Goal: Information Seeking & Learning: Learn about a topic

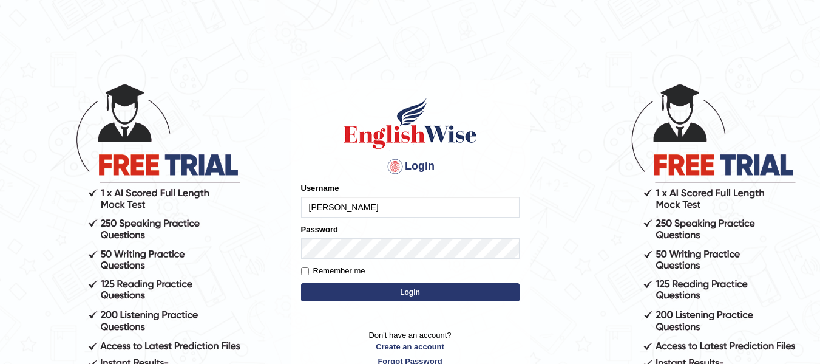
click at [421, 288] on button "Login" at bounding box center [410, 292] width 219 height 18
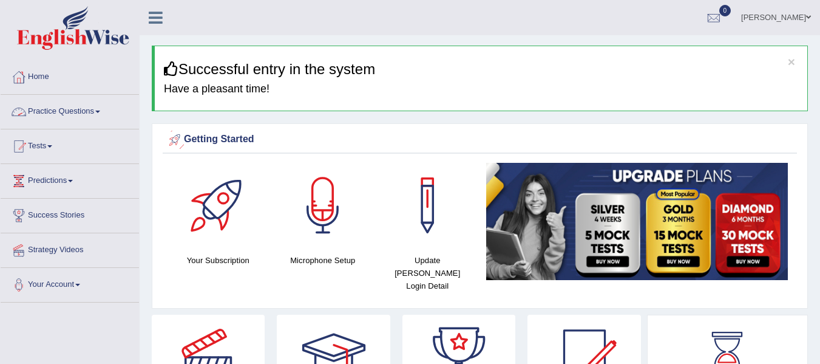
click at [93, 113] on link "Practice Questions" at bounding box center [70, 110] width 138 height 30
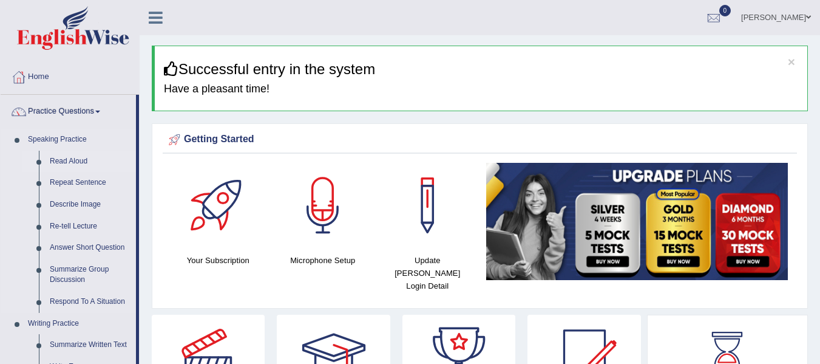
click at [69, 162] on link "Read Aloud" at bounding box center [90, 162] width 92 height 22
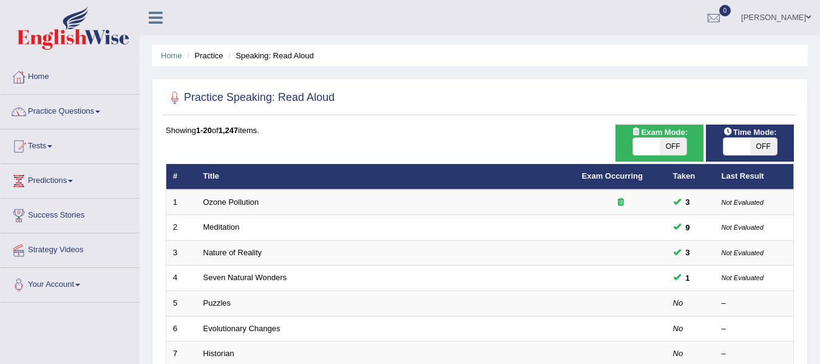
click at [647, 140] on span at bounding box center [646, 146] width 27 height 17
checkbox input "true"
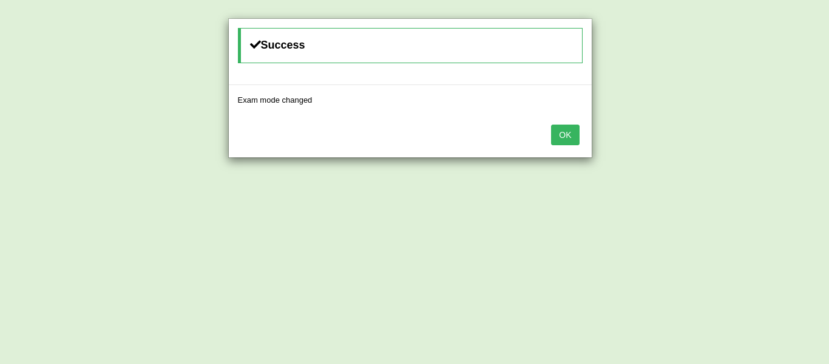
click at [563, 134] on button "OK" at bounding box center [565, 134] width 28 height 21
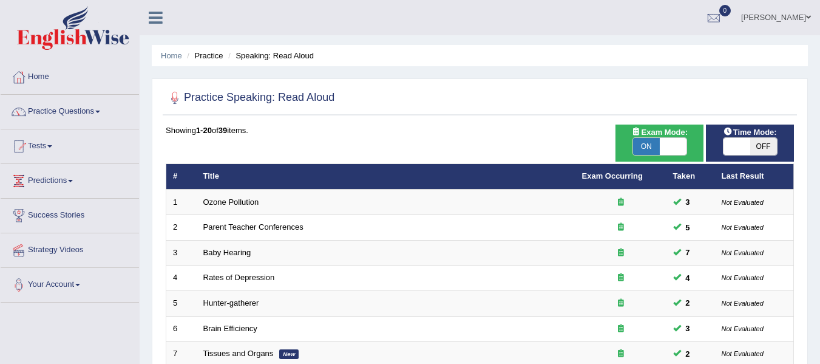
click at [747, 138] on span at bounding box center [737, 146] width 27 height 17
checkbox input "true"
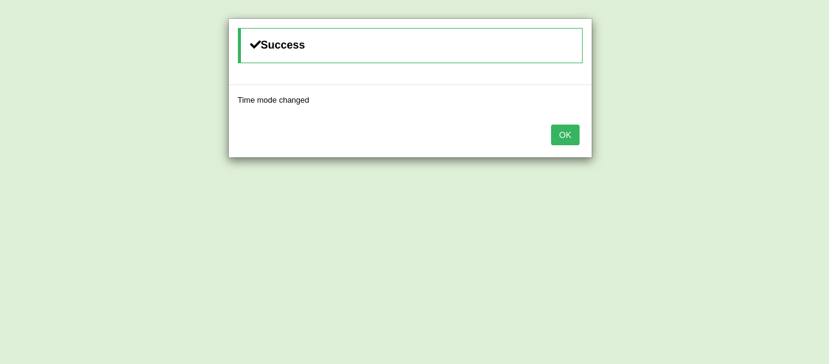
click at [559, 135] on button "OK" at bounding box center [565, 134] width 28 height 21
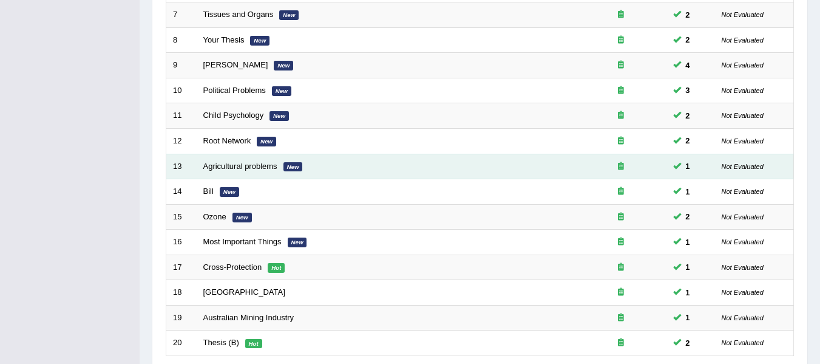
scroll to position [440, 0]
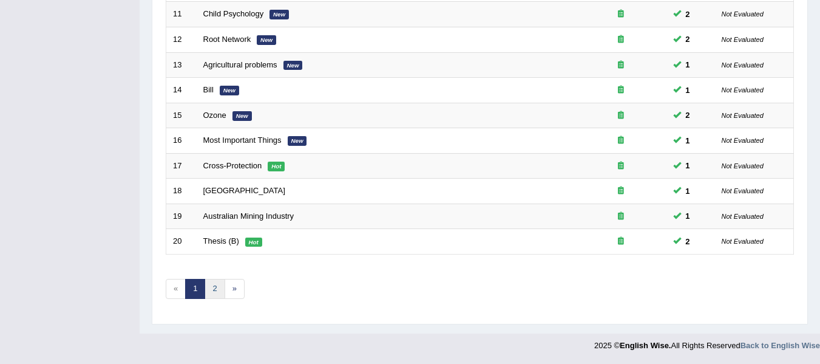
click at [219, 284] on link "2" at bounding box center [215, 289] width 20 height 20
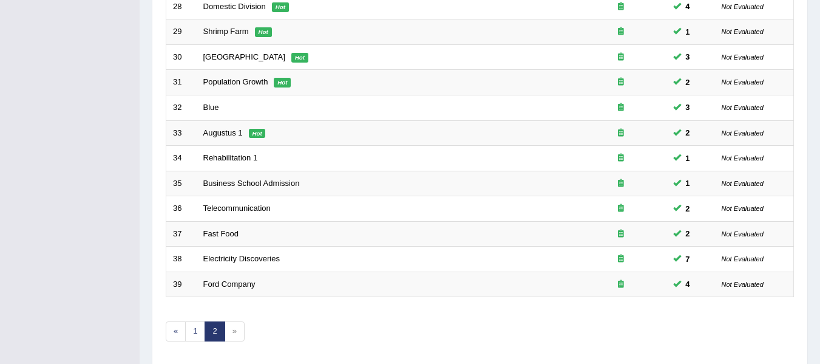
scroll to position [415, 0]
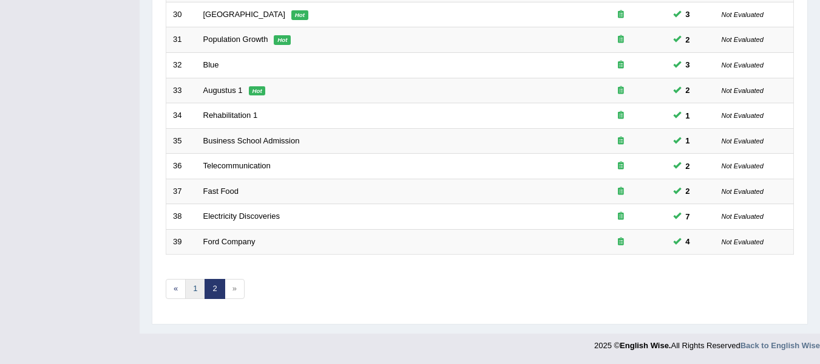
click at [199, 287] on link "1" at bounding box center [195, 289] width 20 height 20
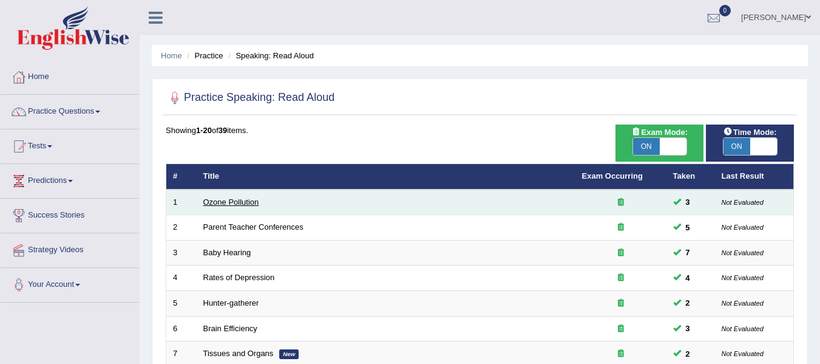
click at [209, 203] on link "Ozone Pollution" at bounding box center [231, 201] width 56 height 9
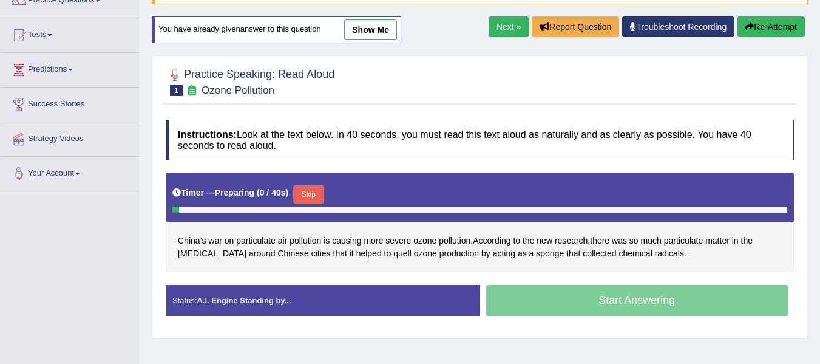
scroll to position [121, 0]
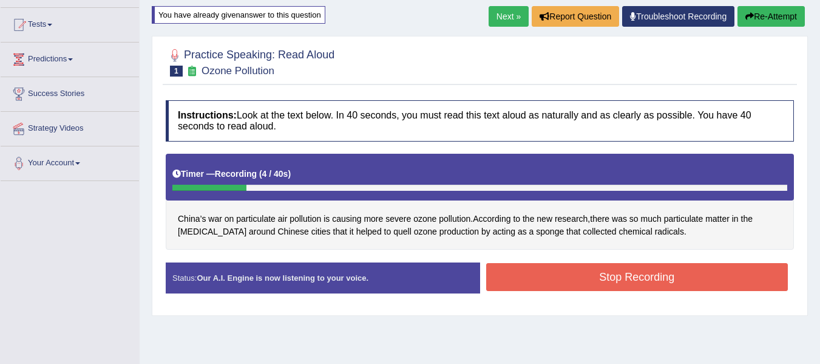
click at [557, 280] on button "Stop Recording" at bounding box center [637, 277] width 302 height 28
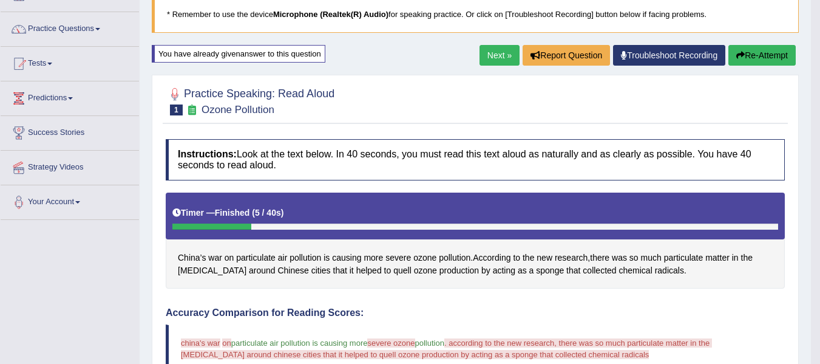
scroll to position [81, 0]
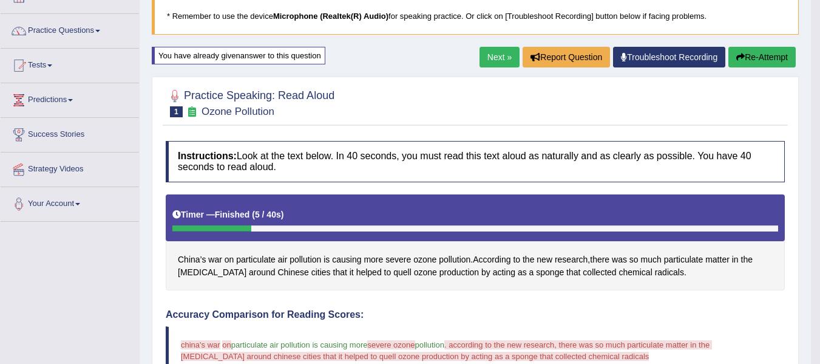
click at [756, 58] on button "Re-Attempt" at bounding box center [761, 57] width 67 height 21
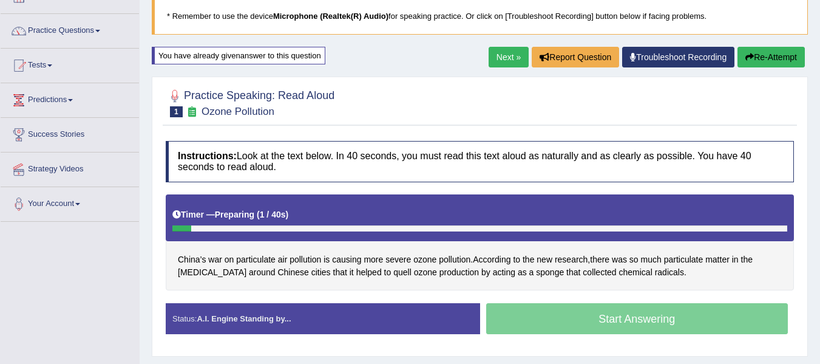
scroll to position [121, 0]
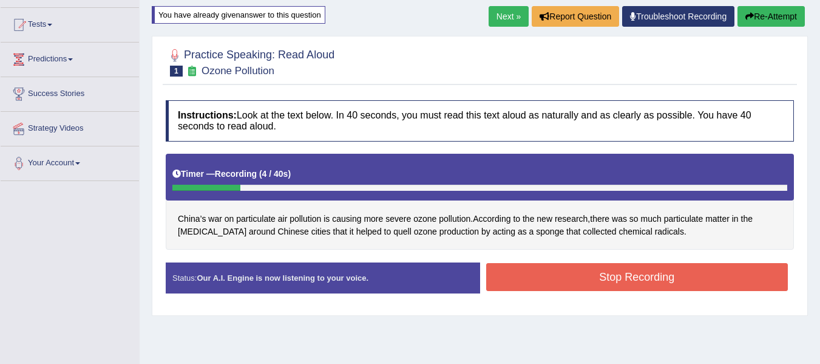
click at [548, 284] on button "Stop Recording" at bounding box center [637, 277] width 302 height 28
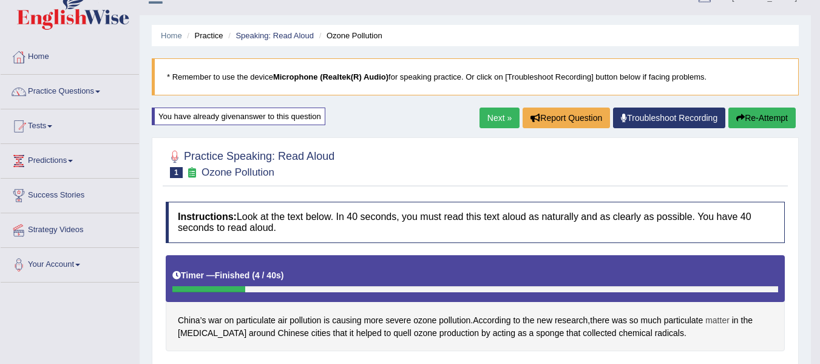
scroll to position [0, 0]
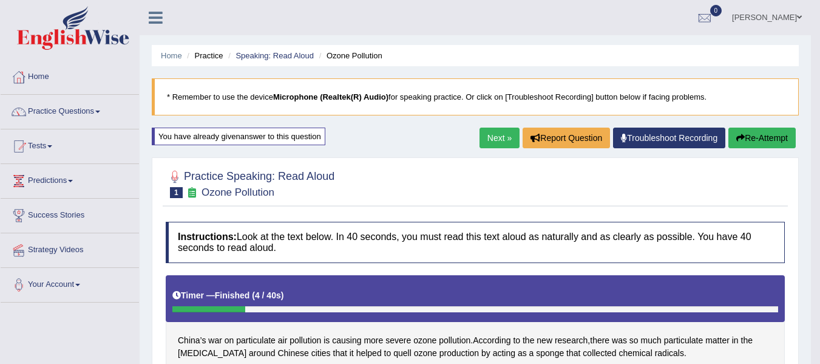
click at [761, 130] on button "Re-Attempt" at bounding box center [761, 137] width 67 height 21
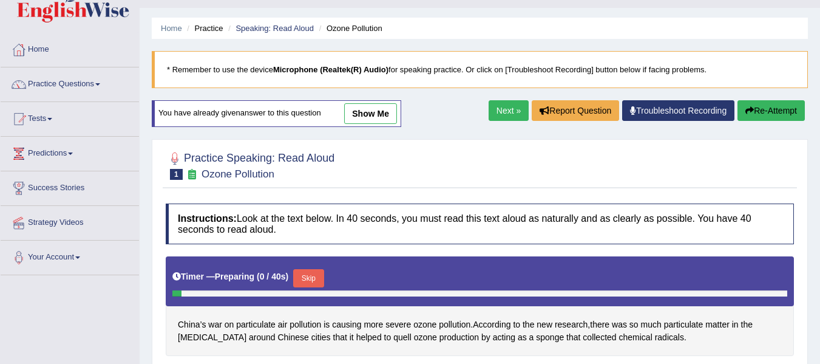
scroll to position [61, 0]
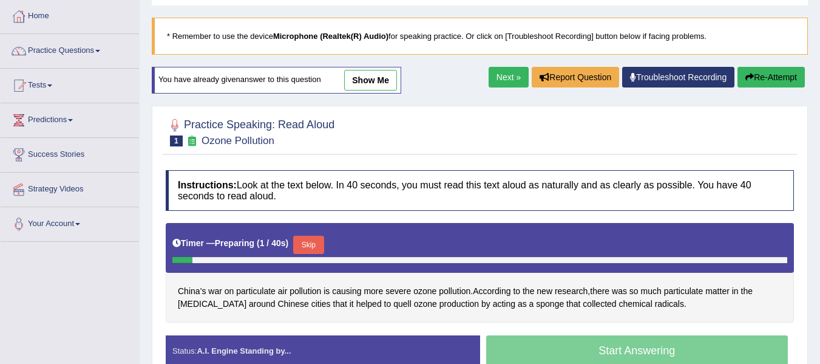
click at [317, 244] on button "Skip" at bounding box center [308, 245] width 30 height 18
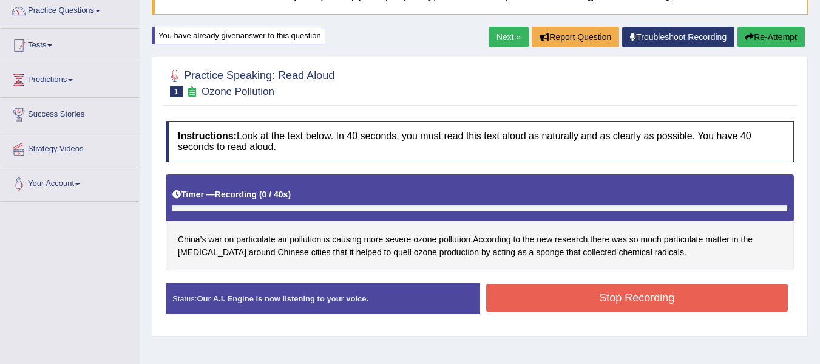
scroll to position [101, 0]
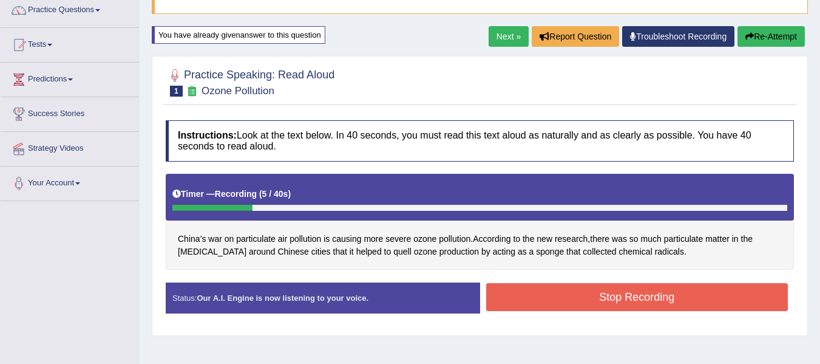
click at [521, 299] on button "Stop Recording" at bounding box center [637, 297] width 302 height 28
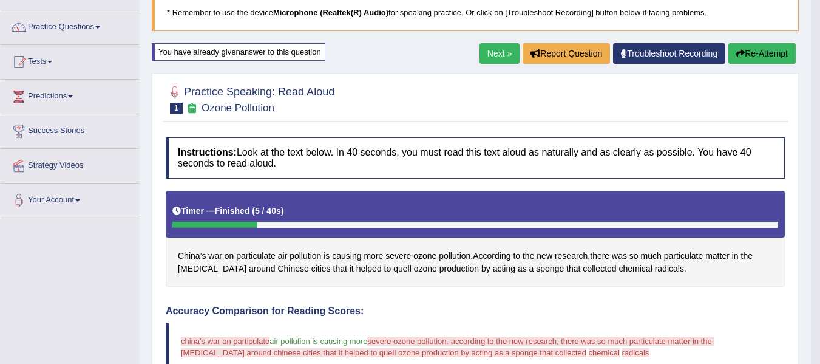
scroll to position [81, 0]
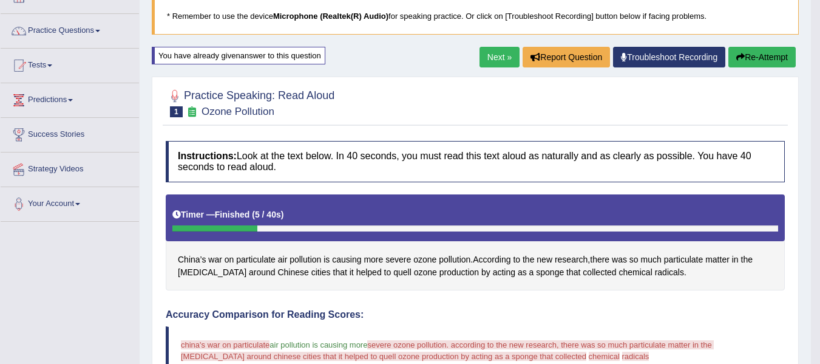
click at [758, 63] on button "Re-Attempt" at bounding box center [761, 57] width 67 height 21
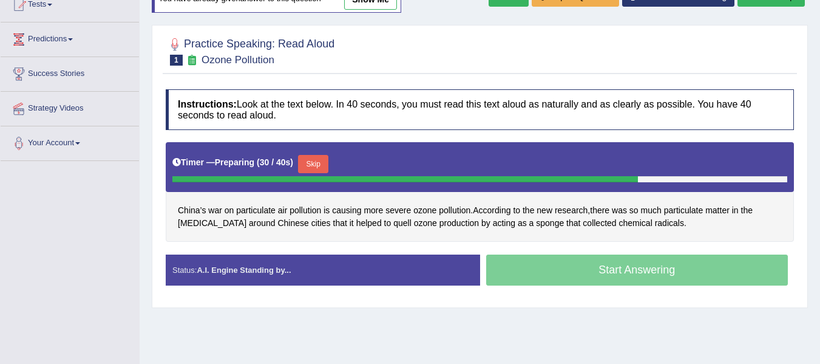
click at [323, 162] on button "Skip" at bounding box center [313, 164] width 30 height 18
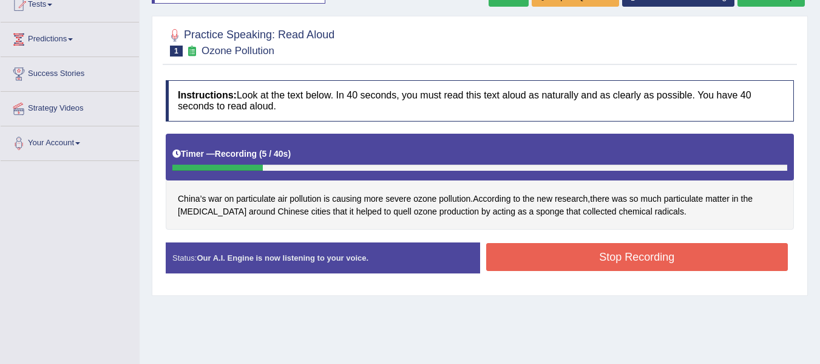
click at [514, 256] on button "Stop Recording" at bounding box center [637, 257] width 302 height 28
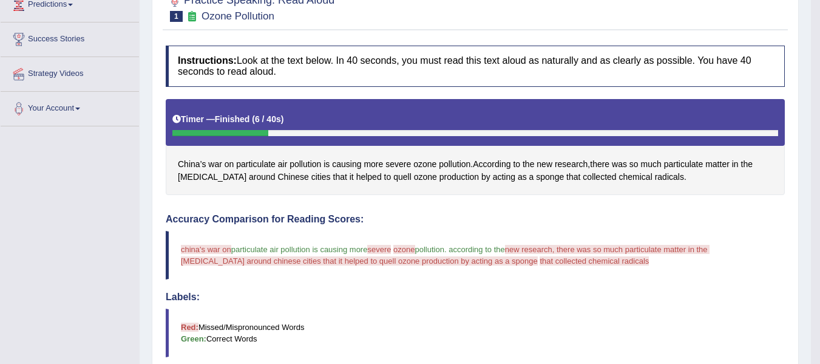
scroll to position [182, 0]
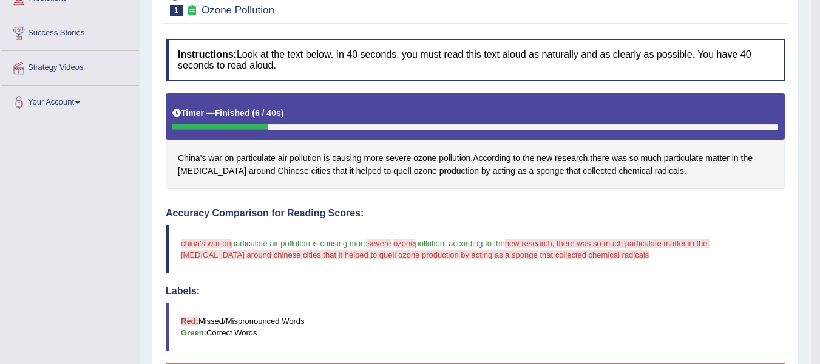
click at [325, 284] on div "Accuracy Comparison for Reading Scores: china's war on particulate air pollutio…" at bounding box center [475, 300] width 619 height 184
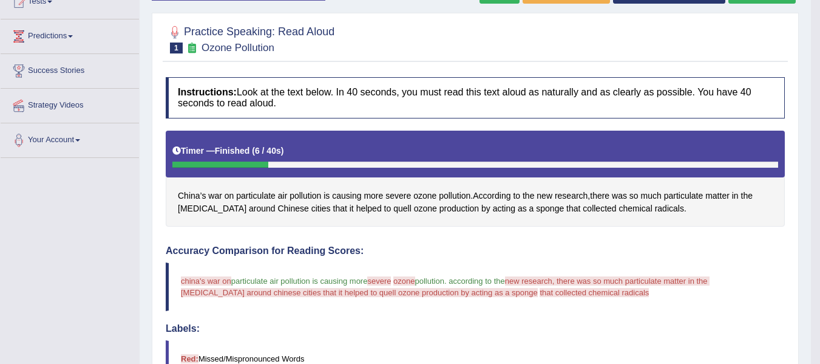
scroll to position [141, 0]
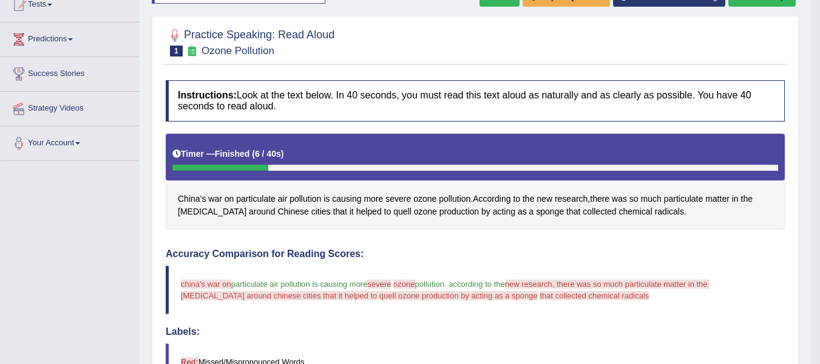
drag, startPoint x: 180, startPoint y: 195, endPoint x: 628, endPoint y: 243, distance: 450.6
click at [609, 229] on div "China’s war on particulate air pollution is causing more severe ozone pollution…" at bounding box center [475, 182] width 619 height 97
click at [630, 248] on div "Instructions: Look at the text below. In 40 seconds, you must read this text al…" at bounding box center [475, 366] width 625 height 585
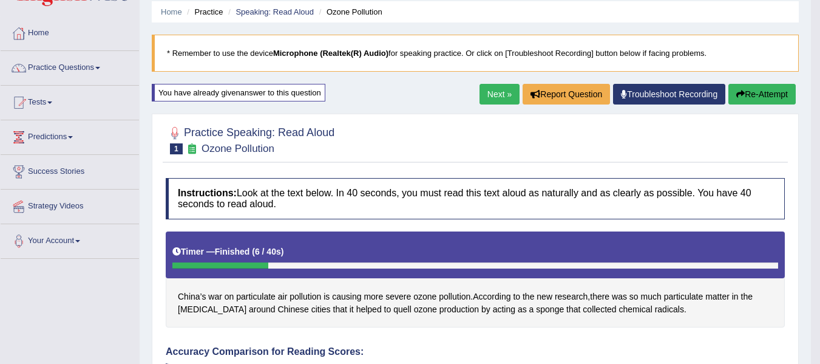
scroll to position [40, 0]
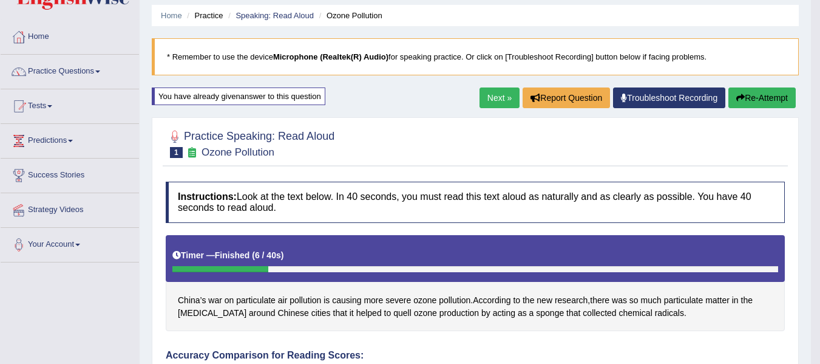
click at [764, 96] on button "Re-Attempt" at bounding box center [761, 97] width 67 height 21
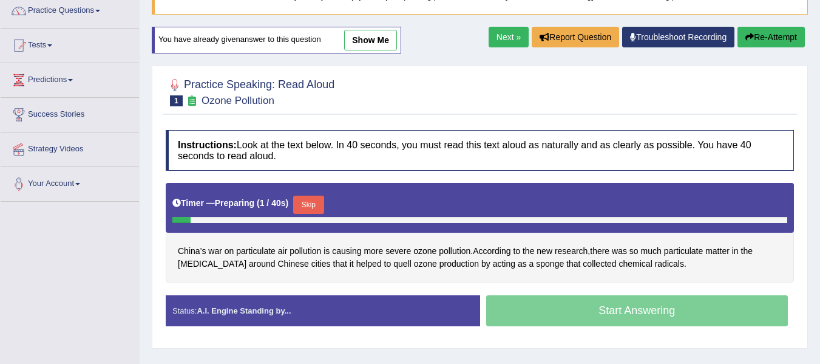
click at [302, 205] on button "Skip" at bounding box center [308, 204] width 30 height 18
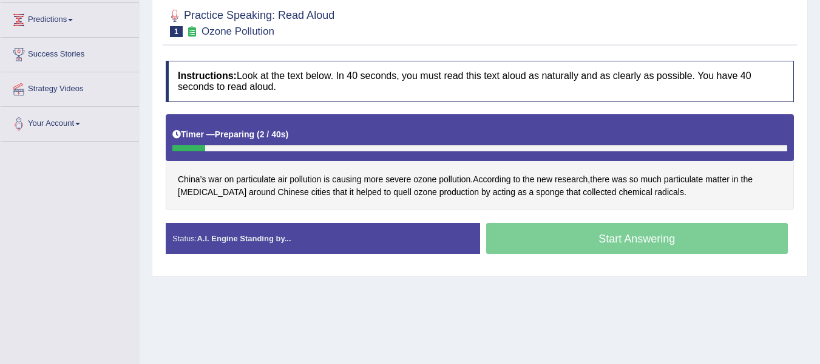
scroll to position [161, 0]
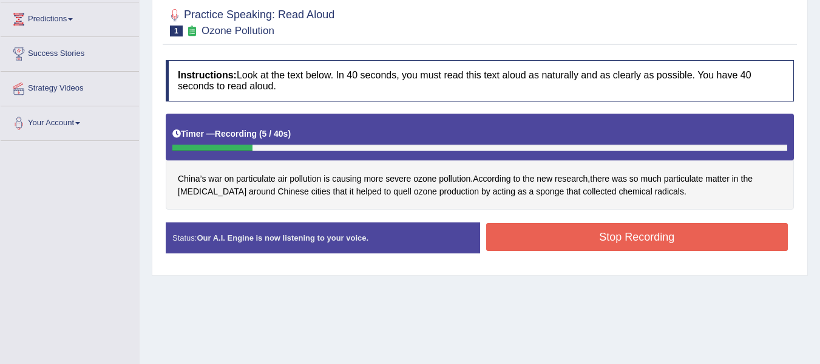
click at [532, 246] on button "Stop Recording" at bounding box center [637, 237] width 302 height 28
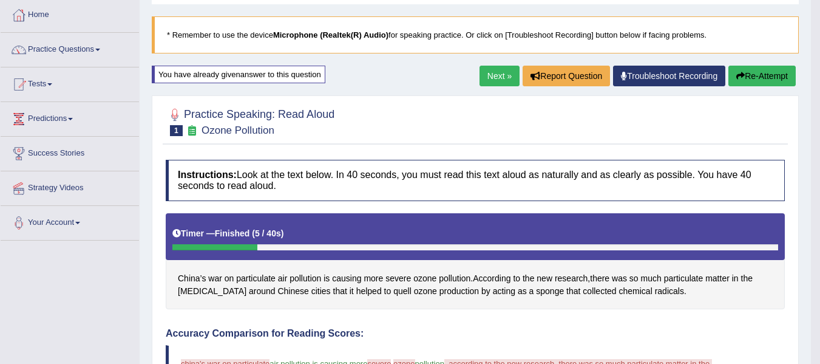
scroll to position [60, 0]
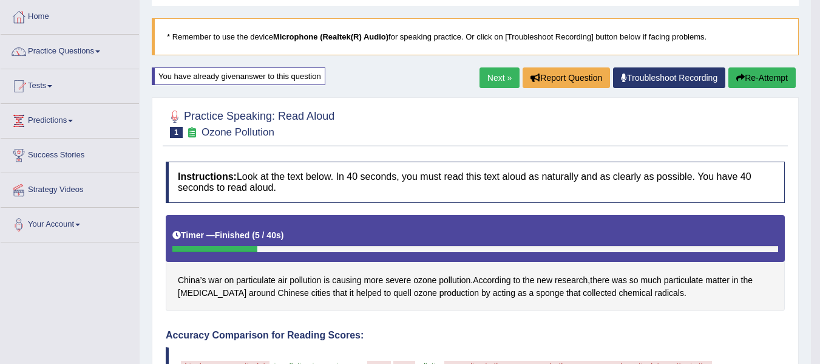
click at [750, 81] on button "Re-Attempt" at bounding box center [761, 77] width 67 height 21
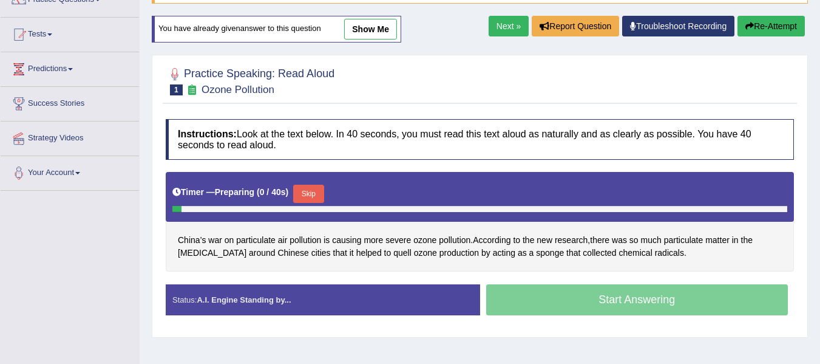
scroll to position [121, 0]
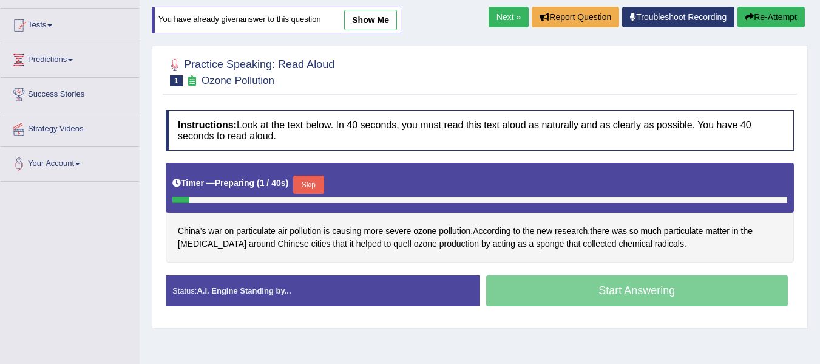
click at [304, 181] on button "Skip" at bounding box center [308, 184] width 30 height 18
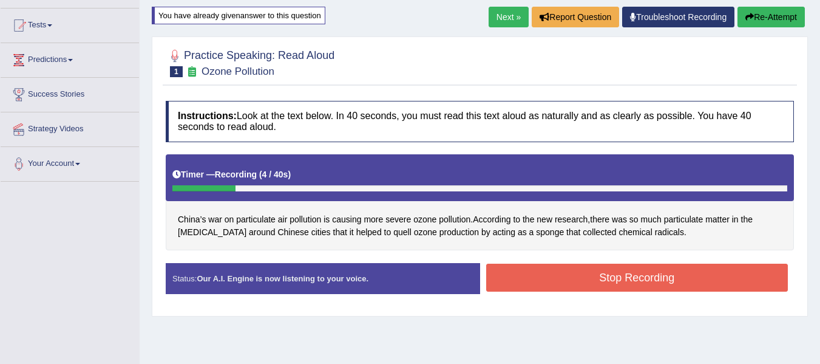
click at [534, 267] on button "Stop Recording" at bounding box center [637, 277] width 302 height 28
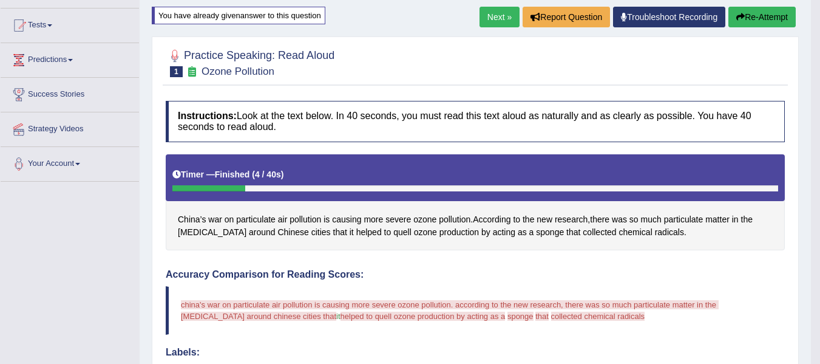
click at [769, 15] on button "Re-Attempt" at bounding box center [761, 17] width 67 height 21
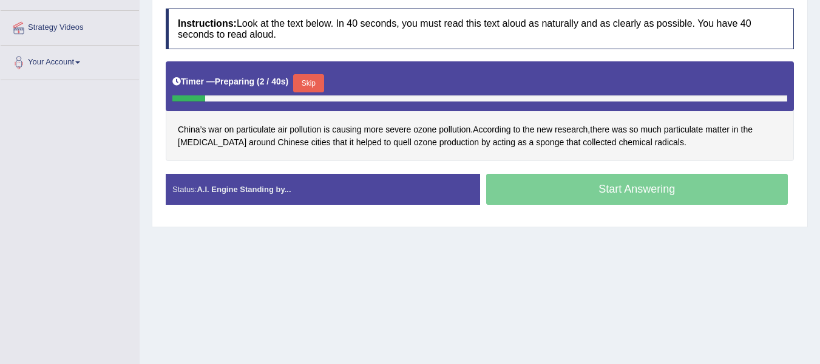
click at [309, 76] on button "Skip" at bounding box center [308, 83] width 30 height 18
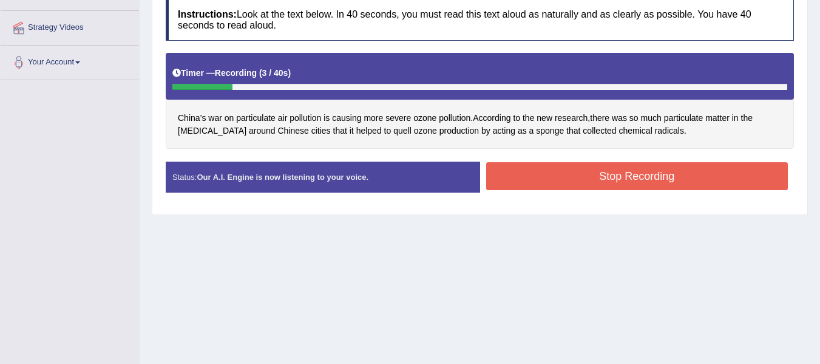
click at [519, 176] on button "Stop Recording" at bounding box center [637, 176] width 302 height 28
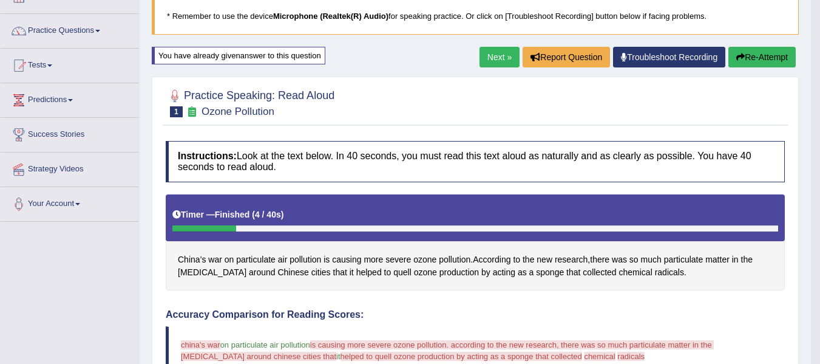
scroll to position [80, 0]
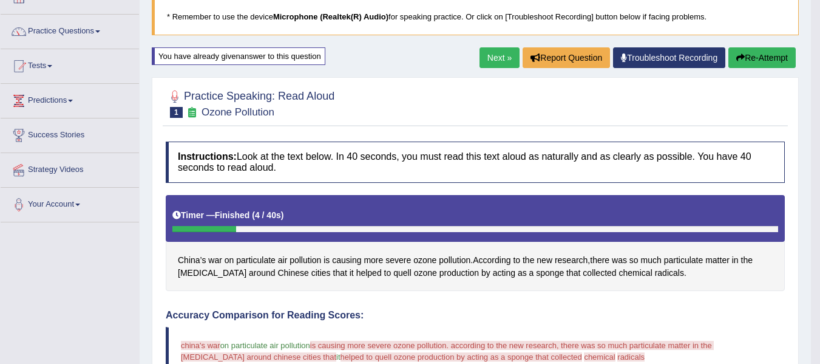
click at [772, 58] on button "Re-Attempt" at bounding box center [761, 57] width 67 height 21
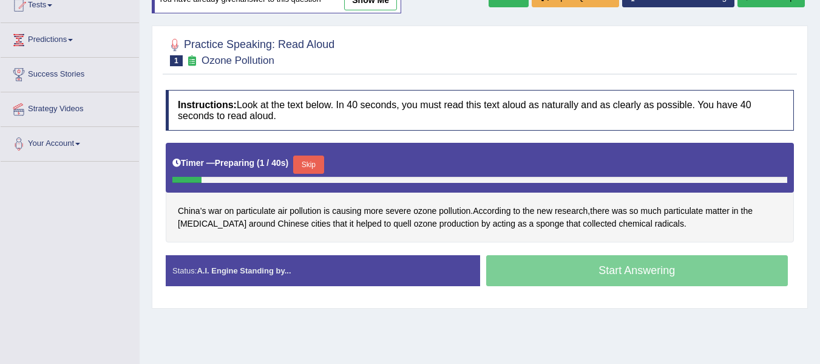
click at [311, 161] on button "Skip" at bounding box center [308, 164] width 30 height 18
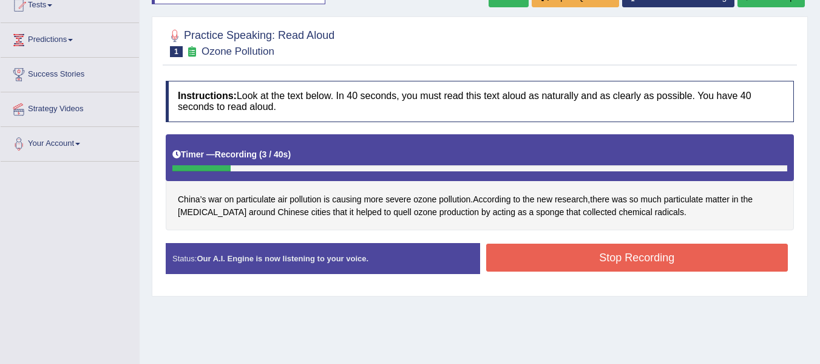
click at [514, 248] on button "Stop Recording" at bounding box center [637, 257] width 302 height 28
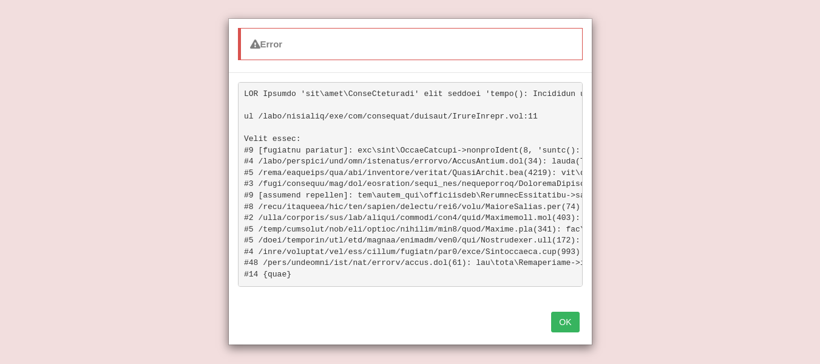
click at [574, 332] on button "OK" at bounding box center [565, 321] width 28 height 21
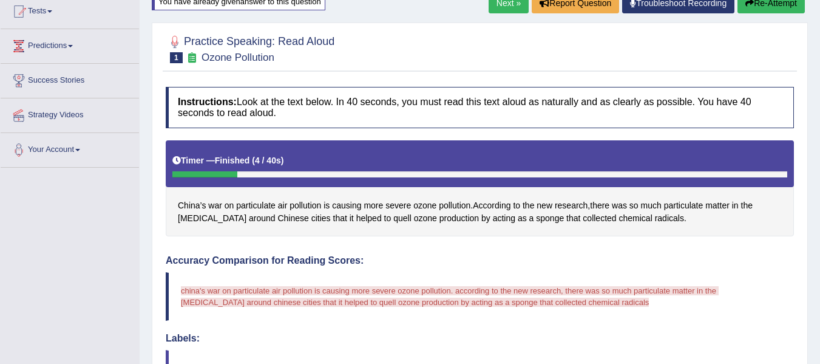
scroll to position [133, 0]
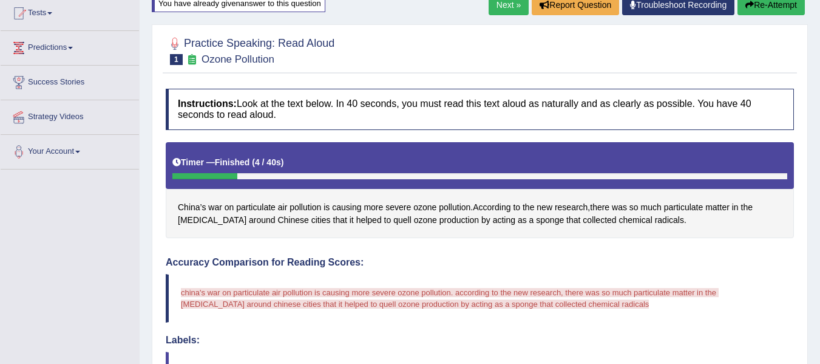
drag, startPoint x: 775, startPoint y: 4, endPoint x: 764, endPoint y: 8, distance: 10.9
click at [774, 4] on button "Re-Attempt" at bounding box center [771, 5] width 67 height 21
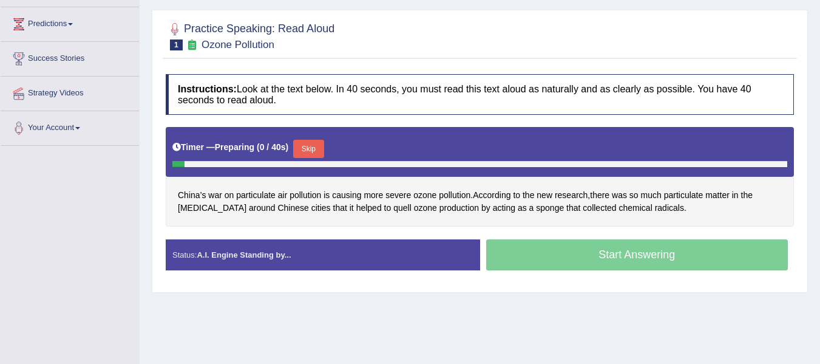
click at [315, 147] on button "Skip" at bounding box center [308, 149] width 30 height 18
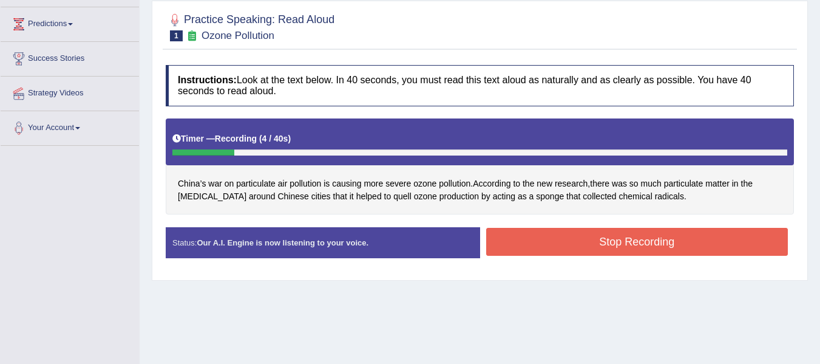
click at [529, 233] on button "Stop Recording" at bounding box center [637, 242] width 302 height 28
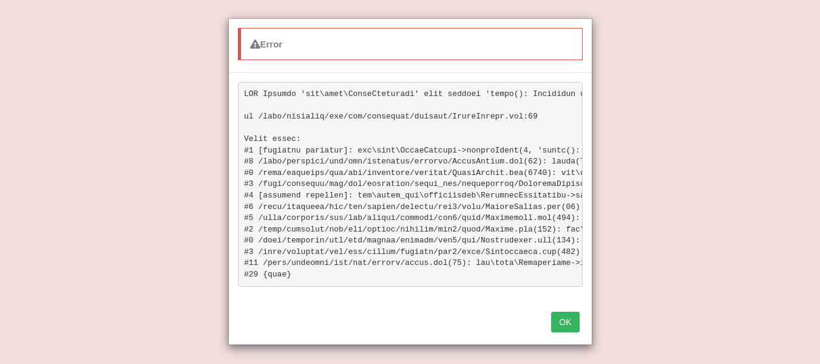
click at [565, 331] on button "OK" at bounding box center [565, 321] width 28 height 21
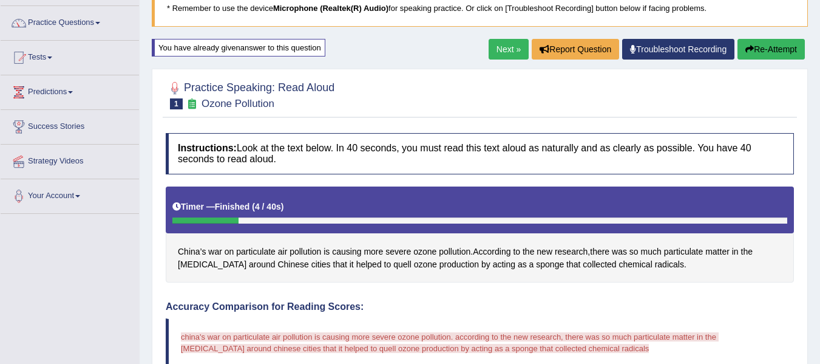
scroll to position [76, 0]
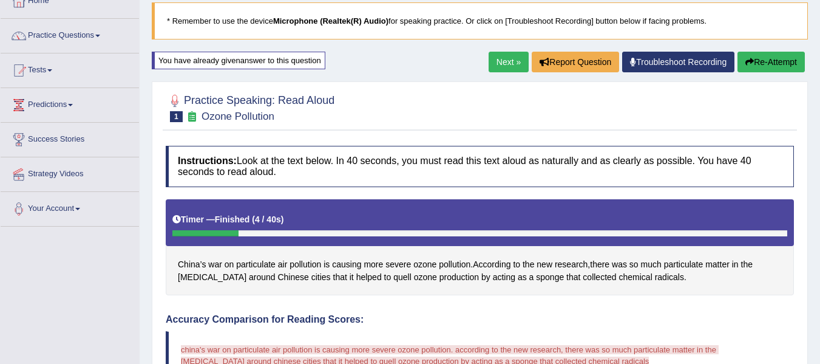
click at [748, 64] on icon "button" at bounding box center [749, 62] width 8 height 8
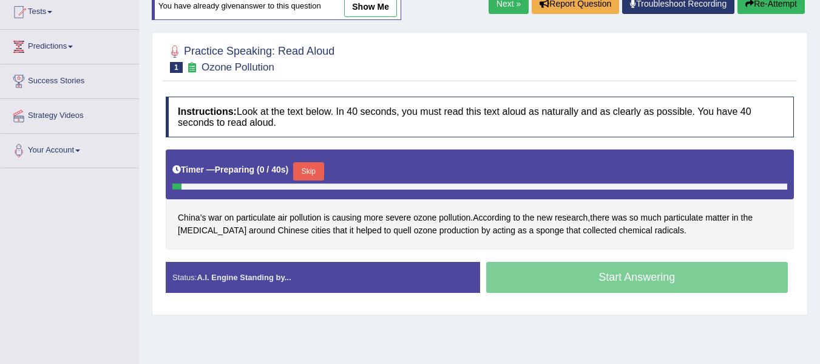
scroll to position [137, 0]
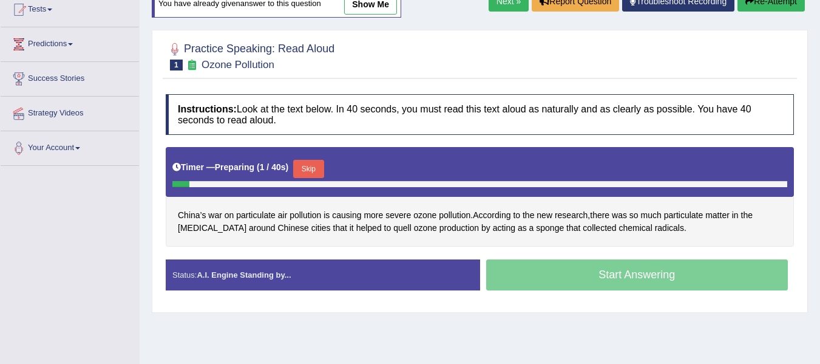
click at [316, 167] on button "Skip" at bounding box center [308, 169] width 30 height 18
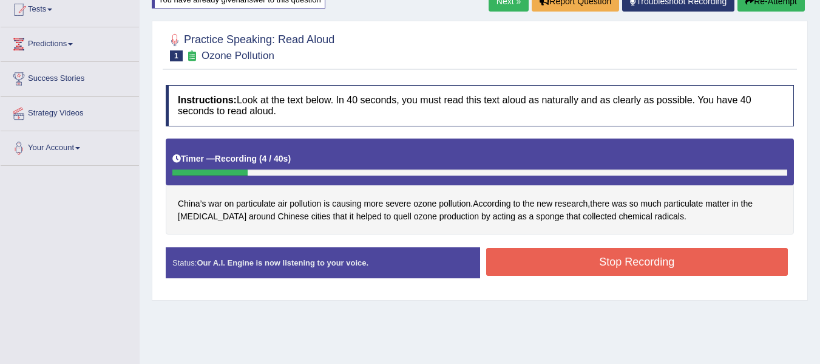
click at [656, 269] on button "Stop Recording" at bounding box center [637, 262] width 302 height 28
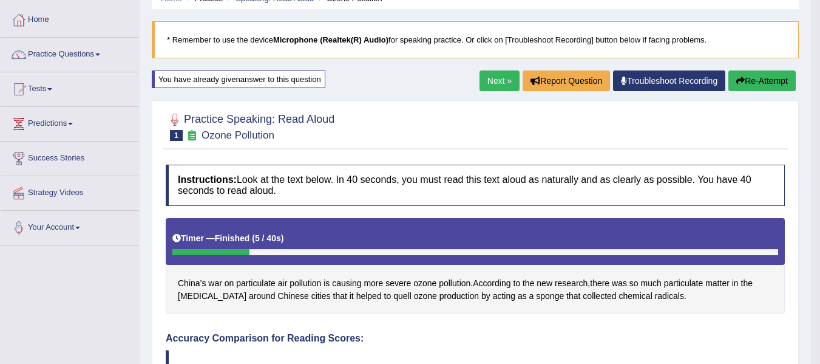
scroll to position [56, 0]
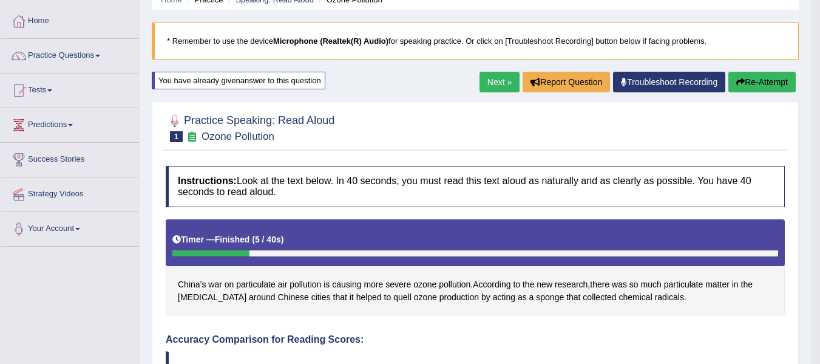
click at [736, 81] on icon "button" at bounding box center [740, 82] width 8 height 8
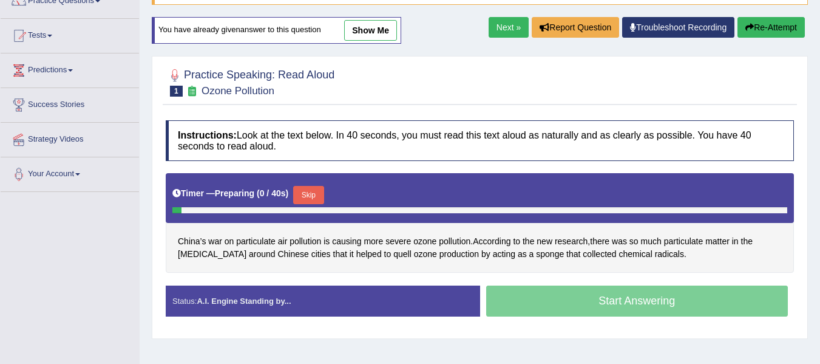
scroll to position [137, 0]
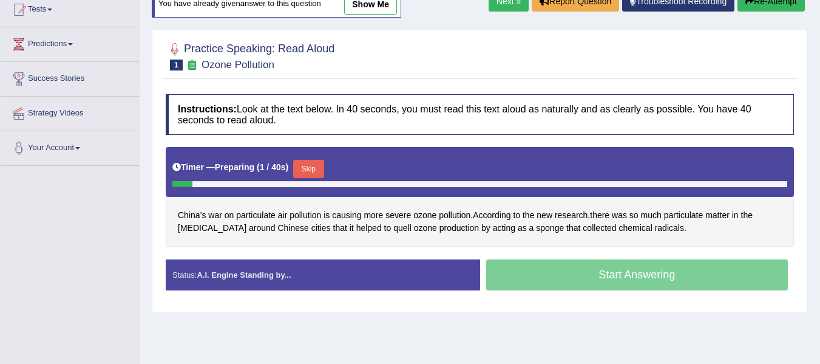
click at [311, 167] on button "Skip" at bounding box center [308, 169] width 30 height 18
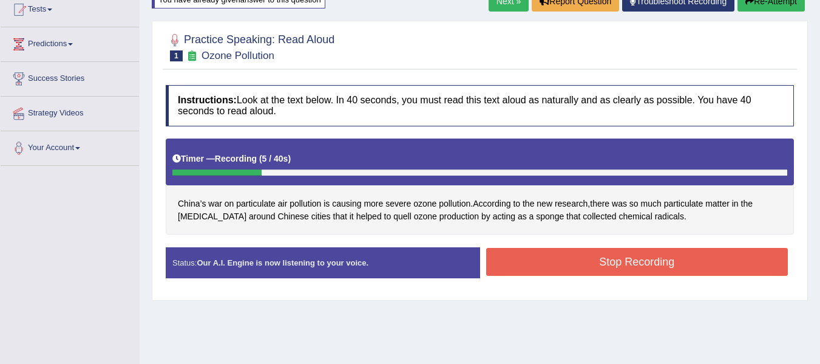
click at [614, 257] on button "Stop Recording" at bounding box center [637, 262] width 302 height 28
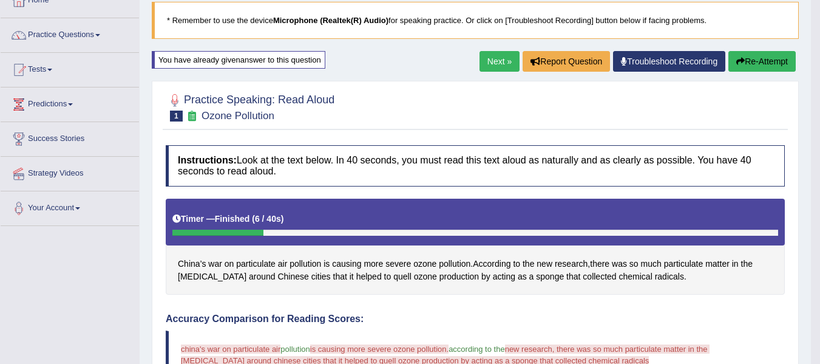
scroll to position [76, 0]
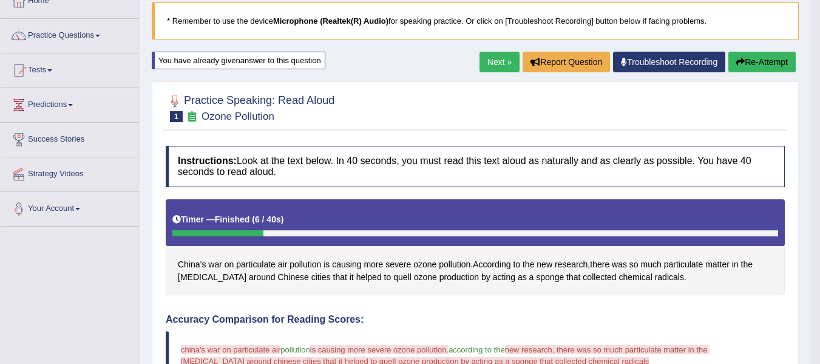
click at [747, 68] on button "Re-Attempt" at bounding box center [761, 62] width 67 height 21
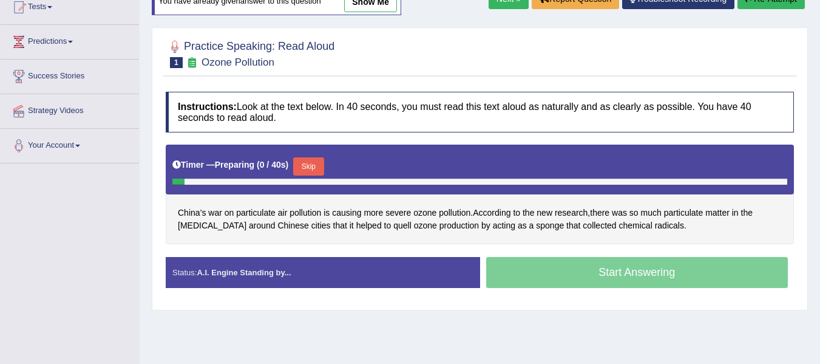
click at [324, 170] on button "Skip" at bounding box center [308, 166] width 30 height 18
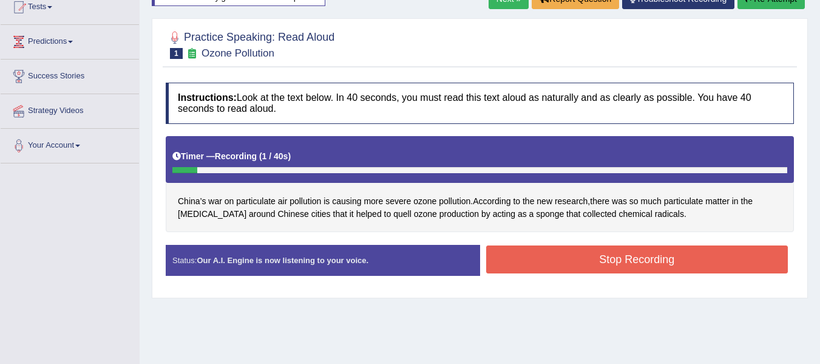
click at [554, 259] on button "Stop Recording" at bounding box center [637, 259] width 302 height 28
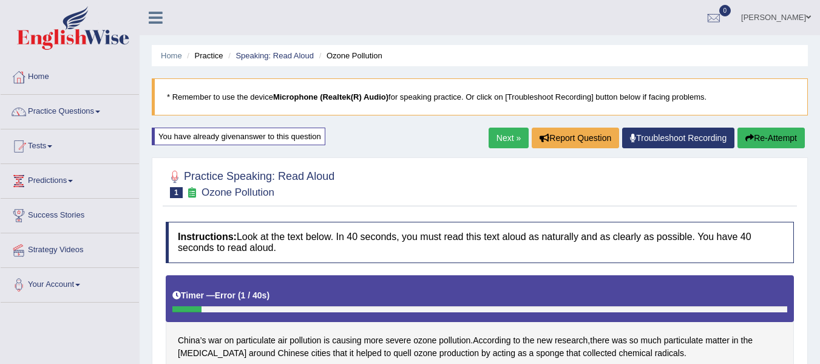
click at [506, 134] on link "Next »" at bounding box center [509, 137] width 40 height 21
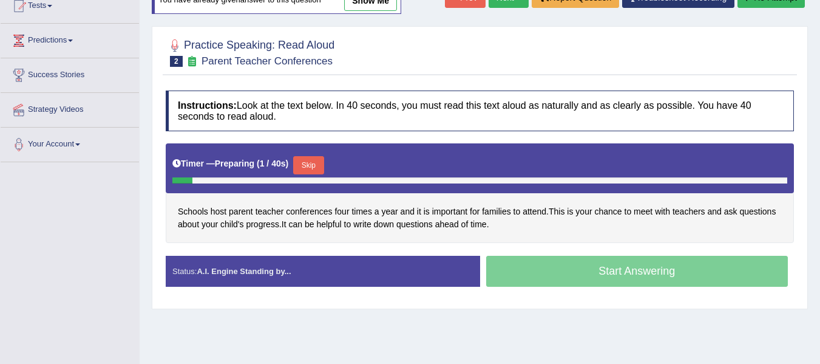
scroll to position [141, 0]
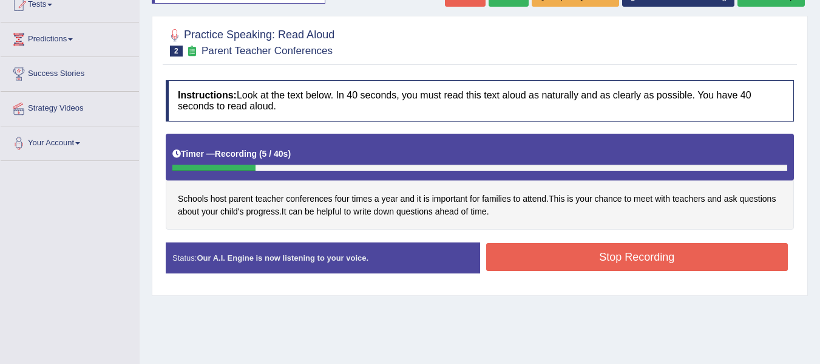
click at [526, 256] on button "Stop Recording" at bounding box center [637, 257] width 302 height 28
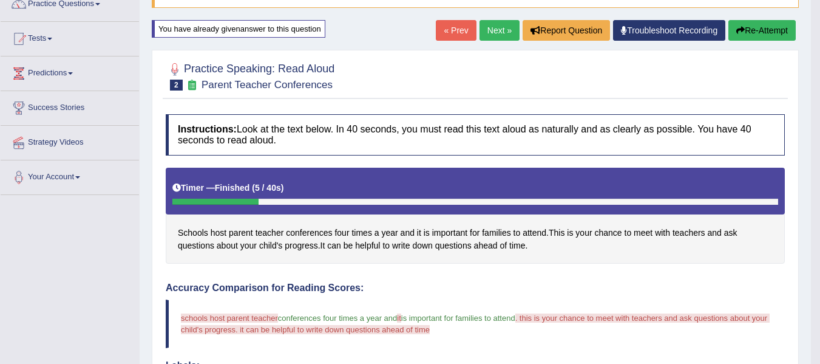
scroll to position [101, 0]
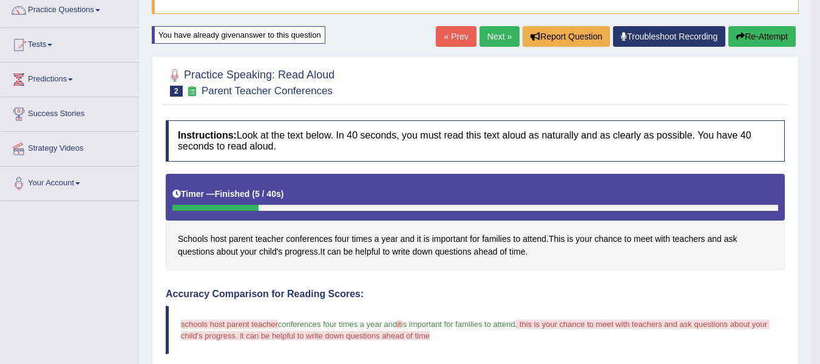
click at [753, 35] on button "Re-Attempt" at bounding box center [761, 36] width 67 height 21
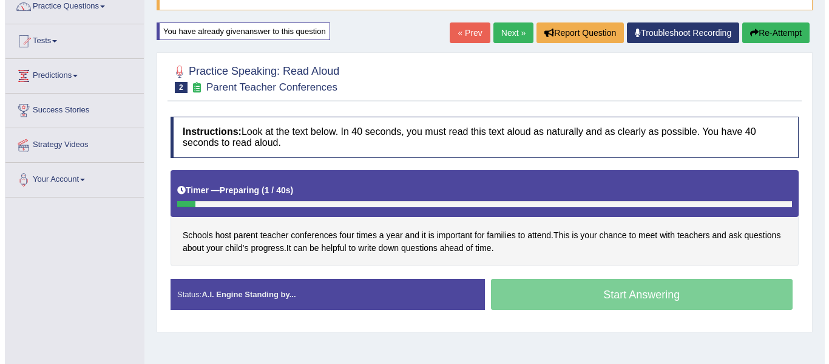
scroll to position [101, 0]
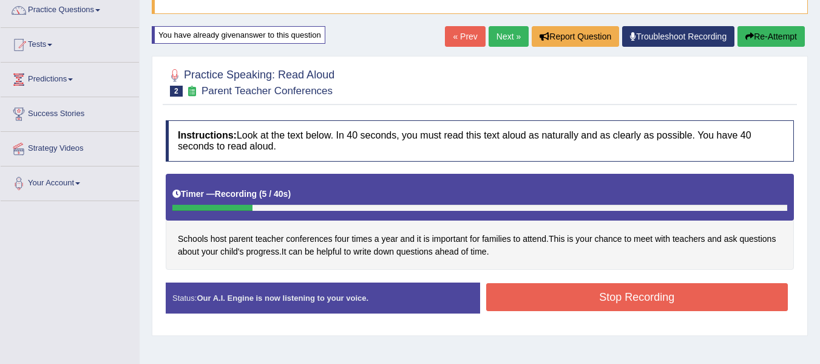
click at [505, 304] on button "Stop Recording" at bounding box center [637, 297] width 302 height 28
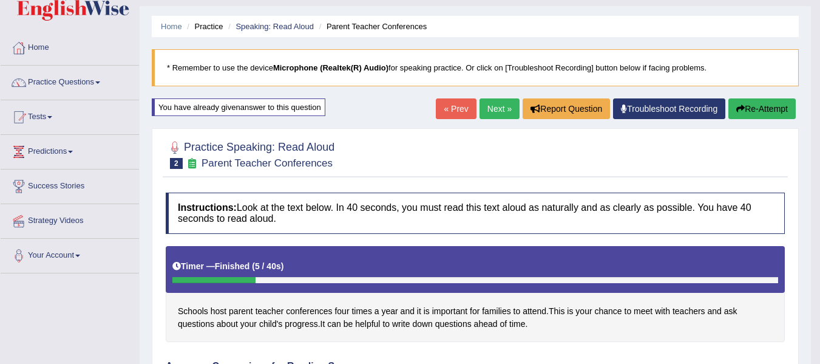
scroll to position [0, 0]
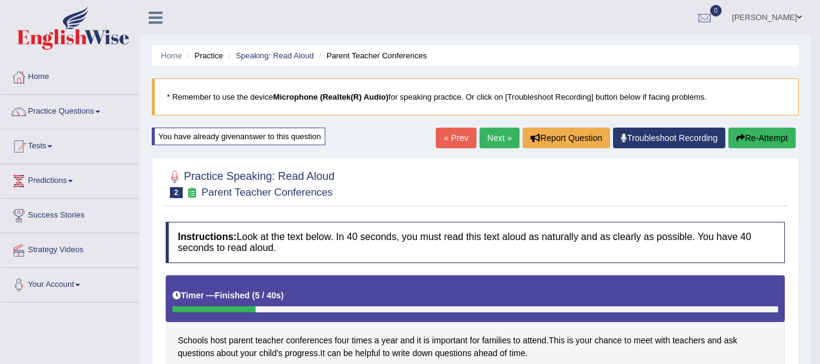
click at [773, 142] on button "Re-Attempt" at bounding box center [761, 137] width 67 height 21
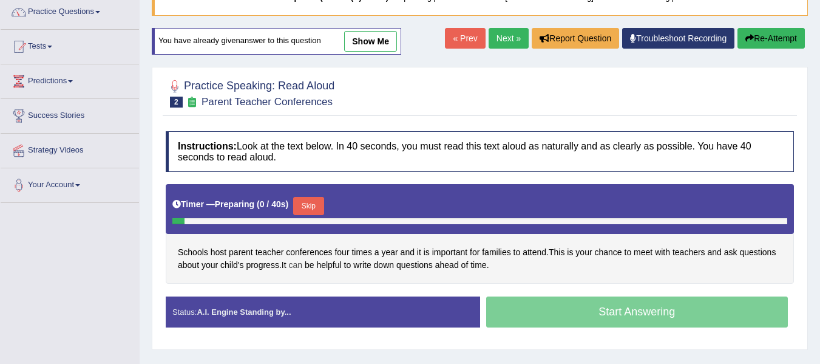
scroll to position [101, 0]
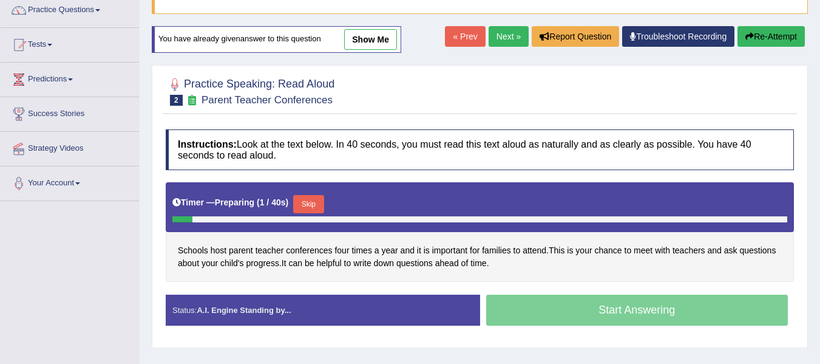
click at [312, 197] on button "Skip" at bounding box center [308, 204] width 30 height 18
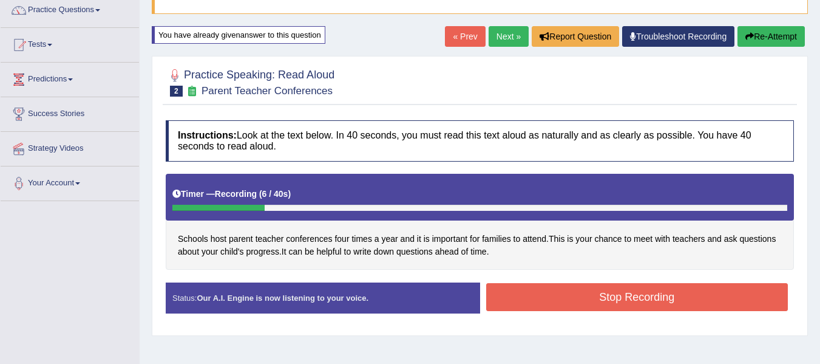
click at [508, 290] on button "Stop Recording" at bounding box center [637, 297] width 302 height 28
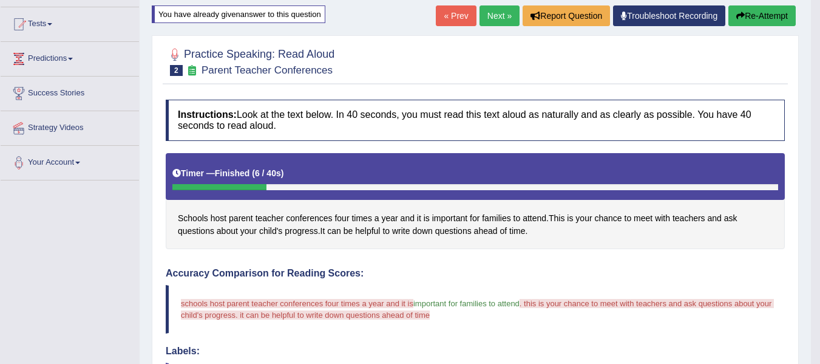
scroll to position [121, 0]
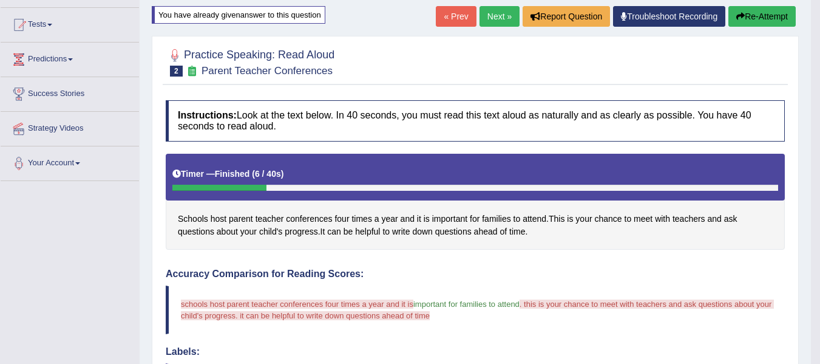
click at [752, 15] on button "Re-Attempt" at bounding box center [761, 16] width 67 height 21
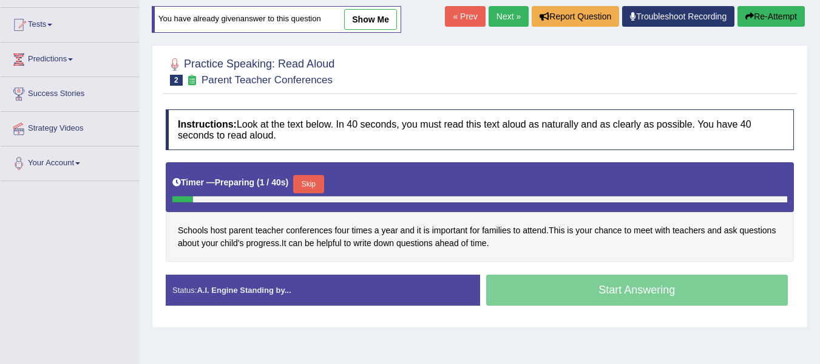
click at [315, 183] on button "Skip" at bounding box center [308, 184] width 30 height 18
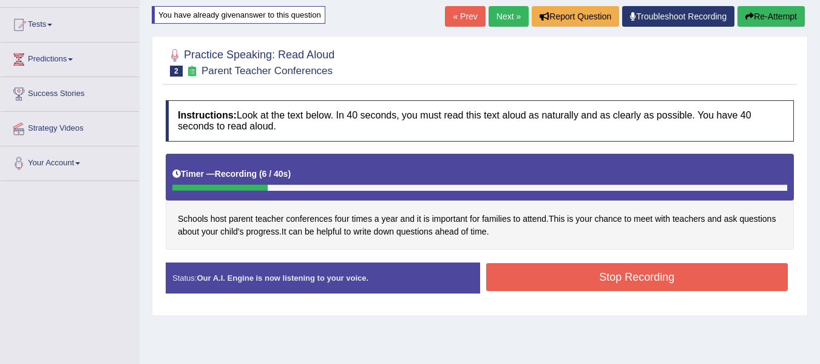
click at [545, 275] on button "Stop Recording" at bounding box center [637, 277] width 302 height 28
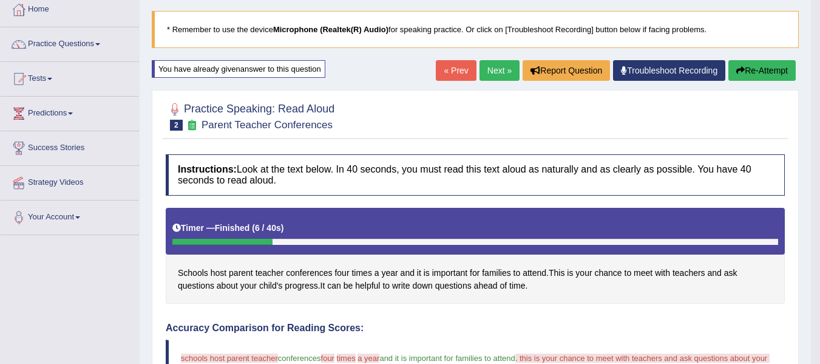
scroll to position [61, 0]
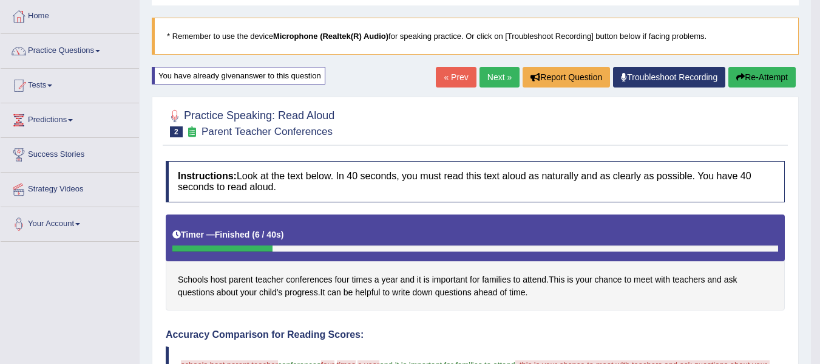
click at [500, 78] on link "Next »" at bounding box center [500, 77] width 40 height 21
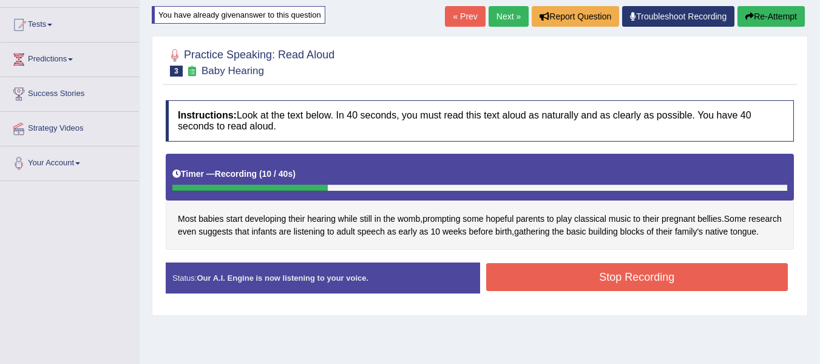
click at [599, 291] on button "Stop Recording" at bounding box center [637, 277] width 302 height 28
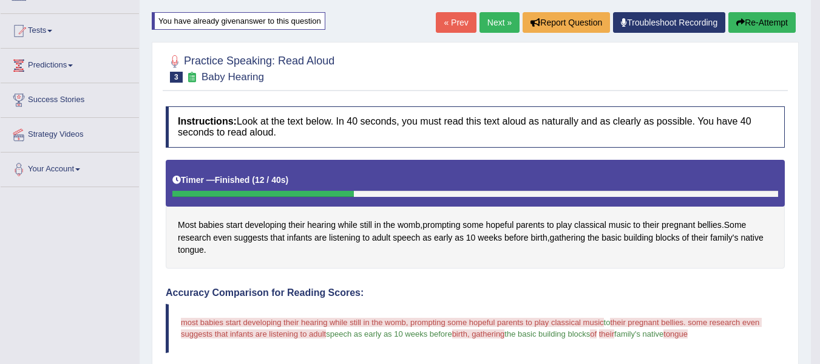
scroll to position [101, 0]
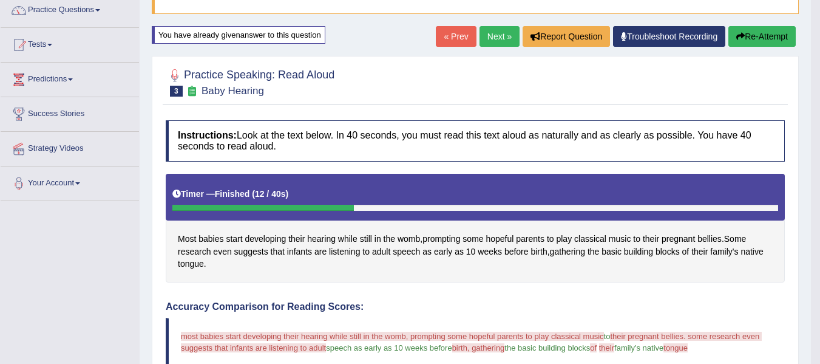
click at [773, 31] on button "Re-Attempt" at bounding box center [761, 36] width 67 height 21
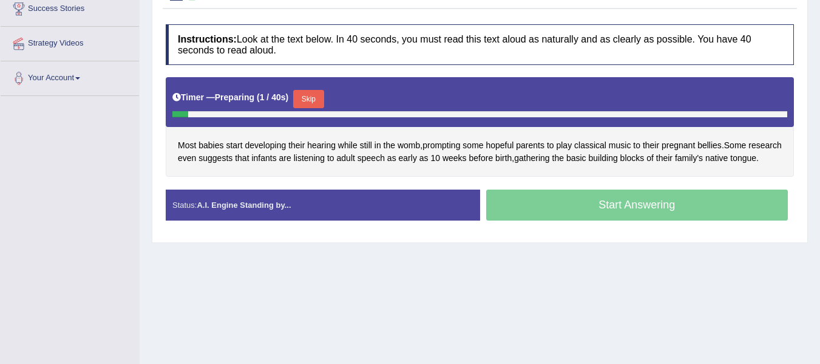
click at [307, 95] on button "Skip" at bounding box center [308, 99] width 30 height 18
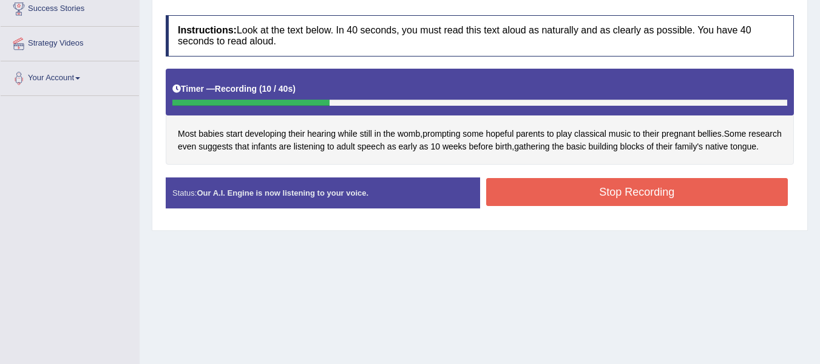
click at [624, 200] on button "Stop Recording" at bounding box center [637, 192] width 302 height 28
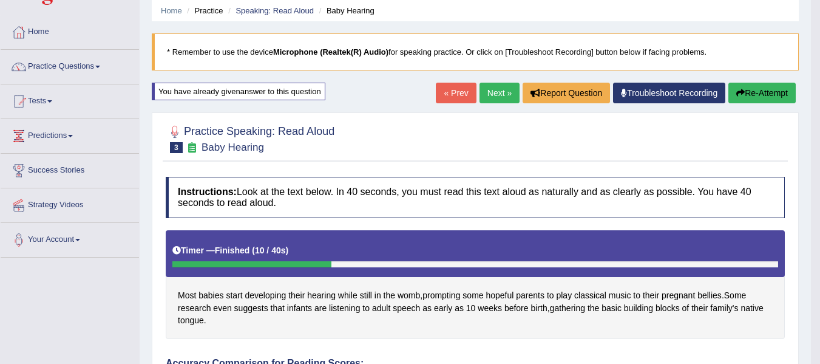
scroll to position [44, 0]
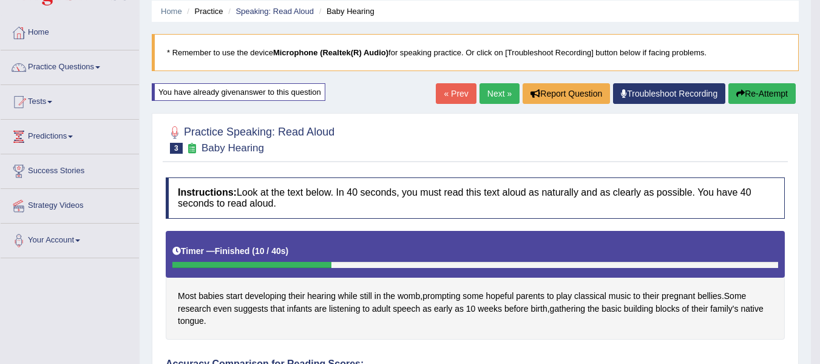
click at [452, 91] on link "« Prev" at bounding box center [456, 93] width 40 height 21
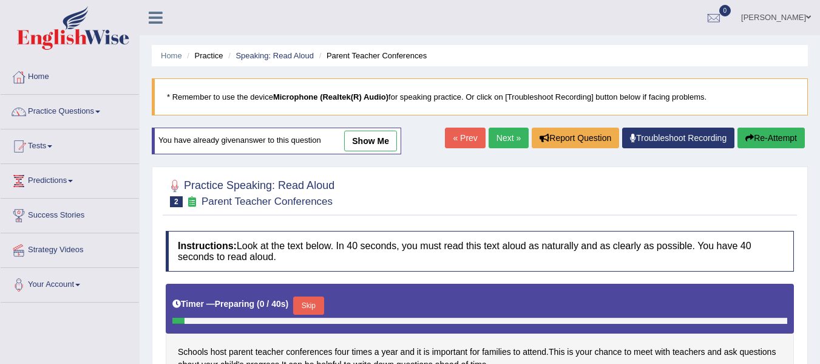
click at [455, 139] on link "« Prev" at bounding box center [465, 137] width 40 height 21
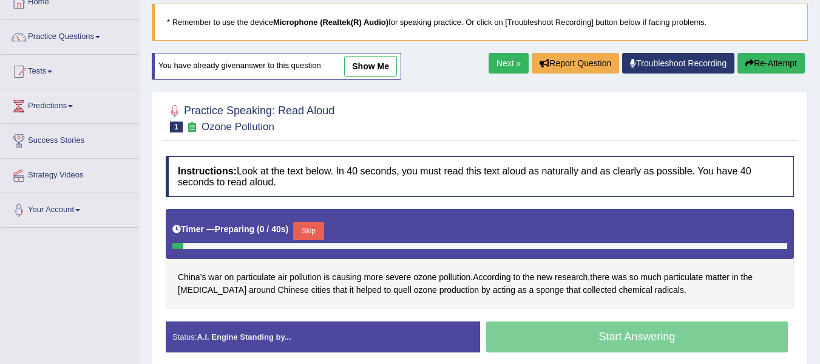
scroll to position [81, 0]
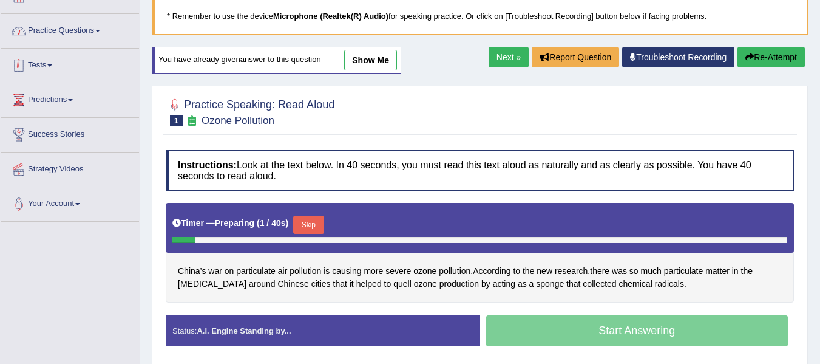
click at [97, 16] on link "Practice Questions" at bounding box center [70, 29] width 138 height 30
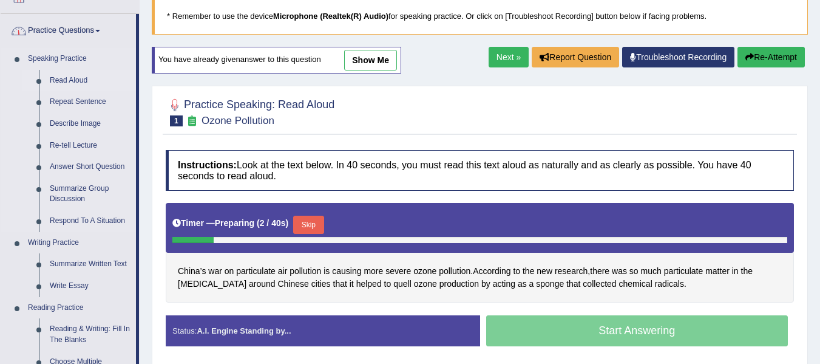
click at [85, 72] on link "Read Aloud" at bounding box center [90, 81] width 92 height 22
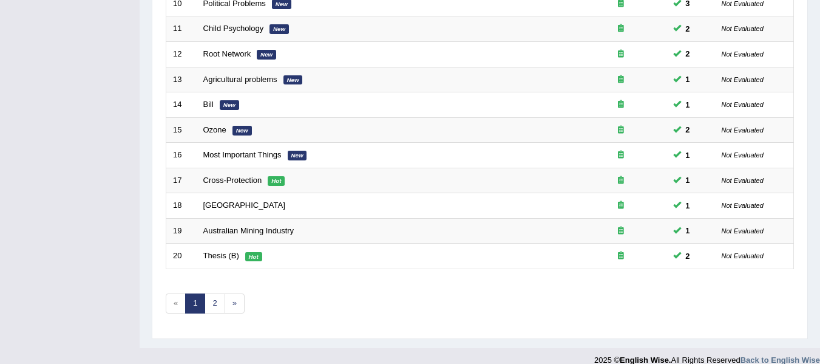
scroll to position [440, 0]
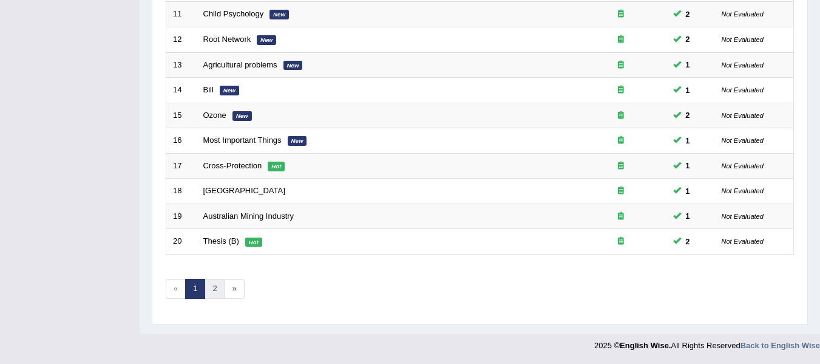
click at [218, 290] on link "2" at bounding box center [215, 289] width 20 height 20
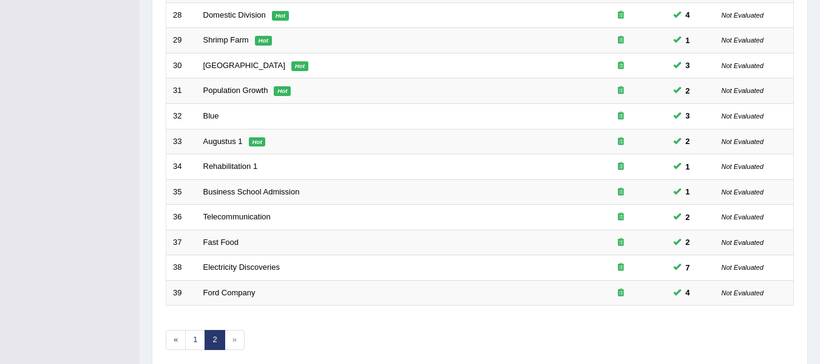
scroll to position [364, 0]
click at [190, 349] on link "1" at bounding box center [195, 339] width 20 height 20
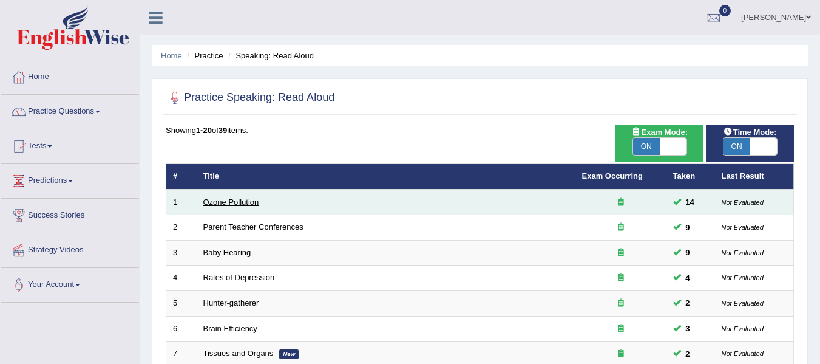
click at [238, 200] on link "Ozone Pollution" at bounding box center [231, 201] width 56 height 9
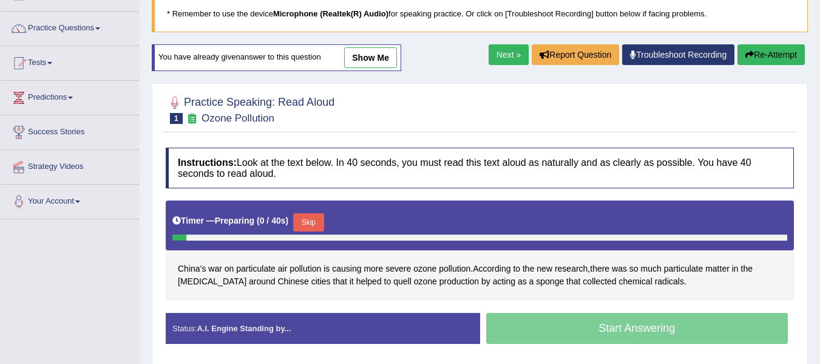
scroll to position [121, 0]
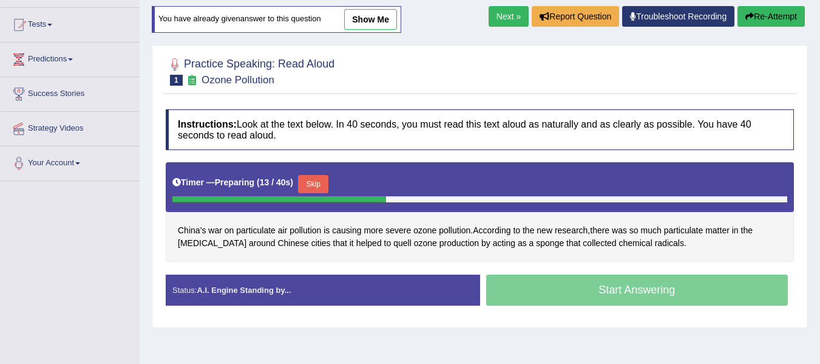
click at [326, 176] on button "Skip" at bounding box center [313, 184] width 30 height 18
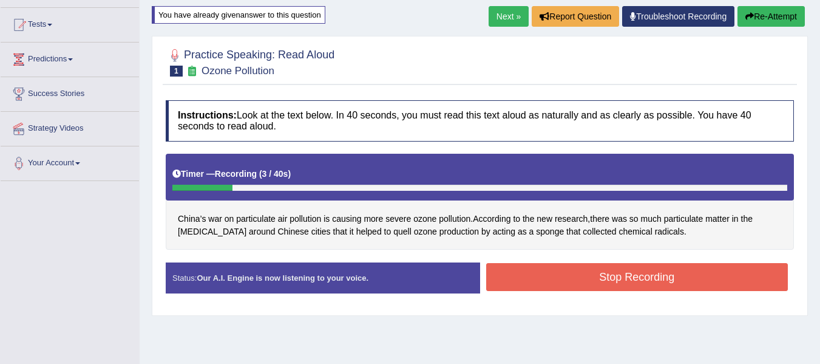
click at [594, 276] on button "Stop Recording" at bounding box center [637, 277] width 302 height 28
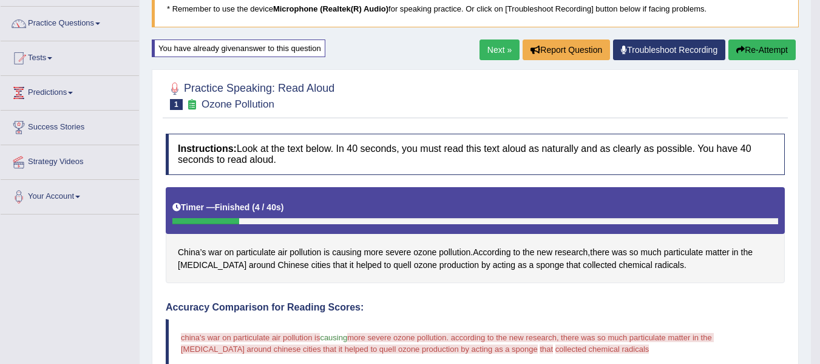
scroll to position [81, 0]
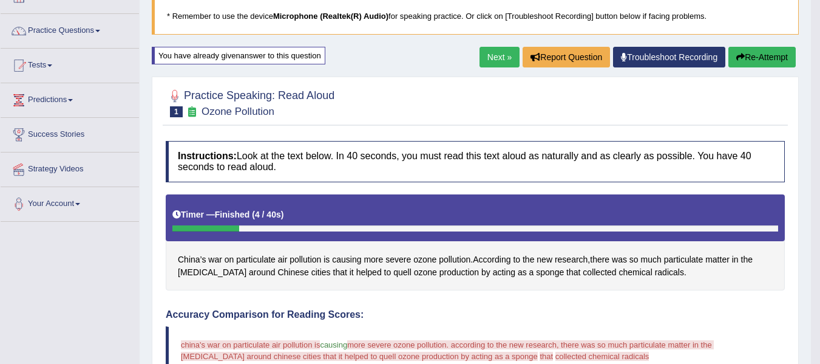
click at [744, 58] on button "Re-Attempt" at bounding box center [761, 57] width 67 height 21
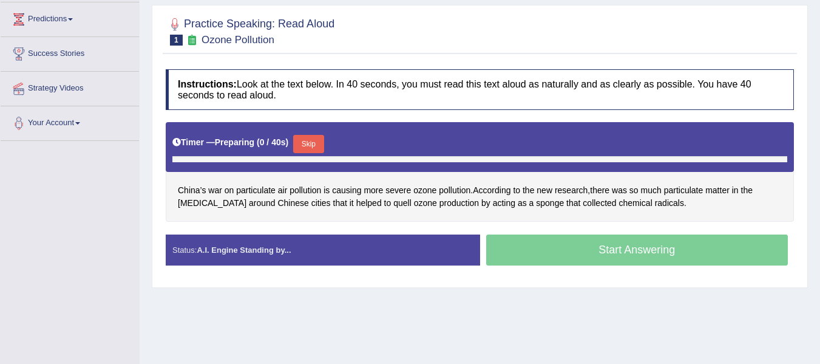
scroll to position [161, 0]
click at [311, 146] on button "Skip" at bounding box center [308, 144] width 30 height 18
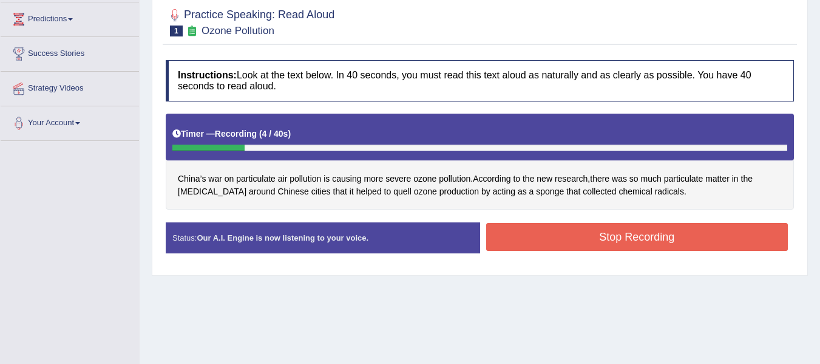
click at [535, 231] on button "Stop Recording" at bounding box center [637, 237] width 302 height 28
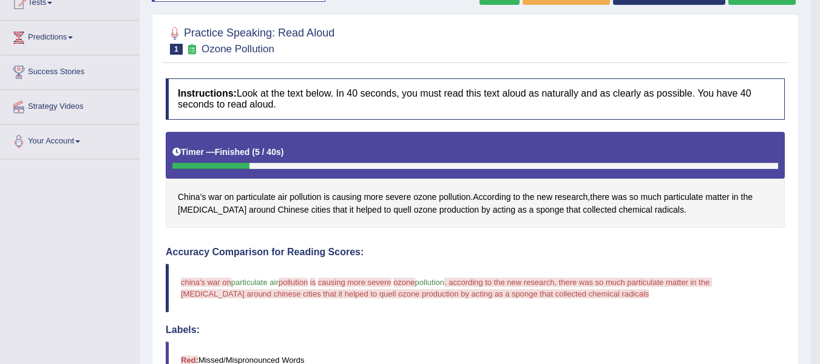
scroll to position [141, 0]
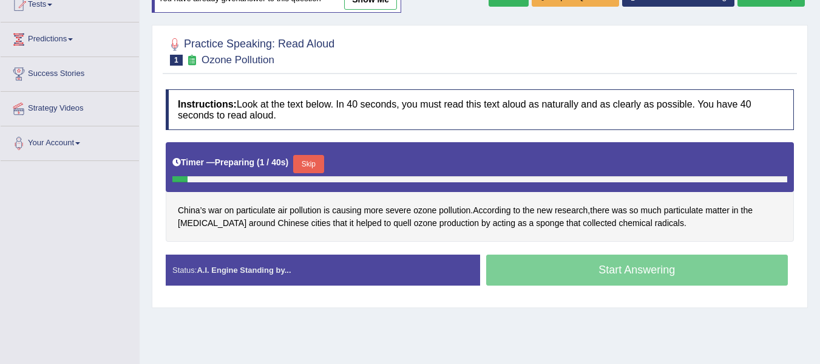
click at [300, 163] on button "Skip" at bounding box center [308, 164] width 30 height 18
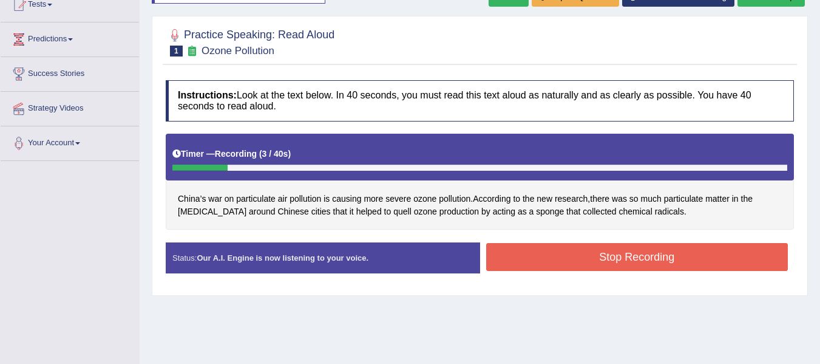
click at [548, 259] on button "Stop Recording" at bounding box center [637, 257] width 302 height 28
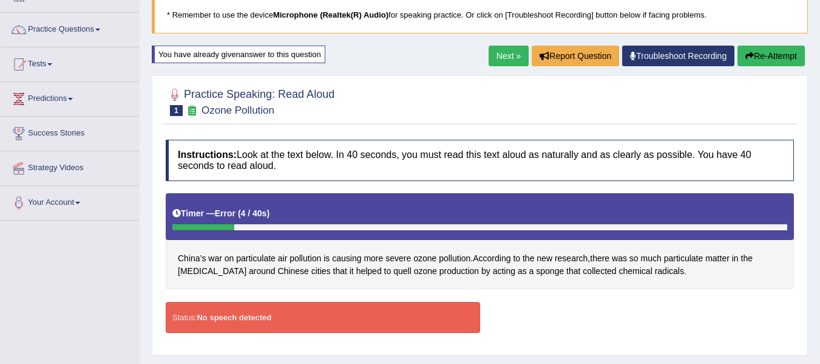
scroll to position [81, 0]
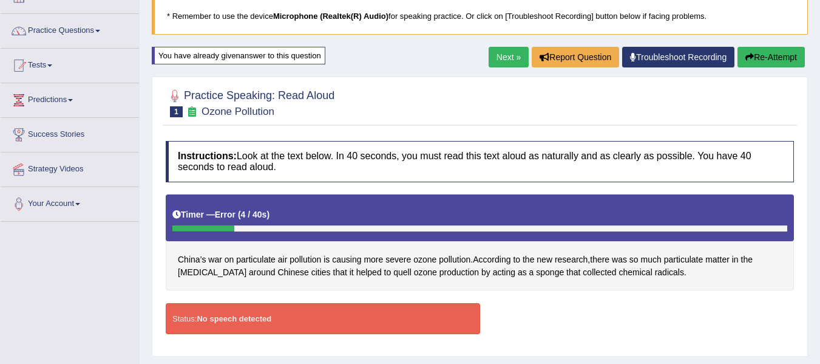
click at [775, 53] on button "Re-Attempt" at bounding box center [771, 57] width 67 height 21
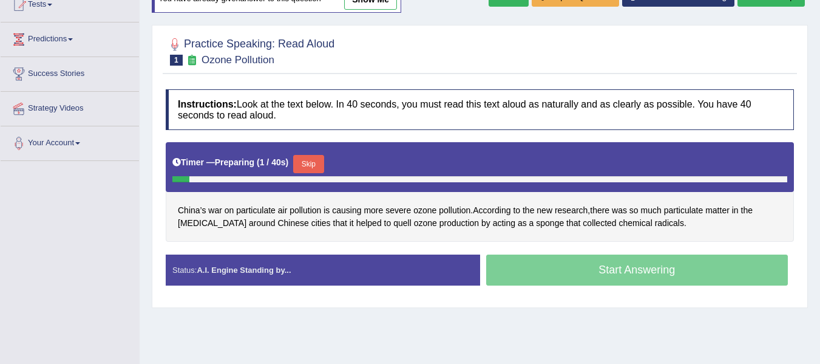
click at [307, 157] on button "Skip" at bounding box center [308, 164] width 30 height 18
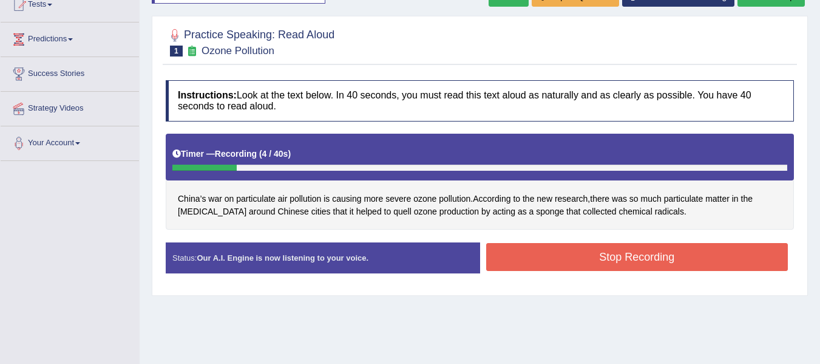
click at [544, 254] on button "Stop Recording" at bounding box center [637, 257] width 302 height 28
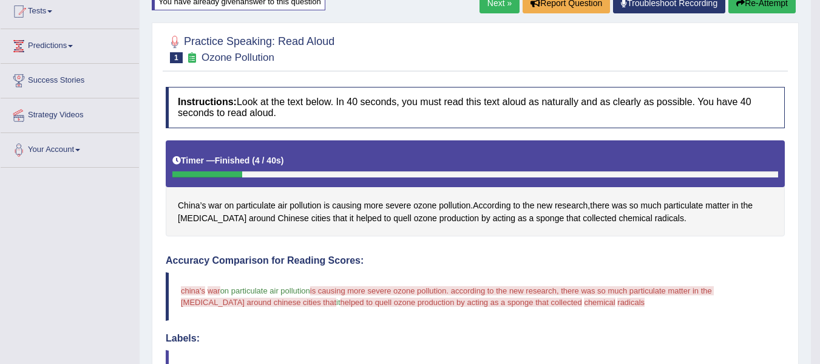
scroll to position [121, 0]
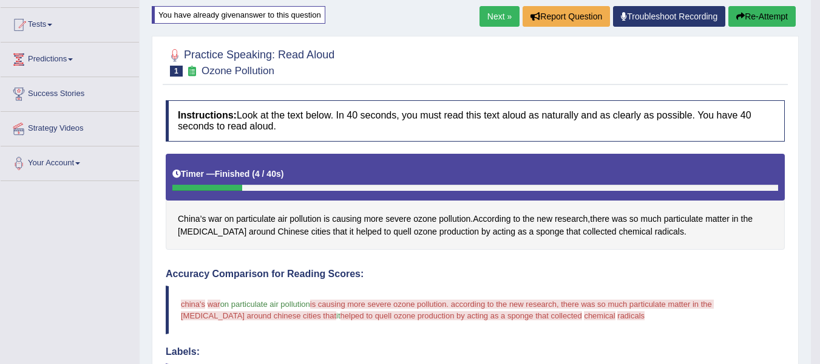
click at [762, 15] on button "Re-Attempt" at bounding box center [761, 16] width 67 height 21
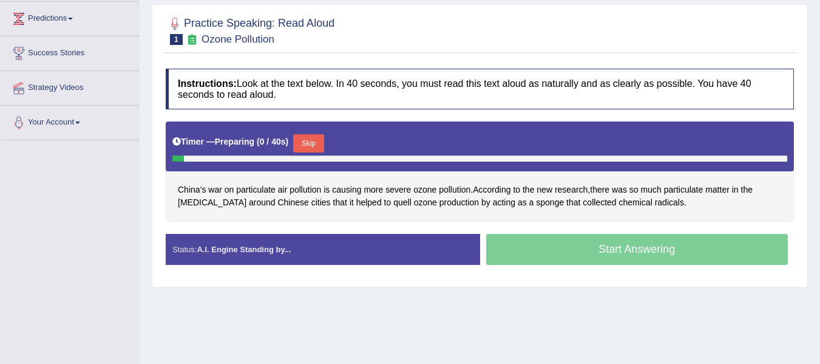
click at [308, 139] on button "Skip" at bounding box center [308, 143] width 30 height 18
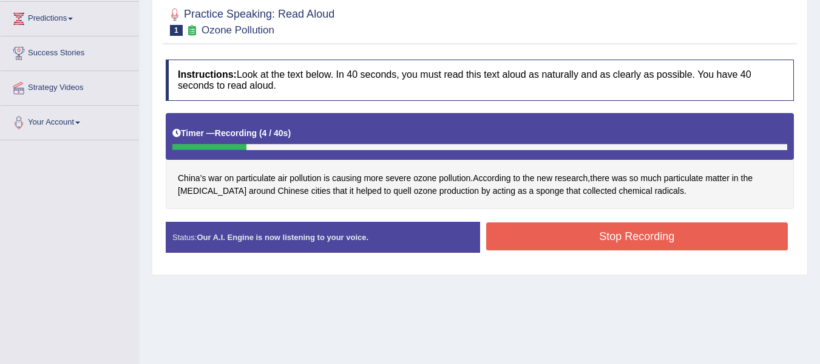
click at [552, 231] on button "Stop Recording" at bounding box center [637, 236] width 302 height 28
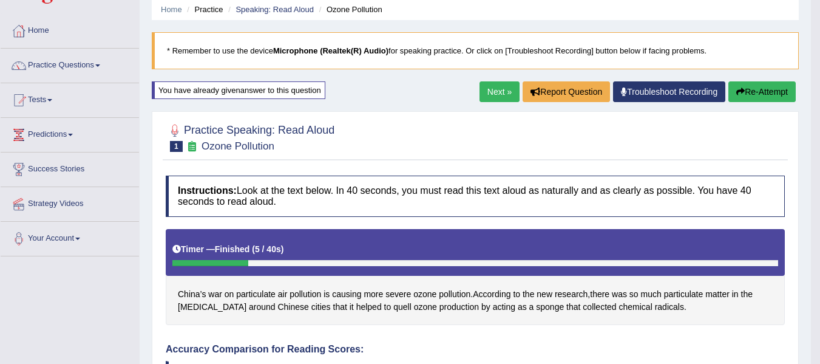
scroll to position [41, 0]
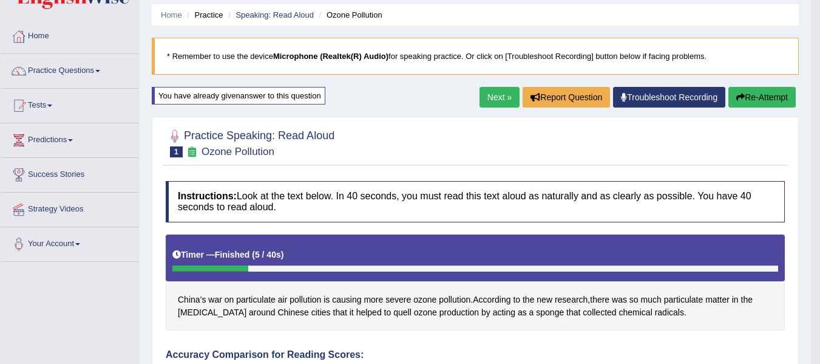
click at [756, 92] on button "Re-Attempt" at bounding box center [761, 97] width 67 height 21
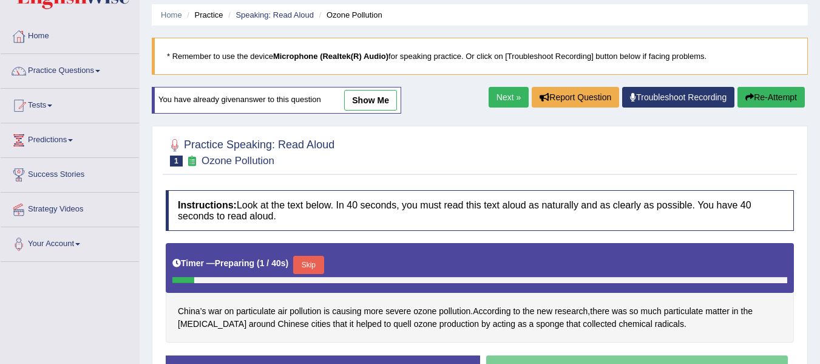
click at [310, 266] on button "Skip" at bounding box center [308, 265] width 30 height 18
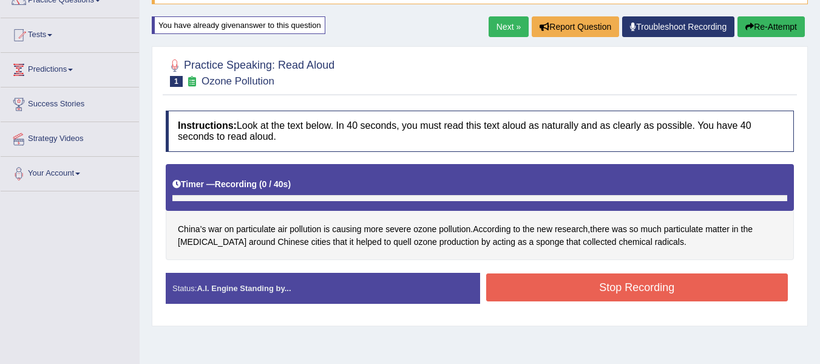
scroll to position [121, 0]
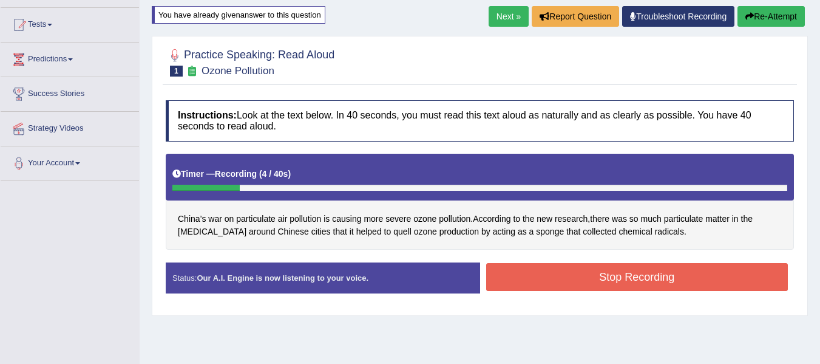
click at [529, 276] on button "Stop Recording" at bounding box center [637, 277] width 302 height 28
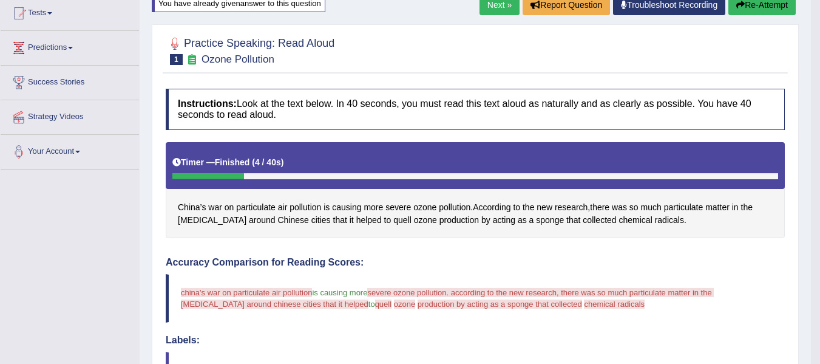
scroll to position [81, 0]
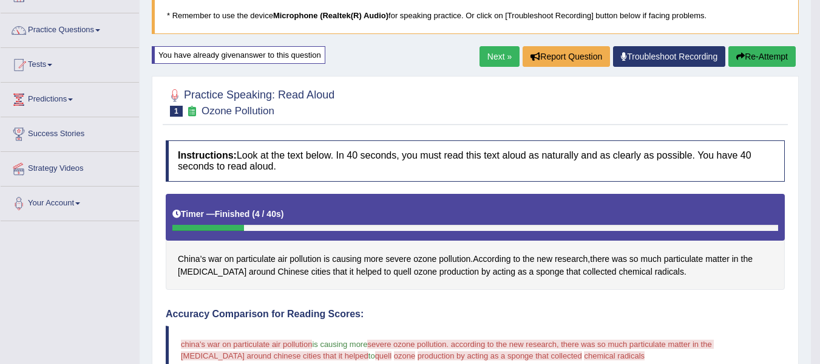
click at [736, 58] on icon "button" at bounding box center [740, 56] width 8 height 8
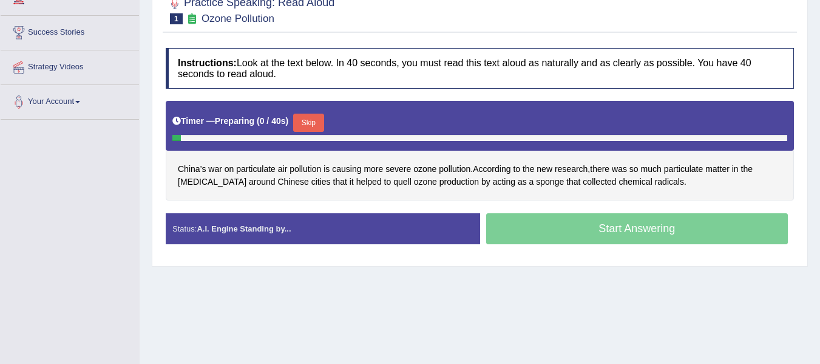
scroll to position [183, 0]
click at [318, 120] on button "Skip" at bounding box center [308, 123] width 30 height 18
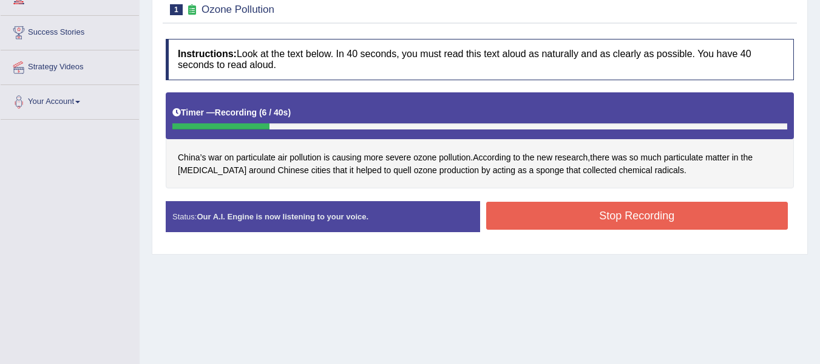
click at [526, 211] on button "Stop Recording" at bounding box center [637, 216] width 302 height 28
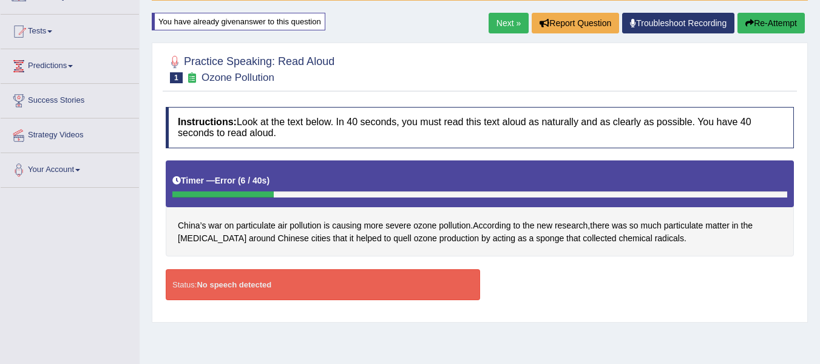
scroll to position [101, 0]
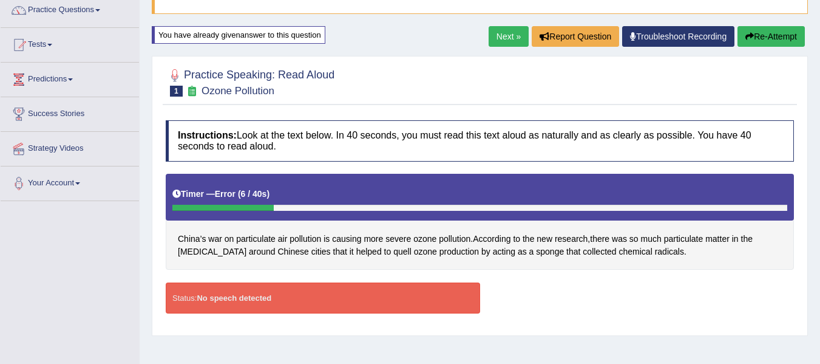
click at [780, 32] on button "Re-Attempt" at bounding box center [771, 36] width 67 height 21
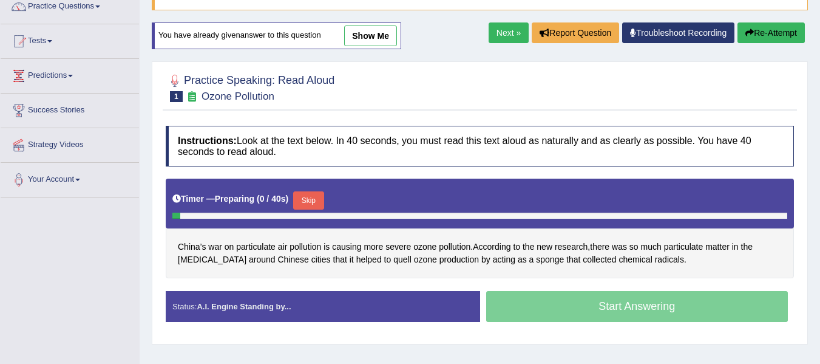
scroll to position [105, 0]
click at [319, 195] on button "Skip" at bounding box center [308, 200] width 30 height 18
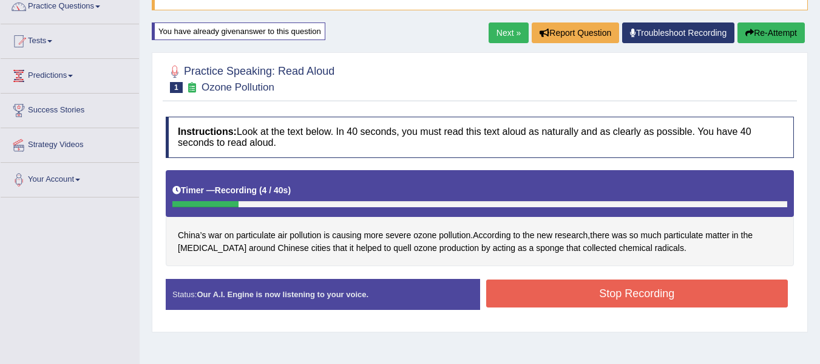
click at [516, 295] on button "Stop Recording" at bounding box center [637, 293] width 302 height 28
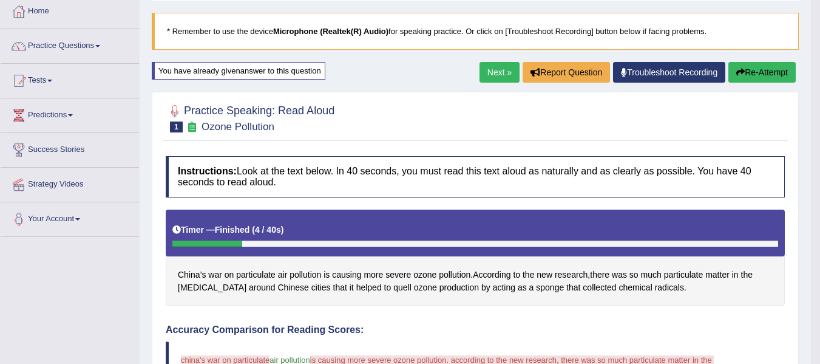
scroll to position [64, 0]
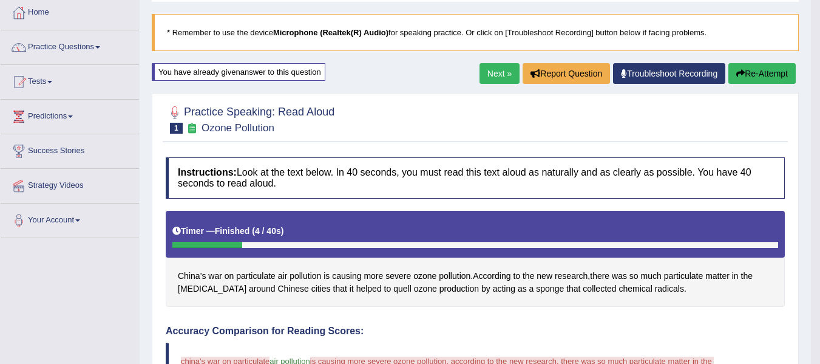
click at [744, 67] on button "Re-Attempt" at bounding box center [761, 73] width 67 height 21
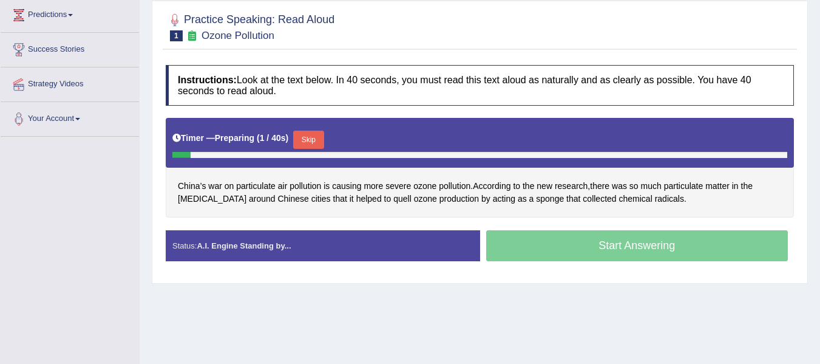
click at [312, 134] on button "Skip" at bounding box center [308, 140] width 30 height 18
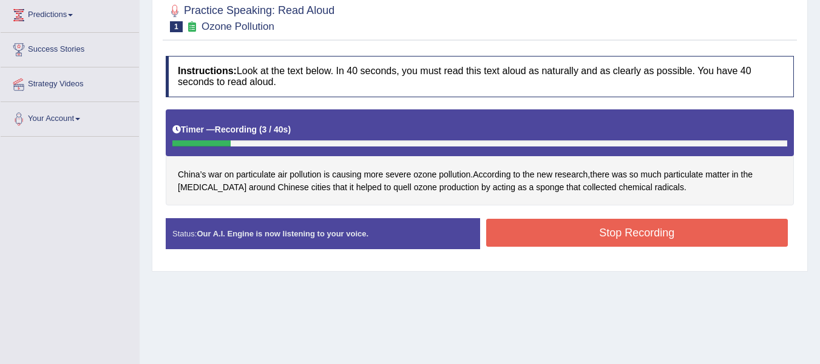
click at [536, 225] on button "Stop Recording" at bounding box center [637, 233] width 302 height 28
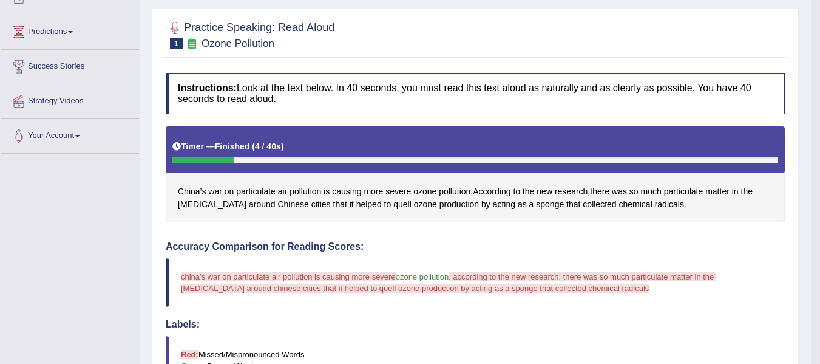
scroll to position [105, 0]
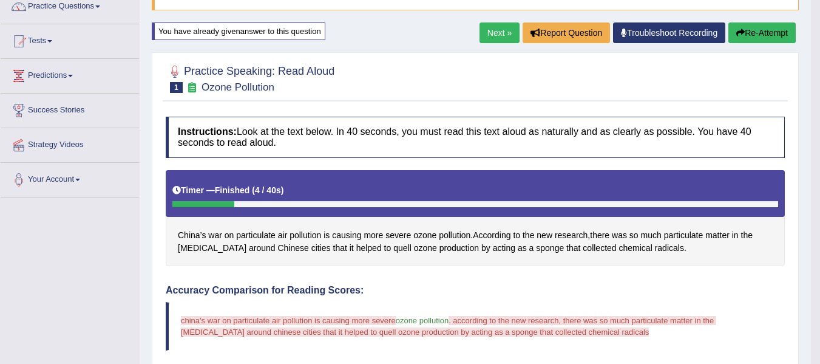
click at [760, 30] on button "Re-Attempt" at bounding box center [761, 32] width 67 height 21
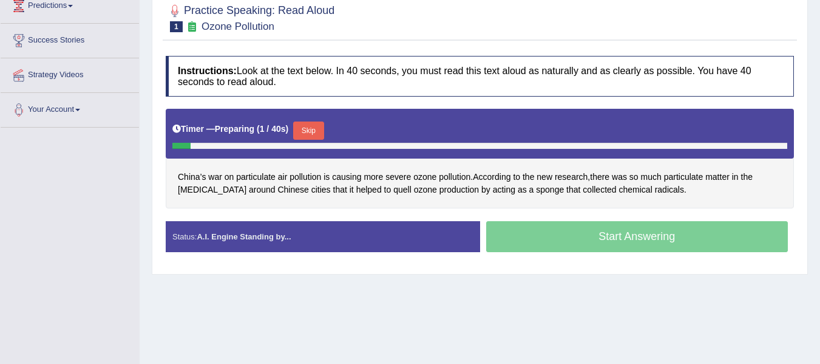
click at [309, 132] on button "Skip" at bounding box center [308, 130] width 30 height 18
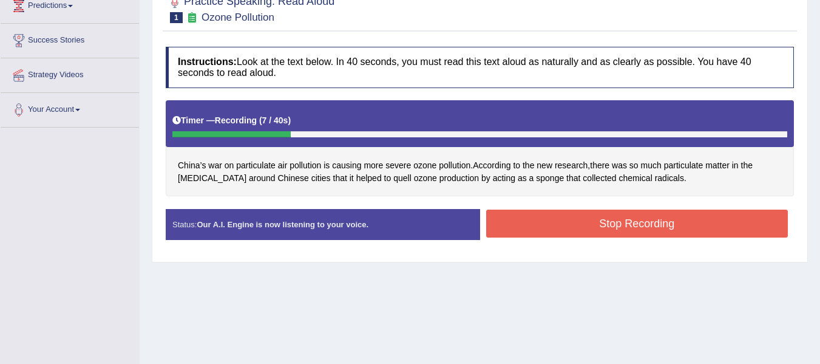
click at [539, 219] on button "Stop Recording" at bounding box center [637, 223] width 302 height 28
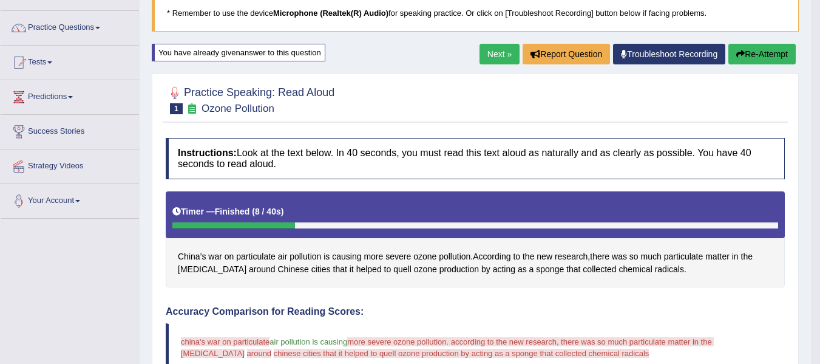
scroll to position [78, 0]
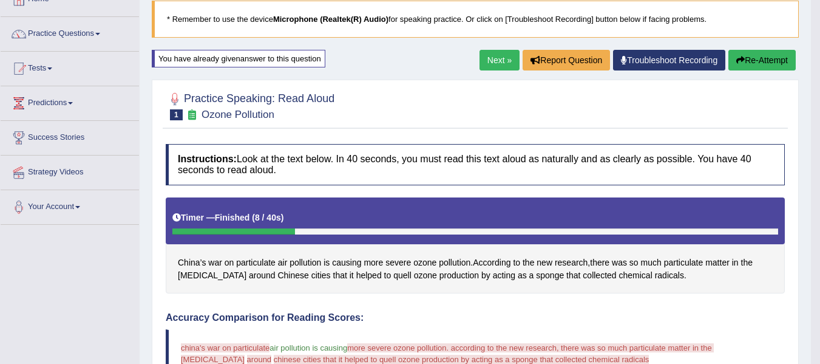
click at [736, 61] on button "Re-Attempt" at bounding box center [761, 60] width 67 height 21
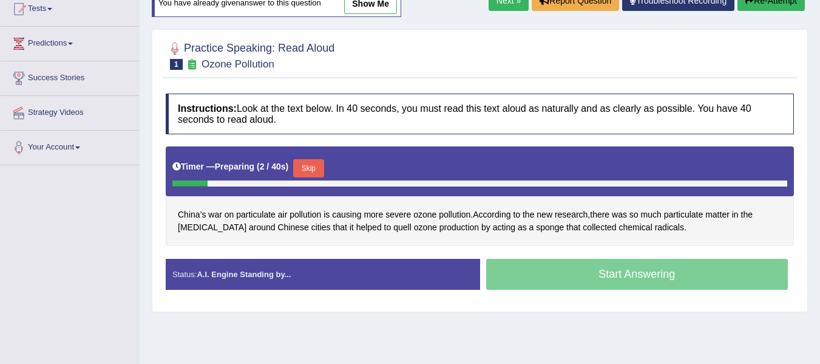
scroll to position [138, 0]
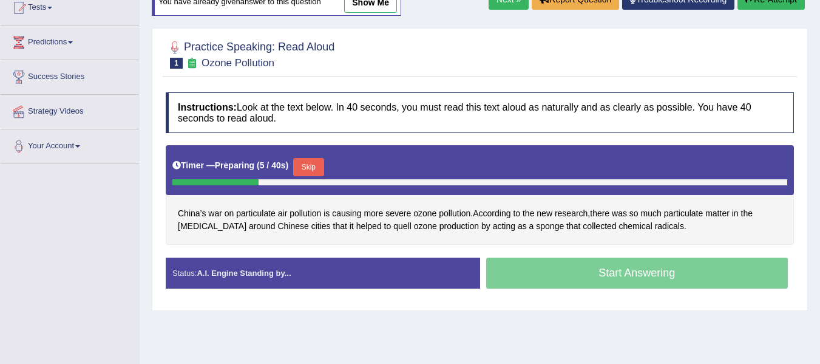
click at [312, 161] on button "Skip" at bounding box center [308, 167] width 30 height 18
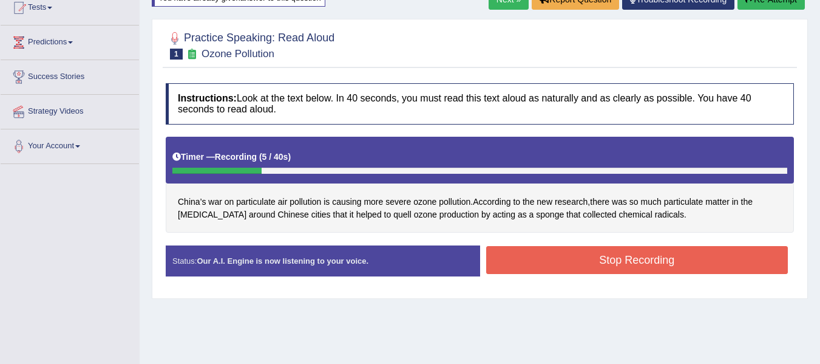
click at [538, 261] on button "Stop Recording" at bounding box center [637, 260] width 302 height 28
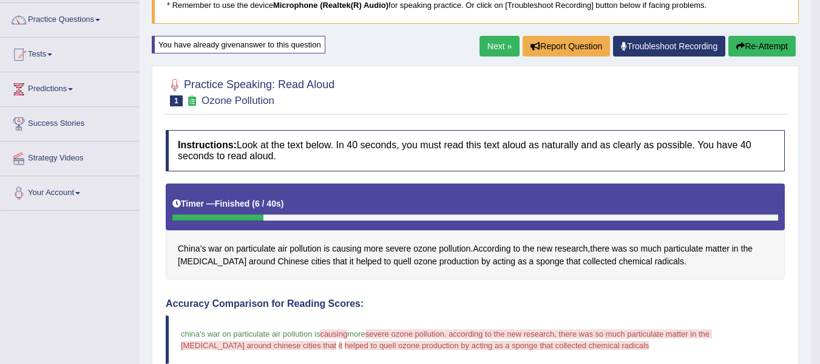
scroll to position [78, 0]
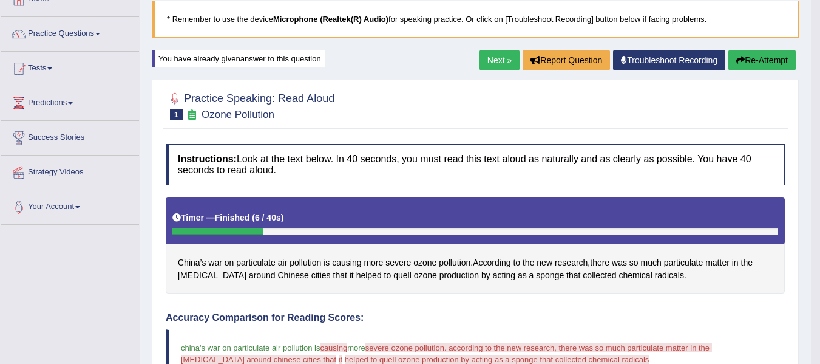
click at [747, 57] on button "Re-Attempt" at bounding box center [761, 60] width 67 height 21
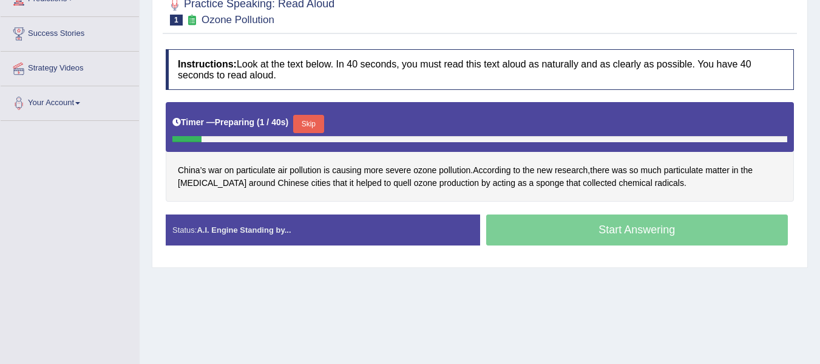
click at [312, 123] on button "Skip" at bounding box center [308, 124] width 30 height 18
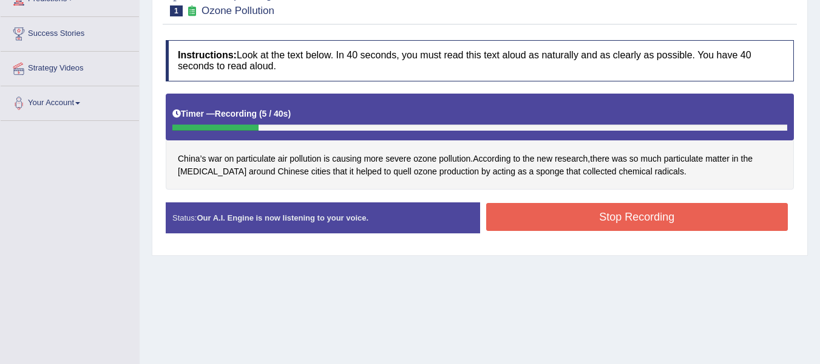
click at [583, 219] on button "Stop Recording" at bounding box center [637, 217] width 302 height 28
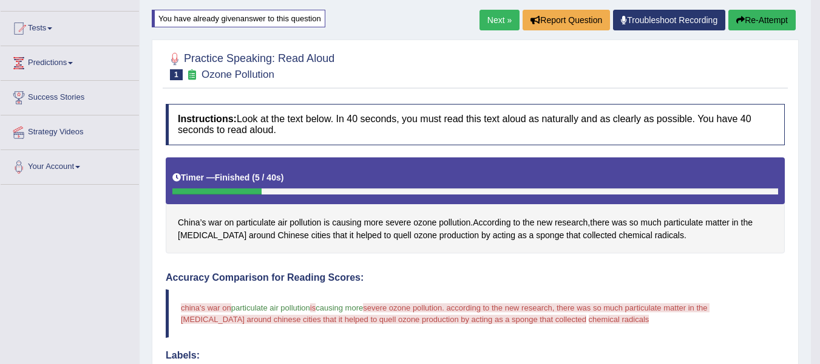
scroll to position [100, 0]
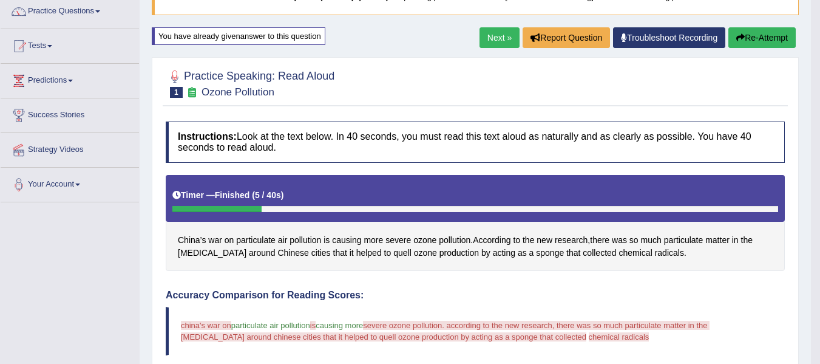
click at [744, 46] on button "Re-Attempt" at bounding box center [761, 37] width 67 height 21
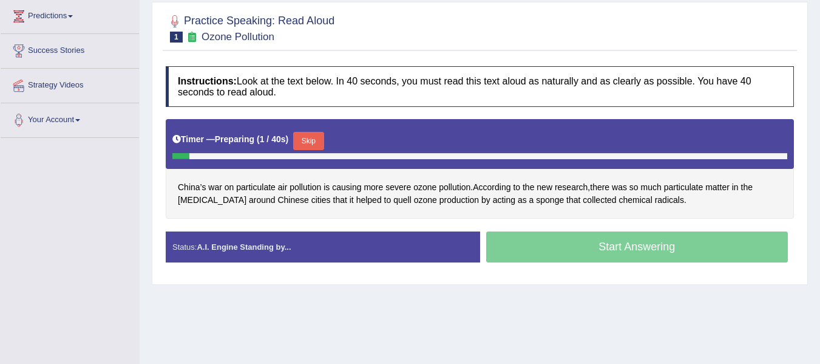
click at [305, 137] on button "Skip" at bounding box center [308, 141] width 30 height 18
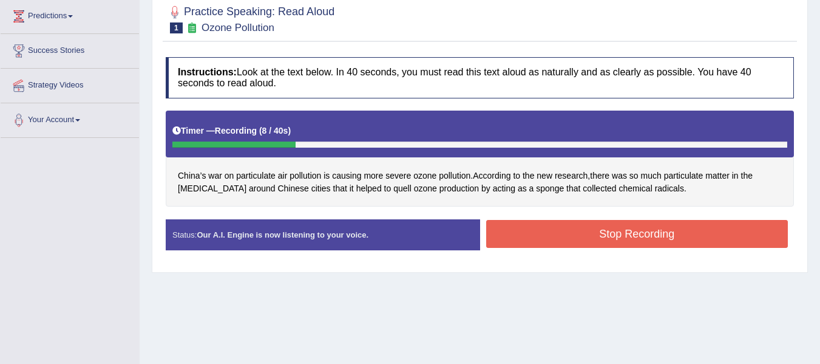
click at [516, 240] on button "Stop Recording" at bounding box center [637, 234] width 302 height 28
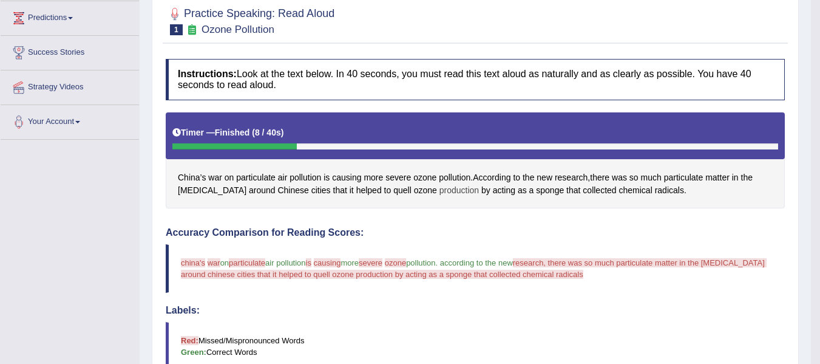
scroll to position [124, 0]
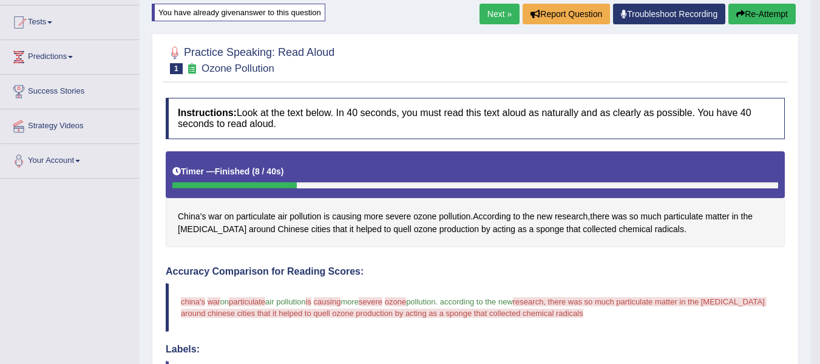
click at [759, 18] on button "Re-Attempt" at bounding box center [761, 14] width 67 height 21
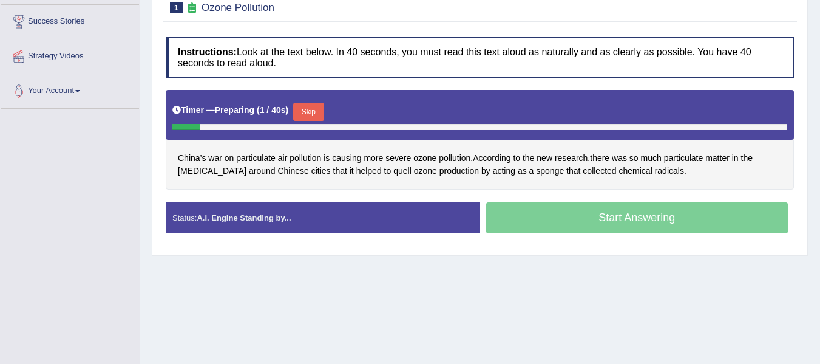
click at [319, 107] on button "Skip" at bounding box center [308, 112] width 30 height 18
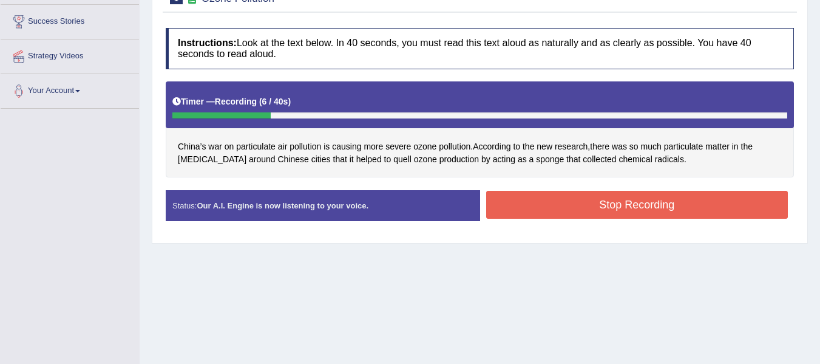
click at [583, 204] on button "Stop Recording" at bounding box center [637, 205] width 302 height 28
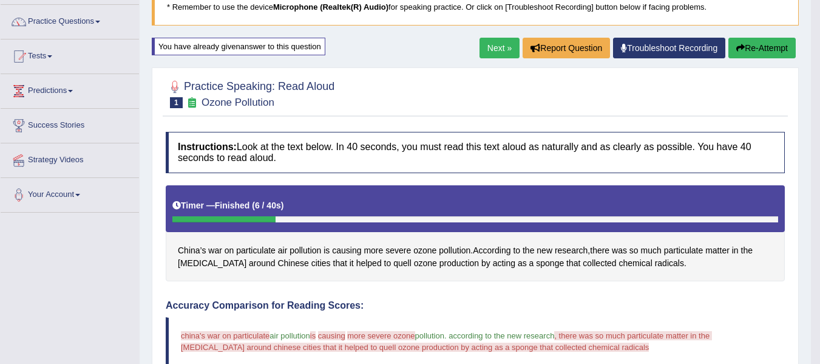
scroll to position [72, 0]
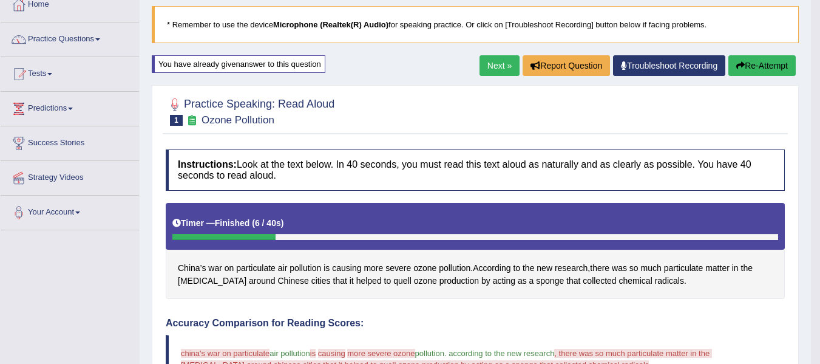
click at [775, 70] on button "Re-Attempt" at bounding box center [761, 65] width 67 height 21
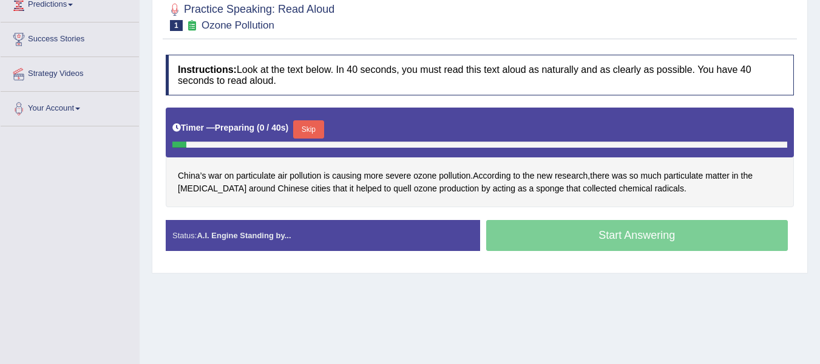
click at [306, 124] on button "Skip" at bounding box center [308, 129] width 30 height 18
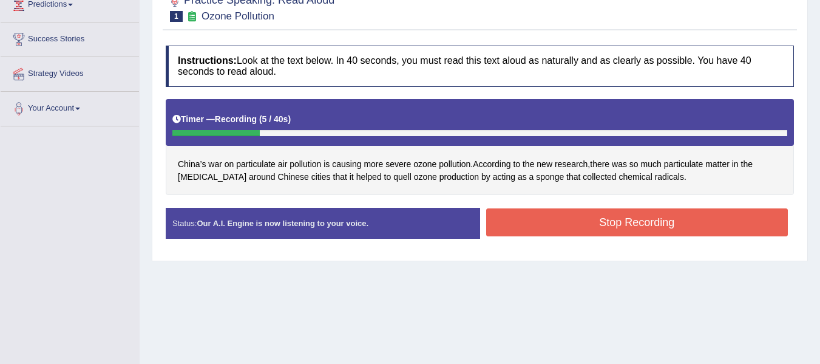
click at [546, 211] on button "Stop Recording" at bounding box center [637, 222] width 302 height 28
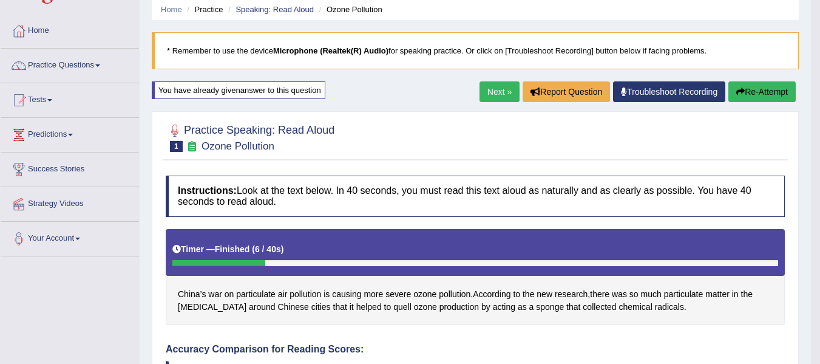
scroll to position [34, 0]
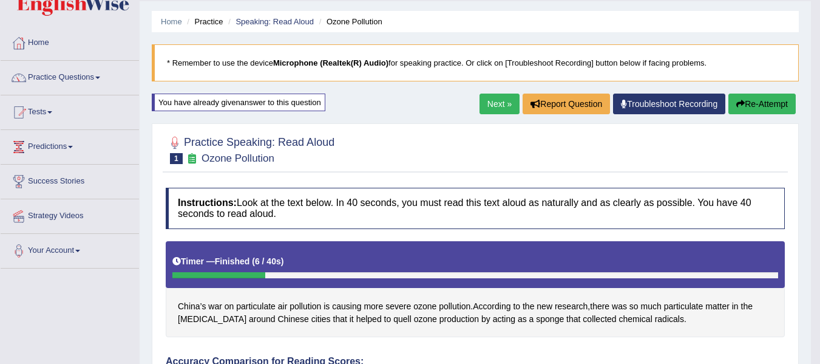
click at [492, 101] on link "Next »" at bounding box center [500, 103] width 40 height 21
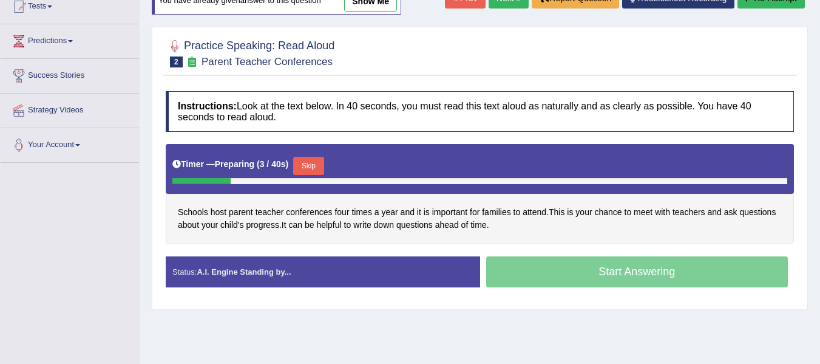
scroll to position [141, 0]
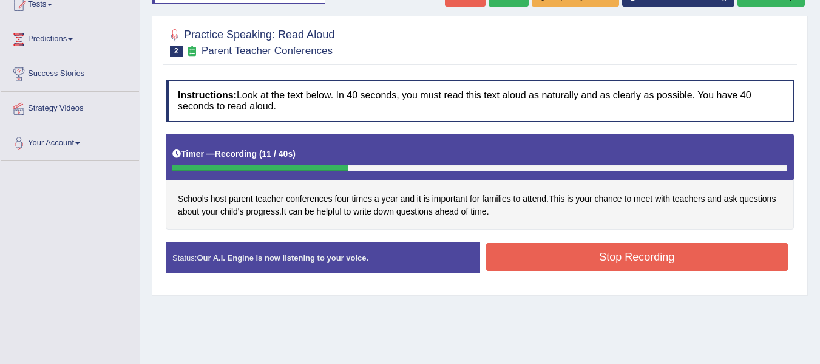
click at [555, 245] on button "Stop Recording" at bounding box center [637, 257] width 302 height 28
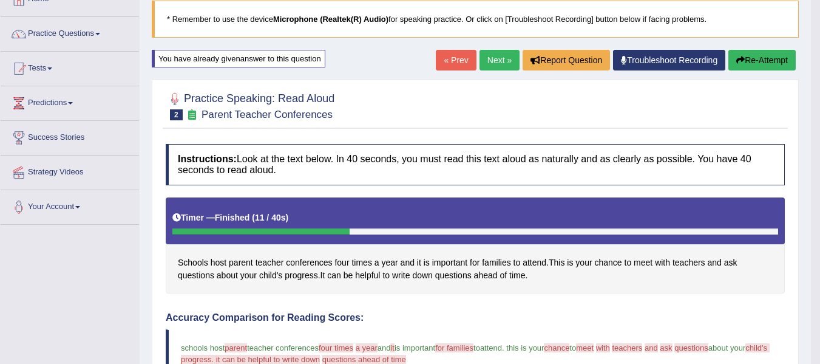
scroll to position [61, 0]
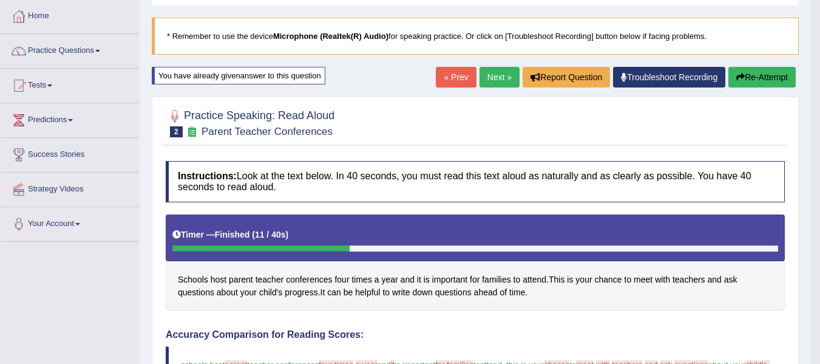
click at [742, 71] on button "Re-Attempt" at bounding box center [761, 77] width 67 height 21
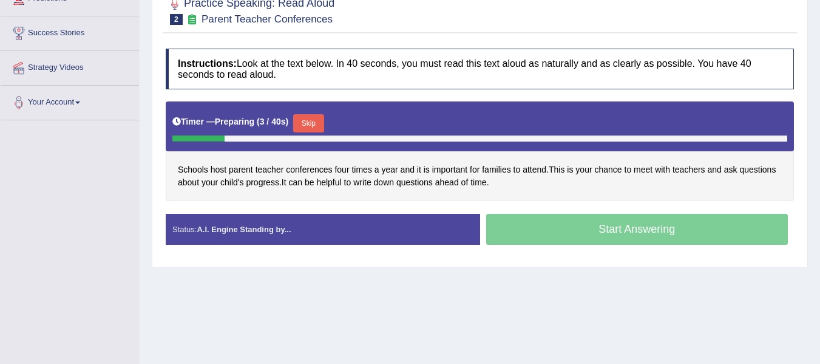
click at [308, 127] on button "Skip" at bounding box center [308, 123] width 30 height 18
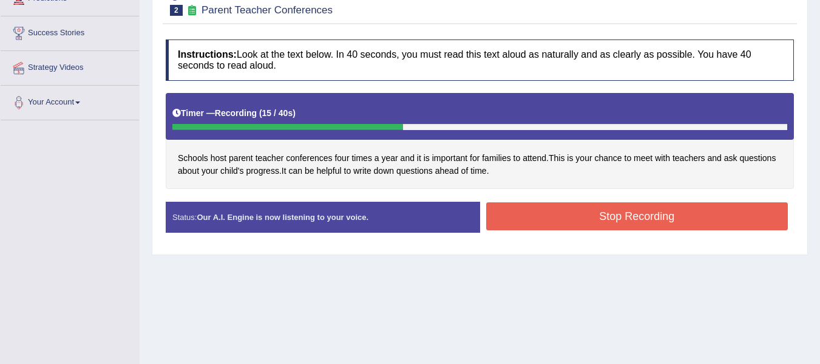
click at [532, 212] on button "Stop Recording" at bounding box center [637, 216] width 302 height 28
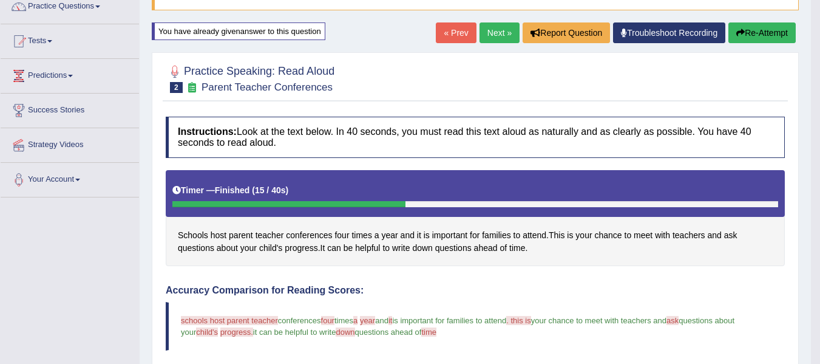
scroll to position [101, 0]
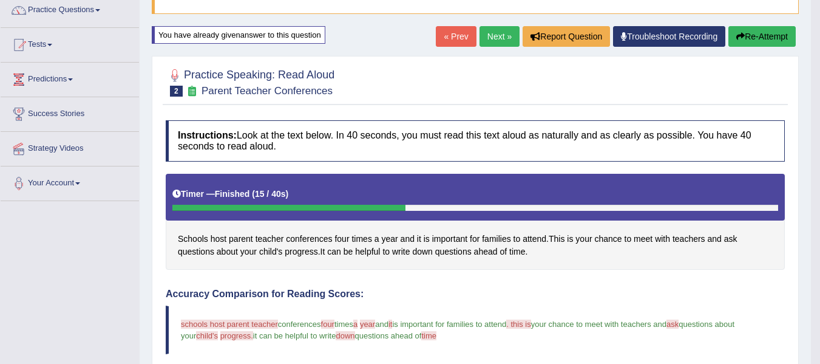
click at [740, 32] on icon "button" at bounding box center [740, 36] width 8 height 8
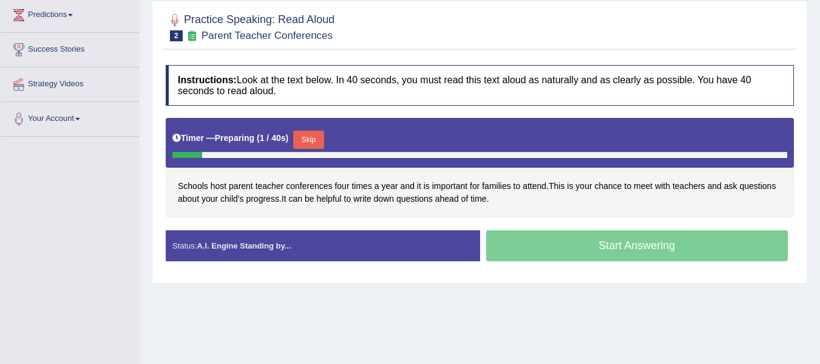
click at [317, 135] on button "Skip" at bounding box center [308, 140] width 30 height 18
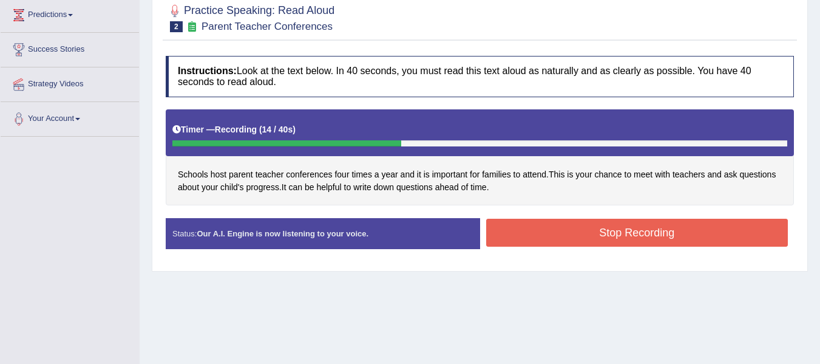
click at [534, 225] on button "Stop Recording" at bounding box center [637, 233] width 302 height 28
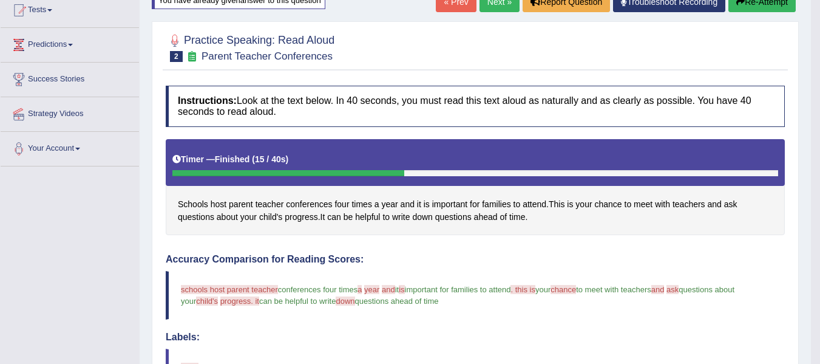
scroll to position [125, 0]
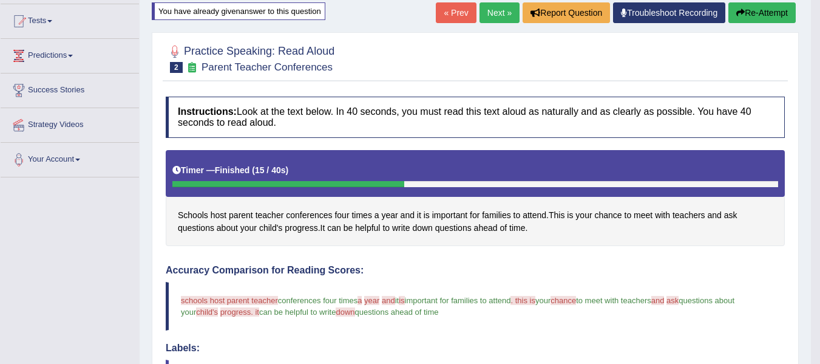
click at [752, 16] on button "Re-Attempt" at bounding box center [761, 12] width 67 height 21
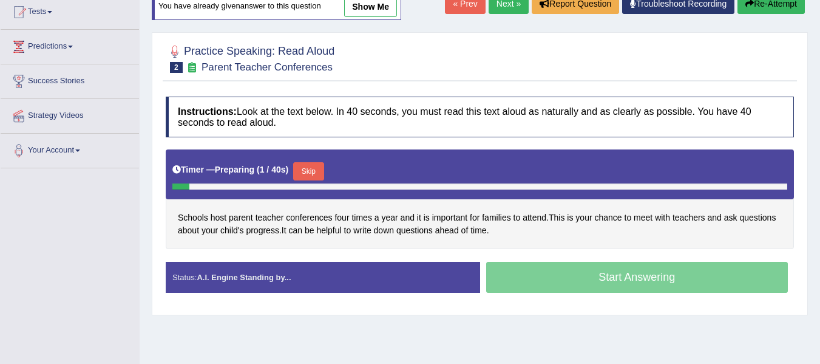
click at [324, 173] on button "Skip" at bounding box center [308, 171] width 30 height 18
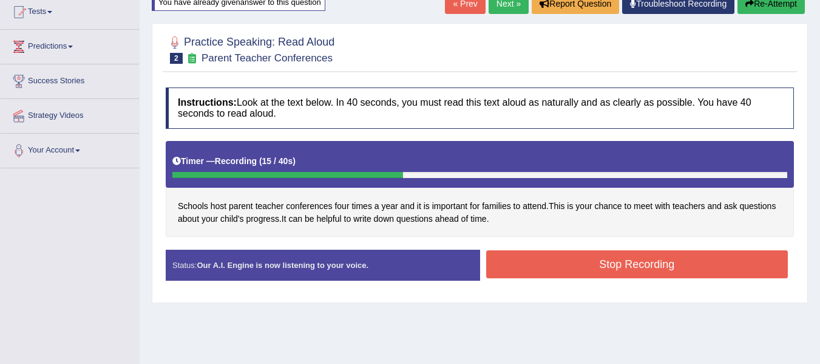
click at [545, 266] on button "Stop Recording" at bounding box center [637, 264] width 302 height 28
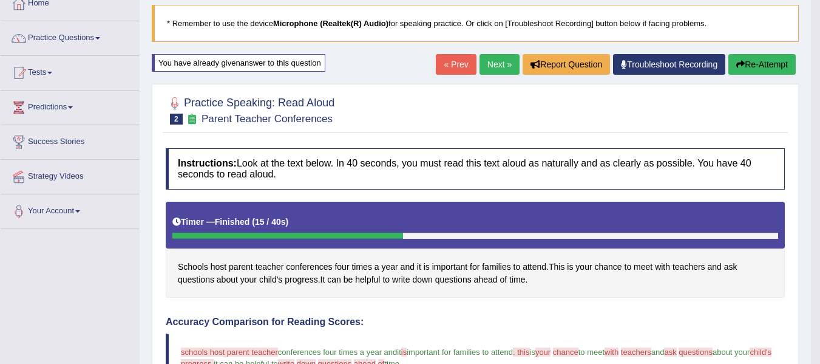
scroll to position [53, 0]
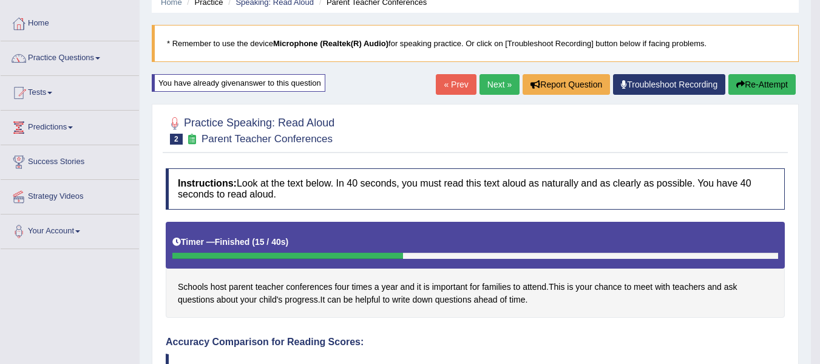
click at [488, 88] on link "Next »" at bounding box center [500, 84] width 40 height 21
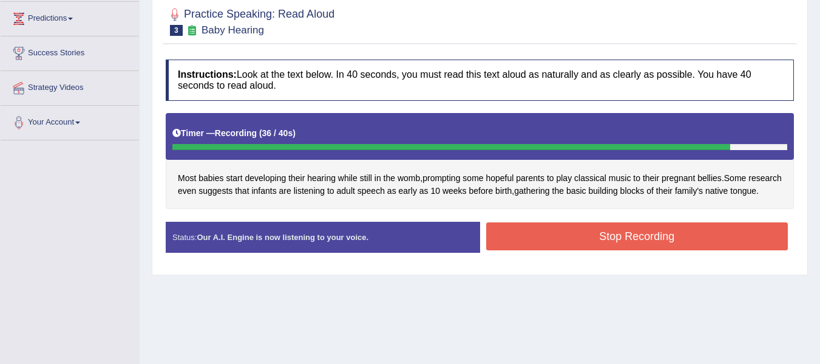
click at [577, 236] on button "Stop Recording" at bounding box center [637, 236] width 302 height 28
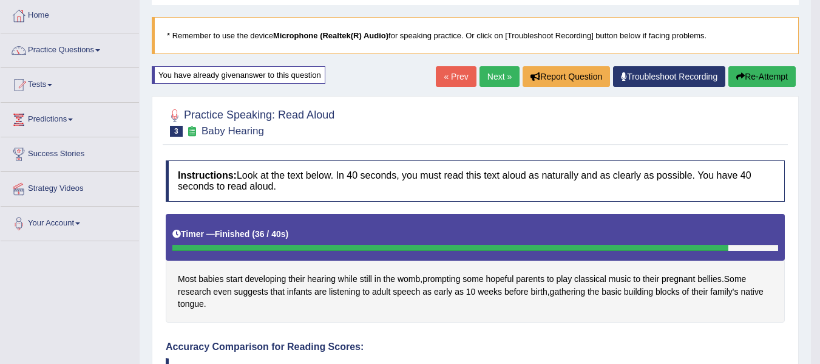
scroll to position [61, 0]
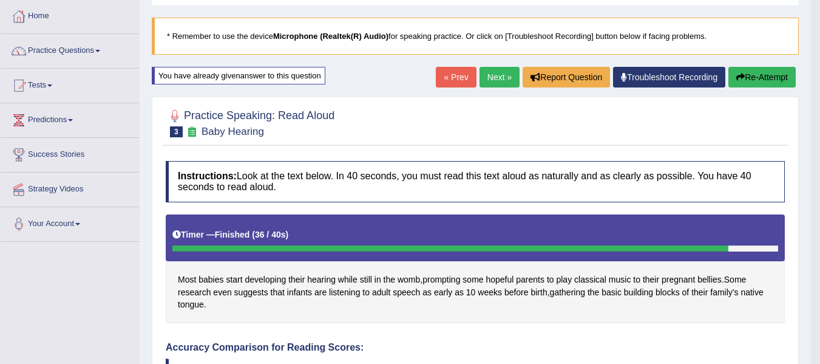
click at [769, 72] on button "Re-Attempt" at bounding box center [761, 77] width 67 height 21
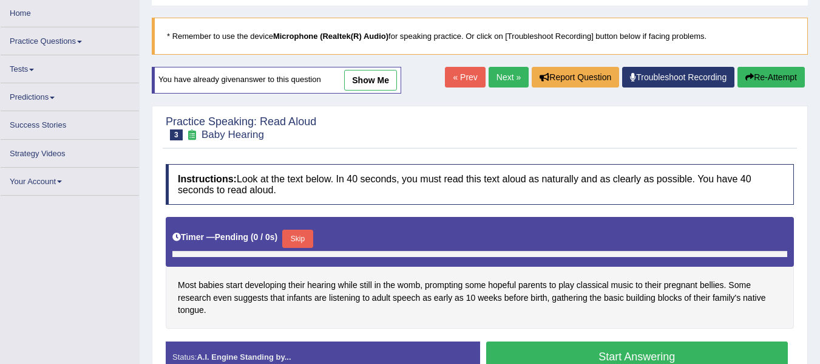
click at [306, 234] on div "Timer — Pending ( 0 / 0s ) Skip" at bounding box center [480, 242] width 628 height 50
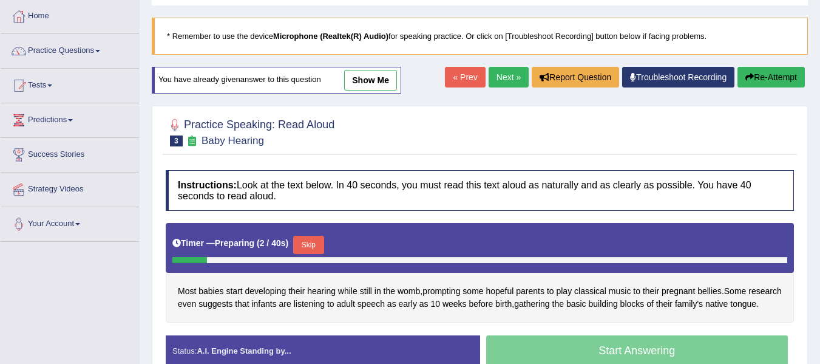
scroll to position [141, 0]
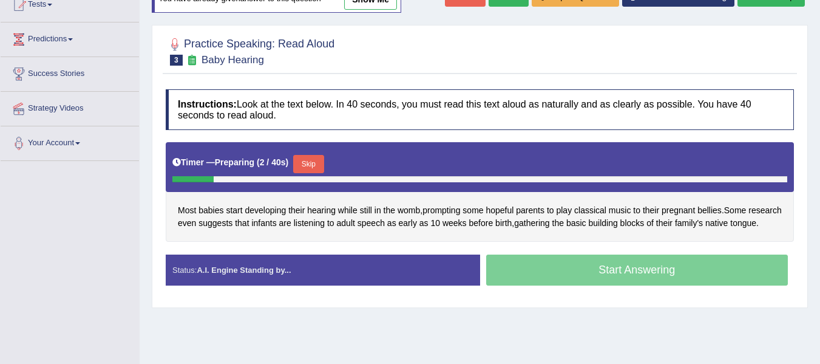
click at [312, 168] on button "Skip" at bounding box center [308, 164] width 30 height 18
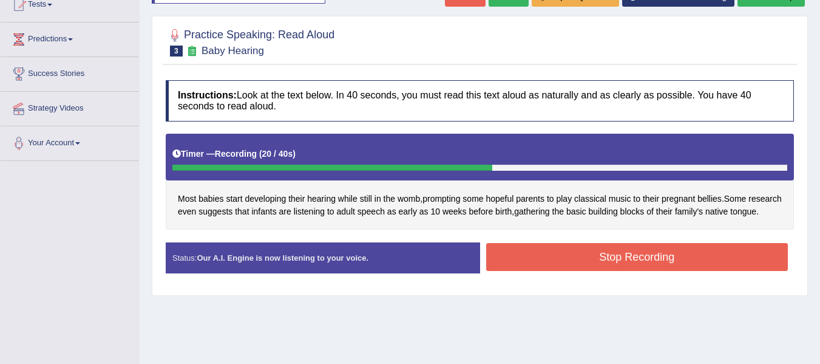
click at [524, 271] on button "Stop Recording" at bounding box center [637, 257] width 302 height 28
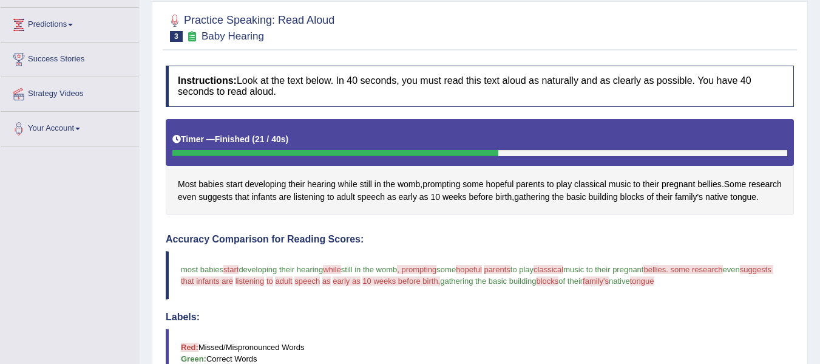
scroll to position [121, 0]
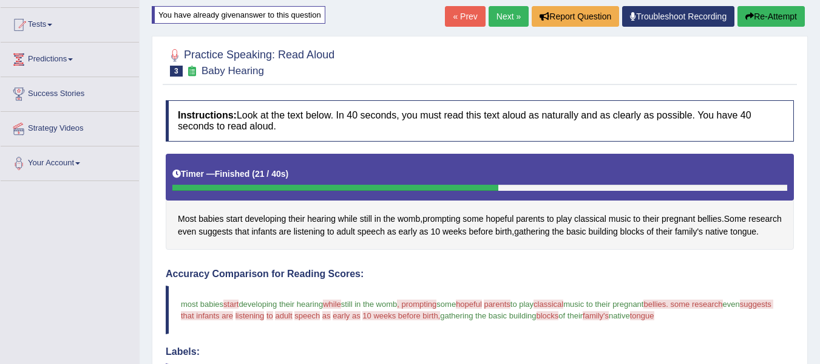
click at [754, 21] on button "Re-Attempt" at bounding box center [771, 16] width 67 height 21
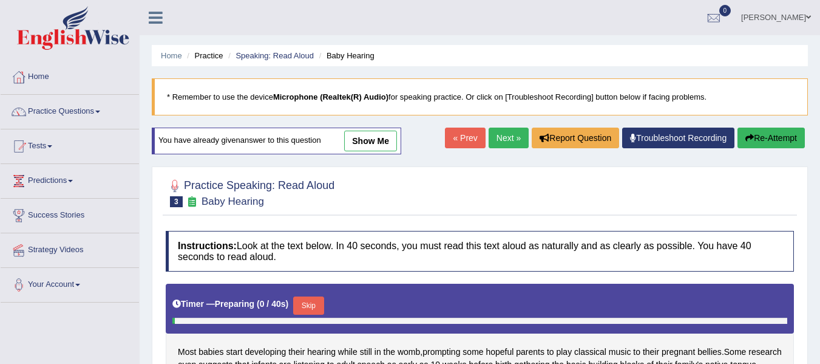
scroll to position [251, 0]
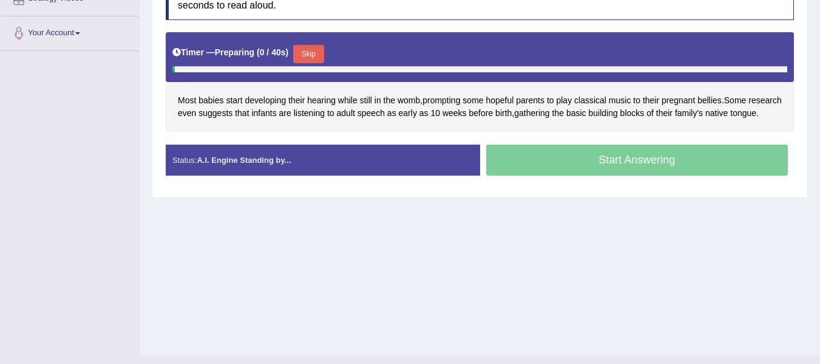
click at [314, 52] on button "Skip" at bounding box center [308, 54] width 30 height 18
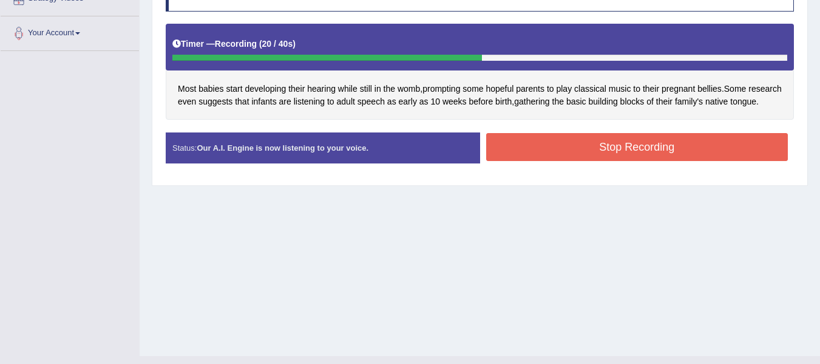
click at [523, 158] on button "Stop Recording" at bounding box center [637, 147] width 302 height 28
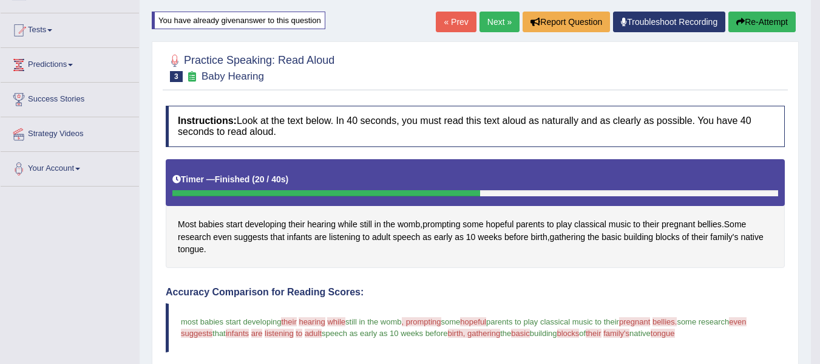
scroll to position [109, 0]
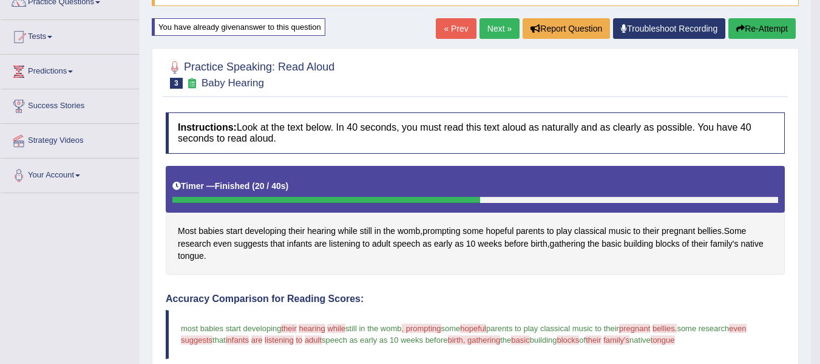
click at [742, 27] on button "Re-Attempt" at bounding box center [761, 28] width 67 height 21
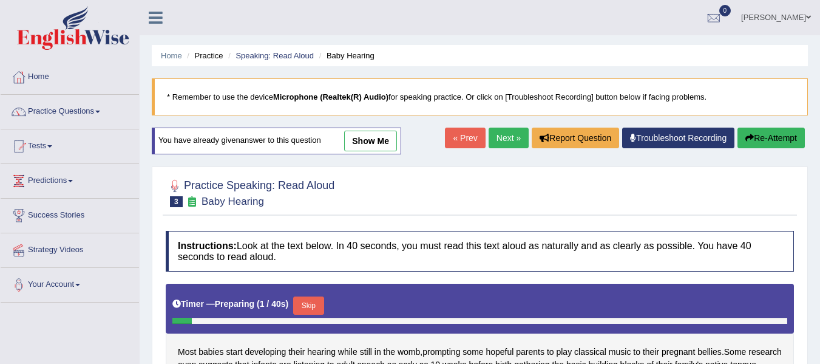
click at [318, 225] on div "Instructions: Look at the text below. In 40 seconds, you must read this text al…" at bounding box center [480, 333] width 634 height 217
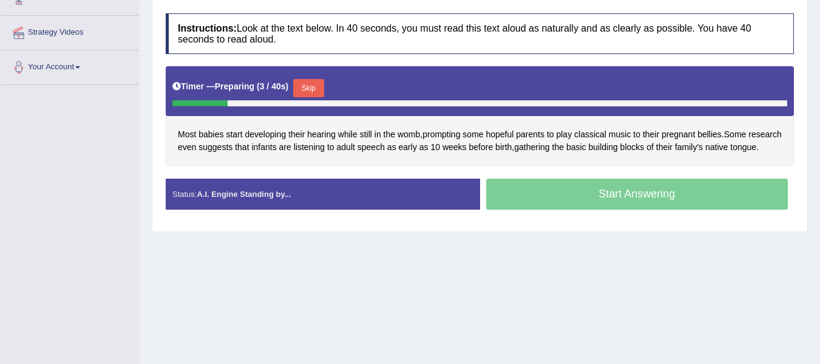
click at [310, 85] on button "Skip" at bounding box center [308, 88] width 30 height 18
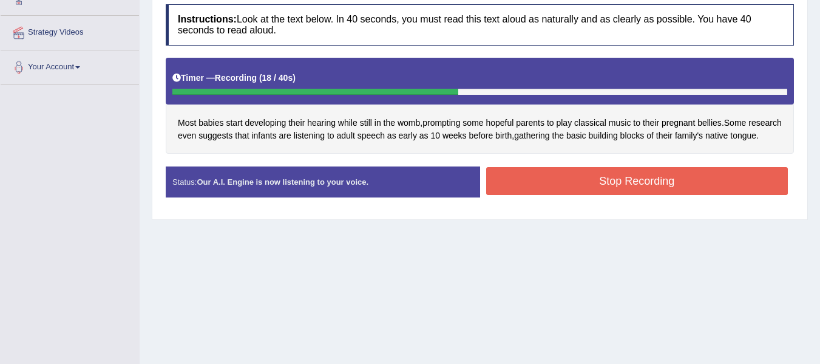
click at [610, 192] on button "Stop Recording" at bounding box center [637, 181] width 302 height 28
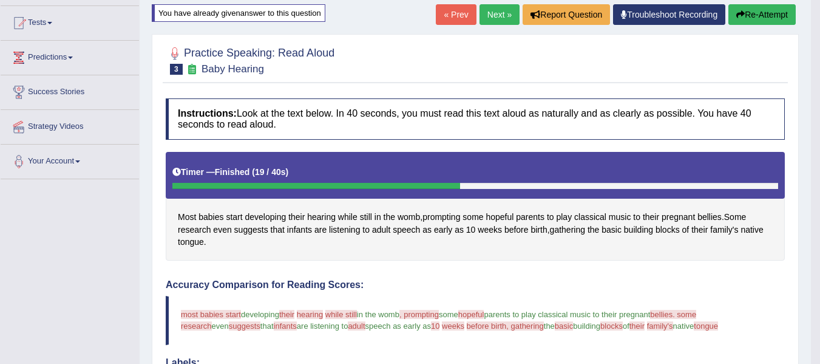
scroll to position [111, 0]
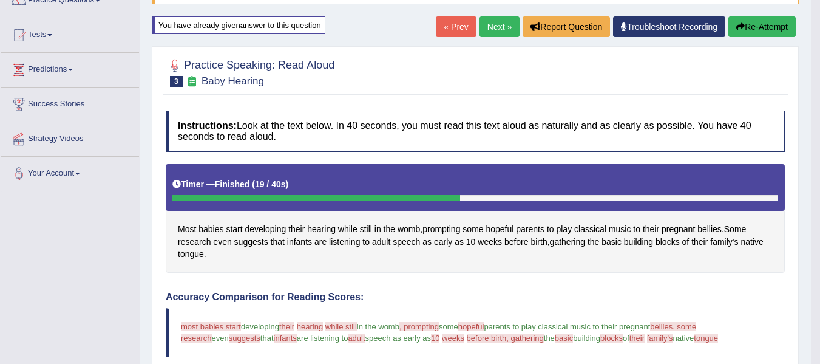
click at [756, 28] on button "Re-Attempt" at bounding box center [761, 26] width 67 height 21
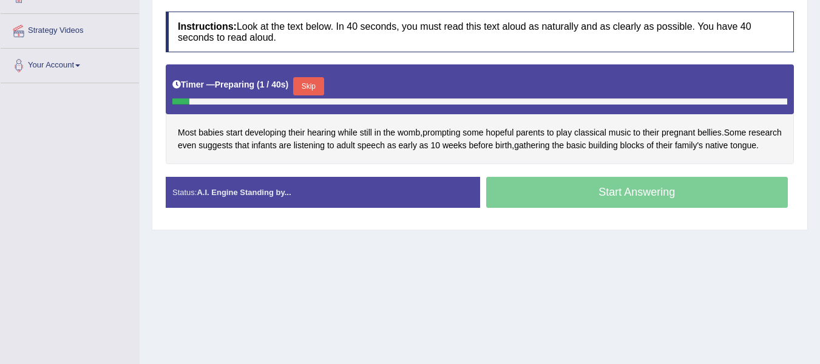
click at [321, 86] on button "Skip" at bounding box center [308, 86] width 30 height 18
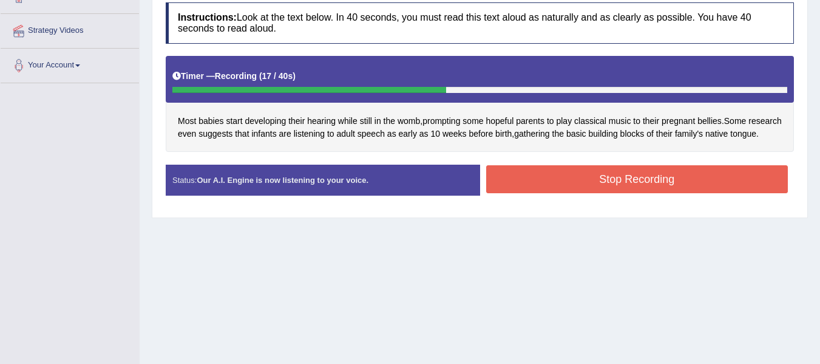
click at [597, 188] on button "Stop Recording" at bounding box center [637, 179] width 302 height 28
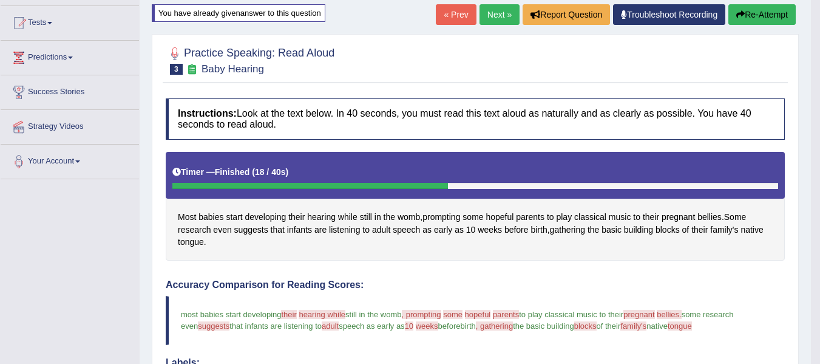
scroll to position [118, 0]
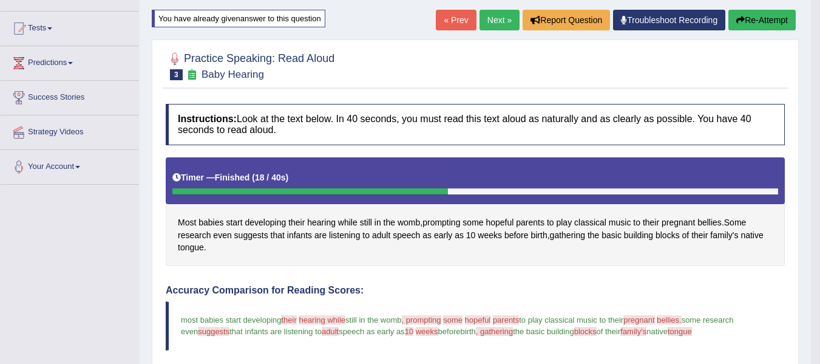
click at [501, 15] on link "Next »" at bounding box center [500, 20] width 40 height 21
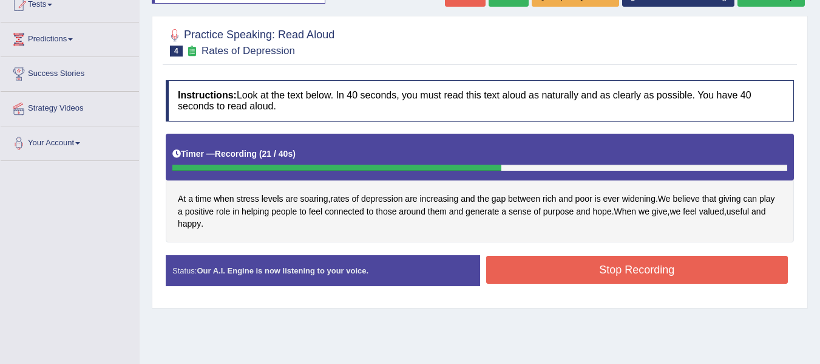
click at [619, 277] on button "Stop Recording" at bounding box center [637, 270] width 302 height 28
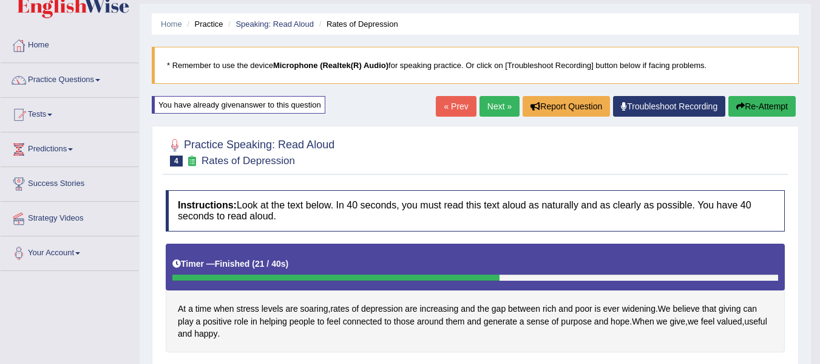
scroll to position [20, 0]
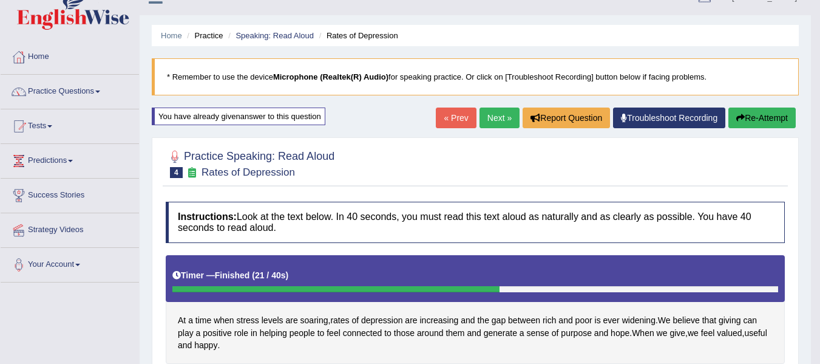
click at [755, 121] on button "Re-Attempt" at bounding box center [761, 117] width 67 height 21
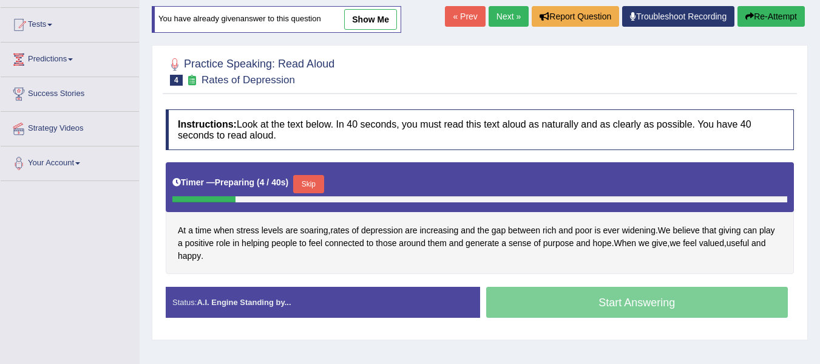
click at [313, 169] on div "Timer — Preparing ( 4 / 40s ) Skip" at bounding box center [480, 187] width 628 height 50
click at [314, 177] on button "Skip" at bounding box center [308, 184] width 30 height 18
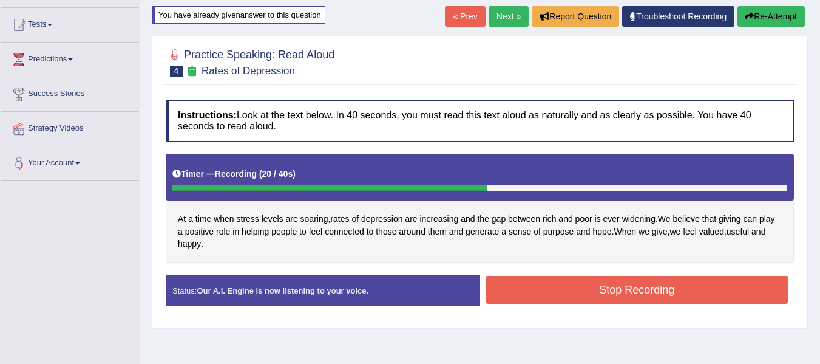
click at [614, 299] on button "Stop Recording" at bounding box center [637, 290] width 302 height 28
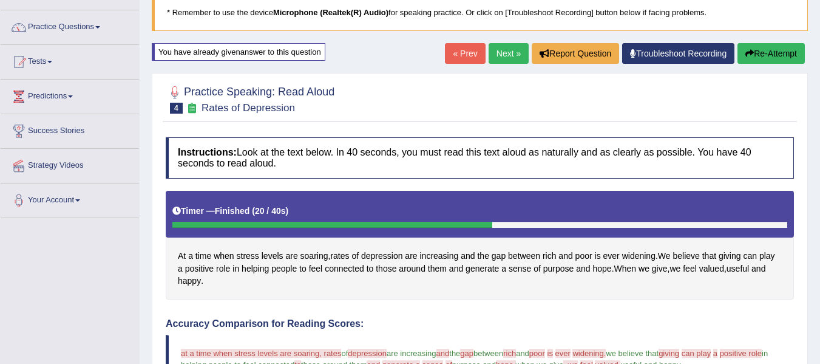
scroll to position [81, 0]
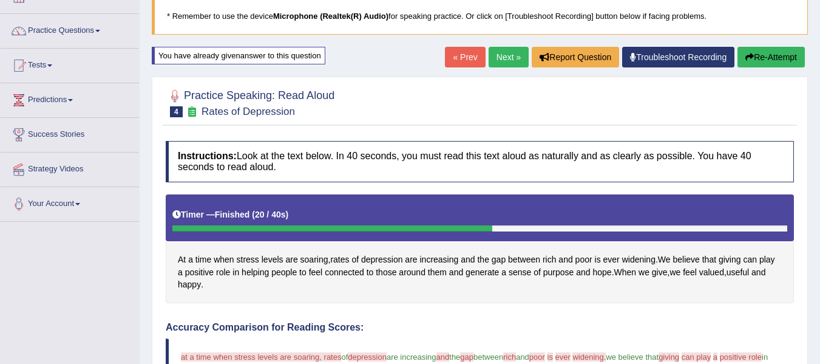
click at [773, 64] on button "Re-Attempt" at bounding box center [771, 57] width 67 height 21
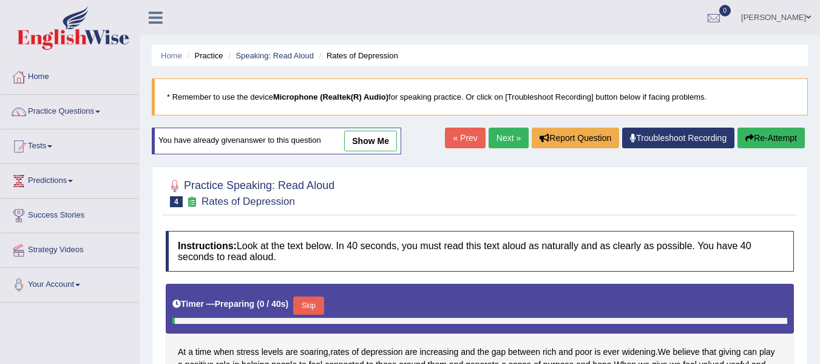
scroll to position [81, 0]
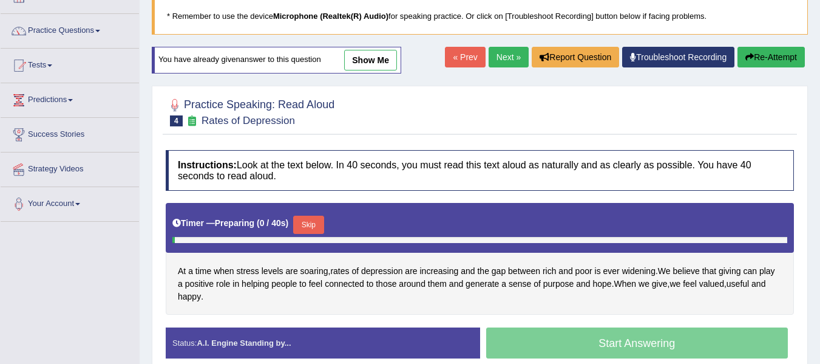
click at [310, 218] on button "Skip" at bounding box center [308, 225] width 30 height 18
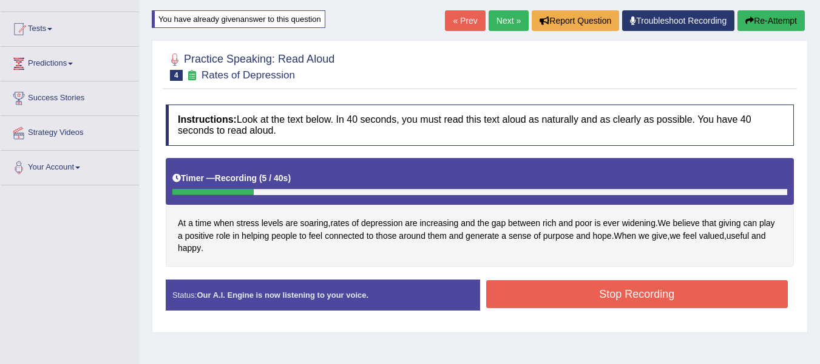
scroll to position [121, 0]
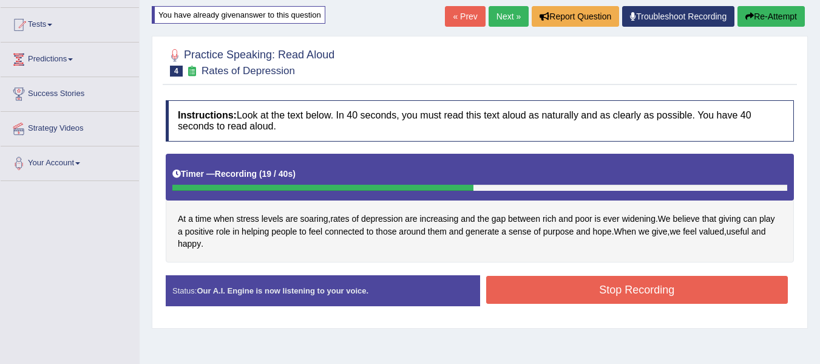
click at [594, 294] on button "Stop Recording" at bounding box center [637, 290] width 302 height 28
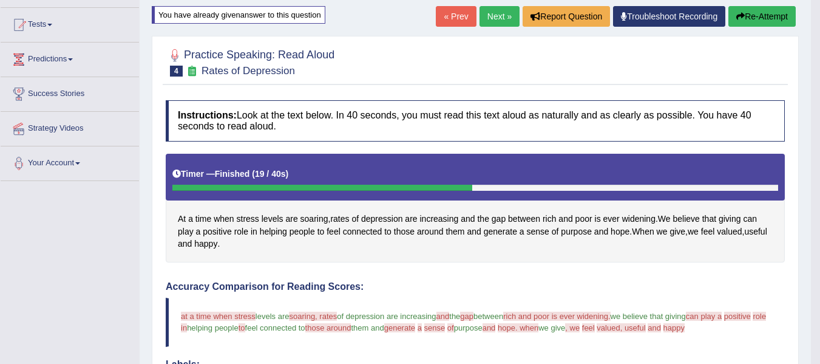
click at [757, 7] on button "Re-Attempt" at bounding box center [761, 16] width 67 height 21
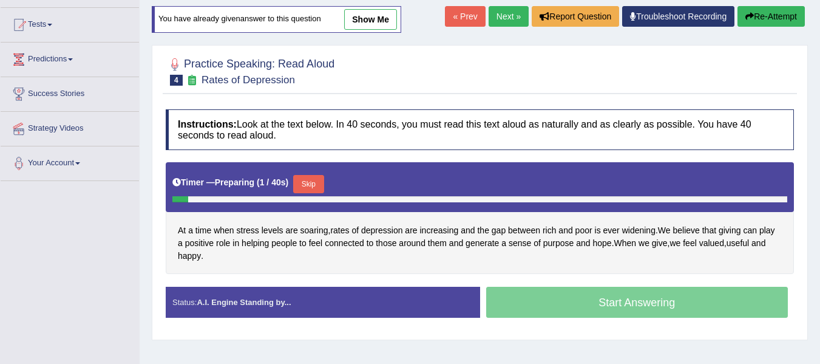
click at [319, 175] on button "Skip" at bounding box center [308, 184] width 30 height 18
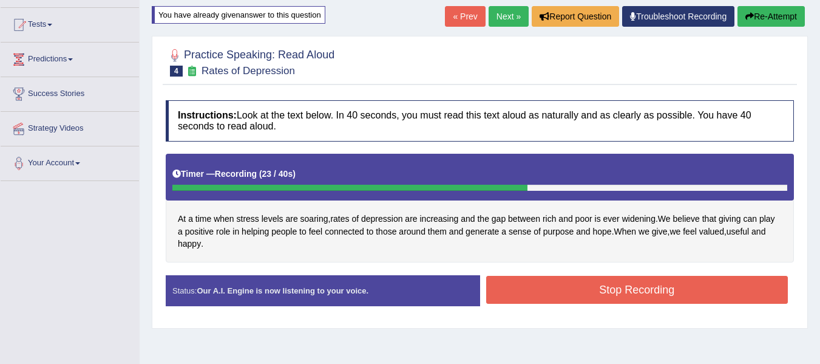
click at [588, 299] on button "Stop Recording" at bounding box center [637, 290] width 302 height 28
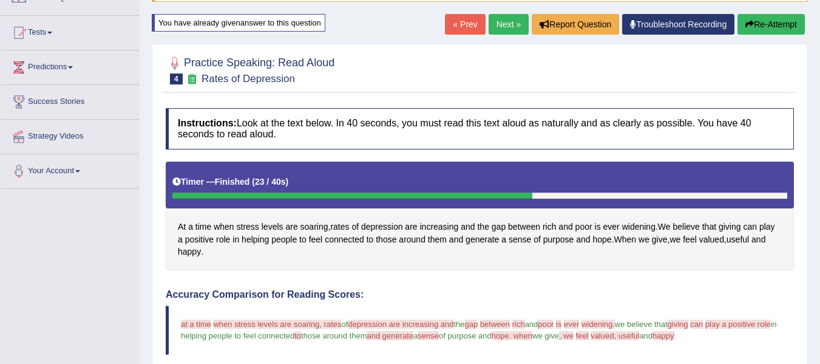
scroll to position [81, 0]
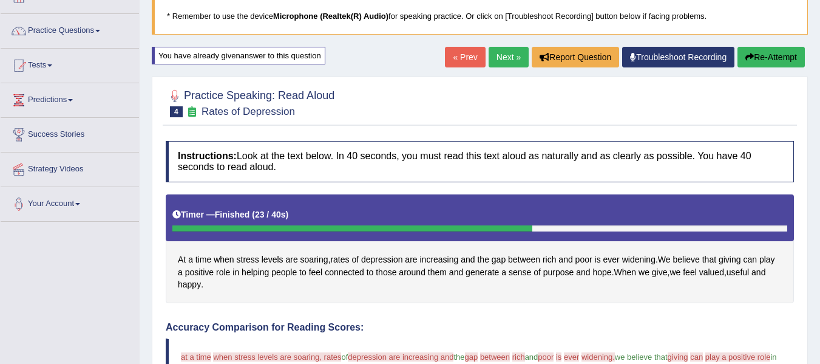
click at [757, 56] on button "Re-Attempt" at bounding box center [771, 57] width 67 height 21
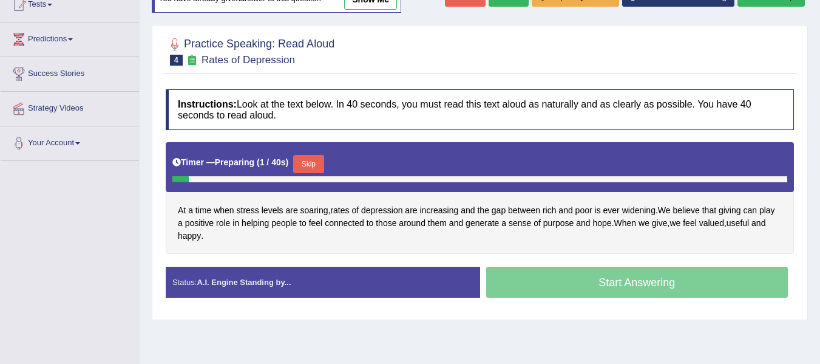
click at [324, 158] on button "Skip" at bounding box center [308, 164] width 30 height 18
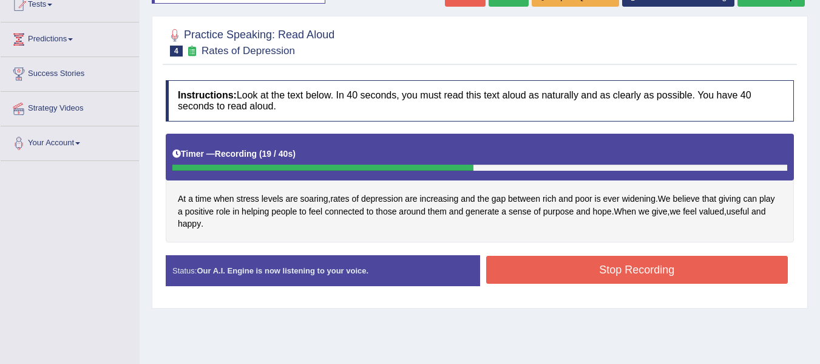
click at [600, 262] on button "Stop Recording" at bounding box center [637, 270] width 302 height 28
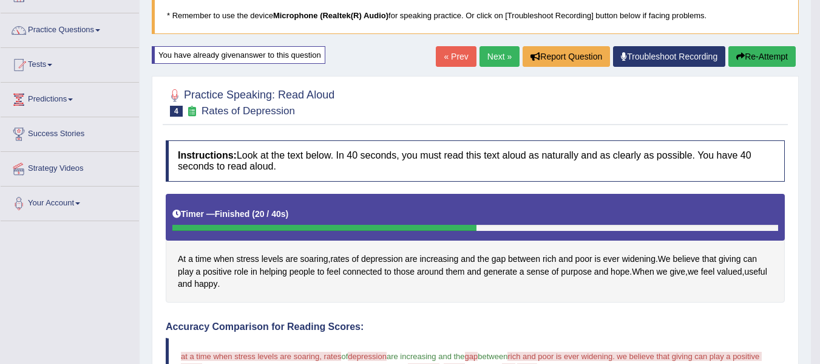
scroll to position [81, 0]
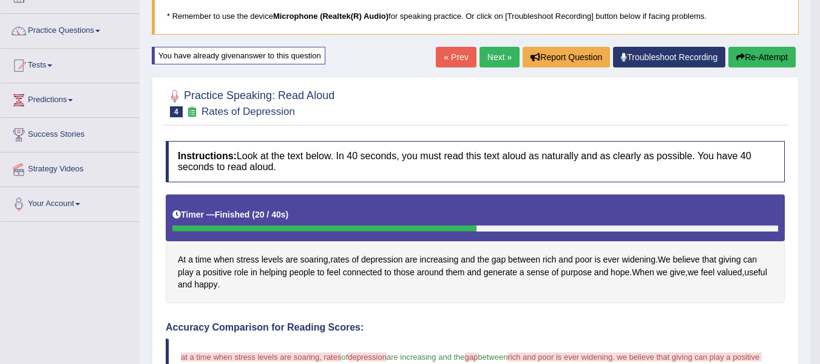
click at [738, 55] on icon "button" at bounding box center [740, 57] width 8 height 8
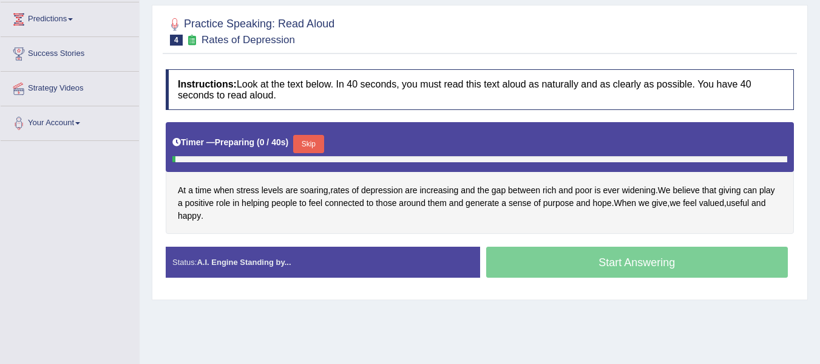
click at [309, 142] on button "Skip" at bounding box center [308, 144] width 30 height 18
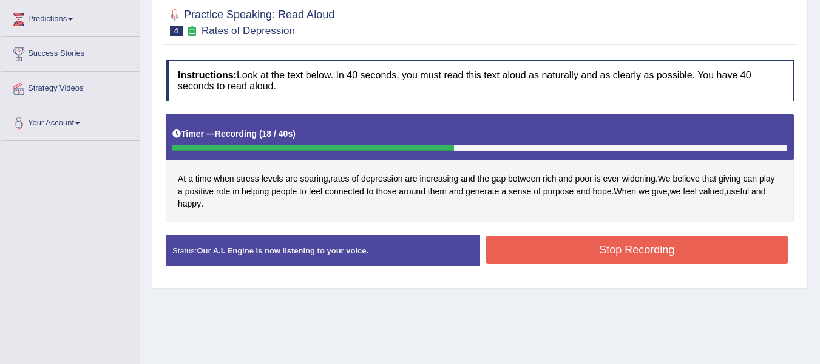
click at [532, 253] on button "Stop Recording" at bounding box center [637, 250] width 302 height 28
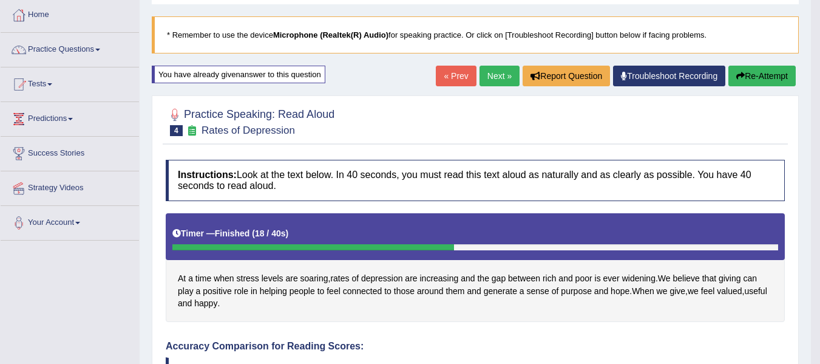
scroll to position [61, 0]
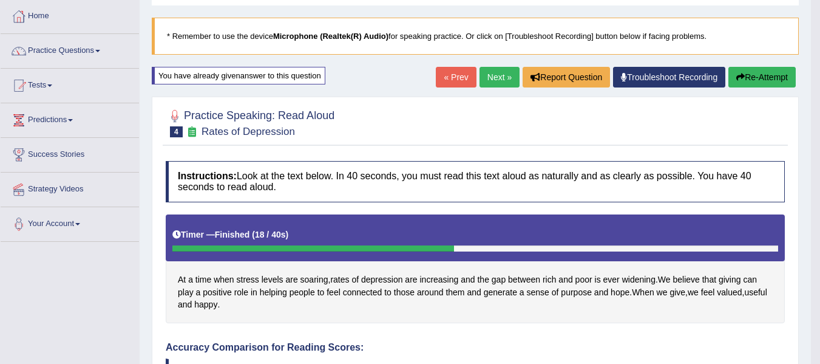
click at [493, 80] on link "Next »" at bounding box center [500, 77] width 40 height 21
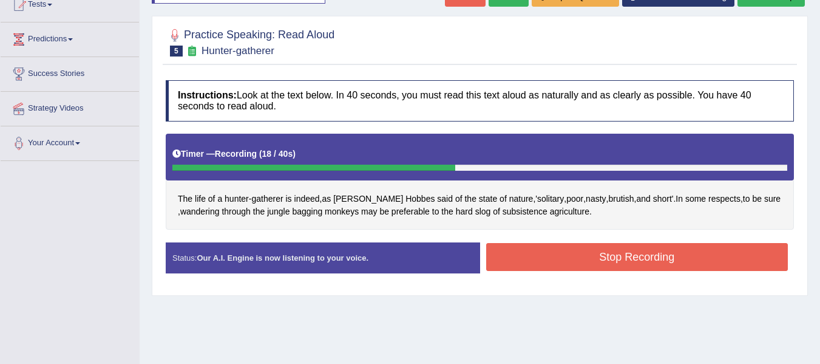
click at [612, 253] on button "Stop Recording" at bounding box center [637, 257] width 302 height 28
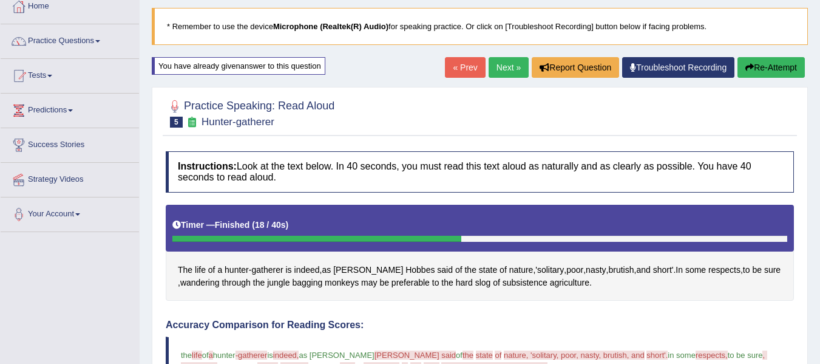
scroll to position [41, 0]
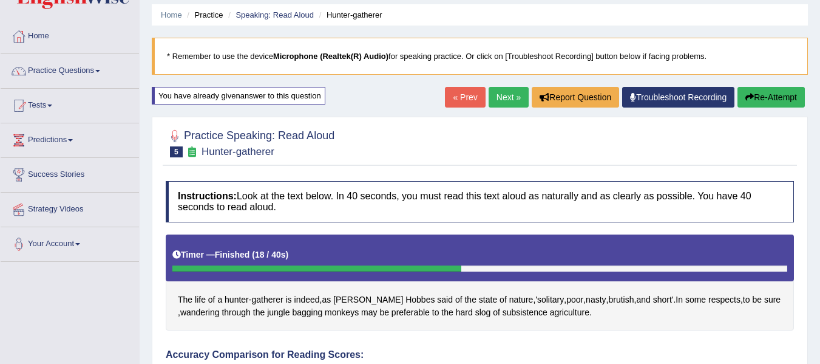
click at [753, 92] on button "Re-Attempt" at bounding box center [771, 97] width 67 height 21
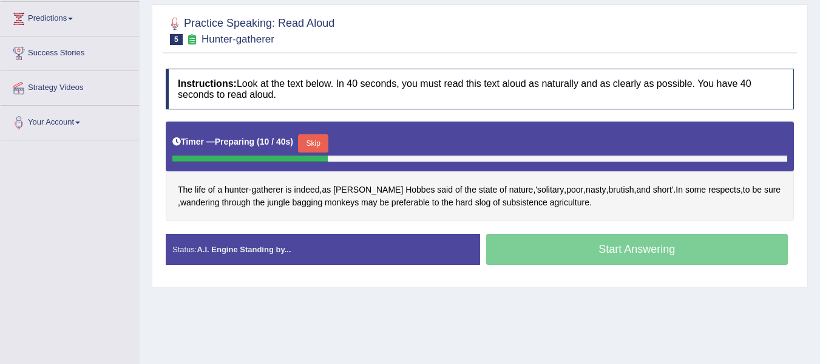
click at [321, 143] on button "Skip" at bounding box center [313, 143] width 30 height 18
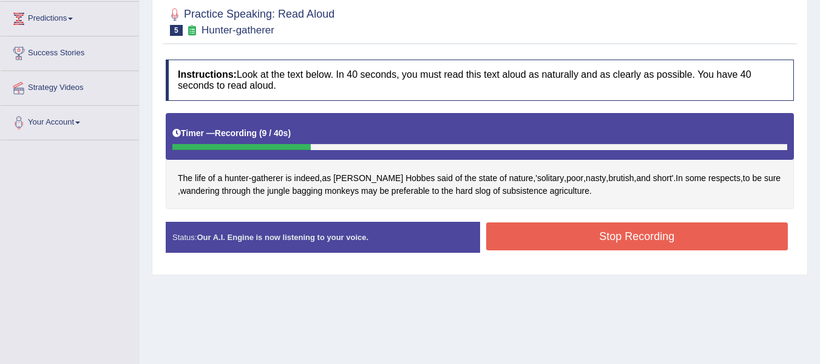
click at [535, 241] on button "Stop Recording" at bounding box center [637, 236] width 302 height 28
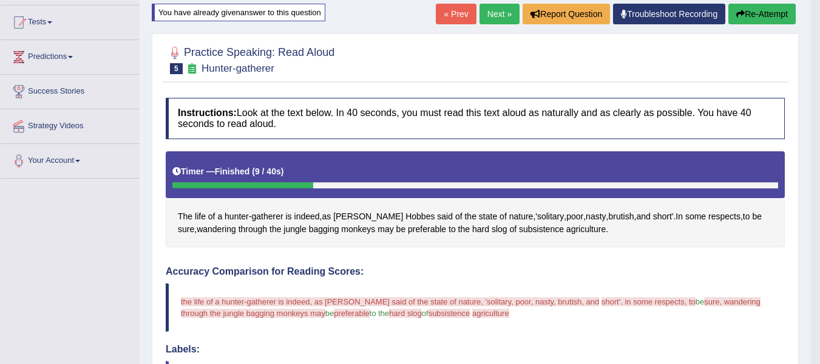
scroll to position [121, 0]
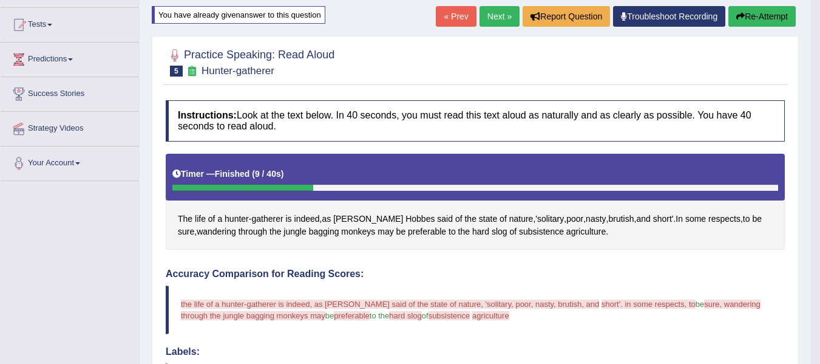
click at [741, 5] on div "Home Practice Speaking: Read Aloud Hunter-gatherer * Remember to use the device…" at bounding box center [475, 287] width 671 height 816
click at [738, 10] on button "Re-Attempt" at bounding box center [761, 16] width 67 height 21
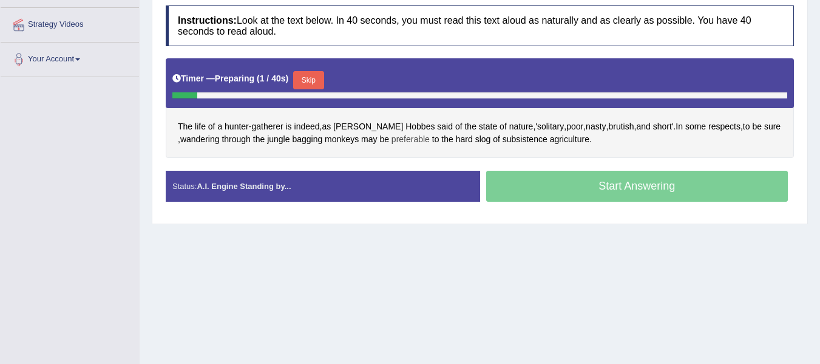
scroll to position [202, 0]
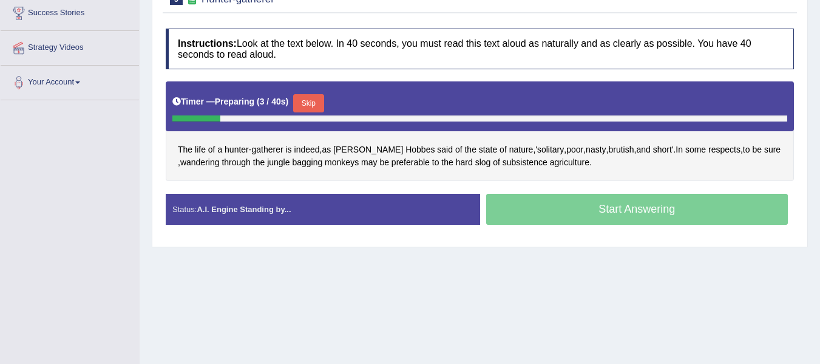
click at [314, 104] on button "Skip" at bounding box center [308, 103] width 30 height 18
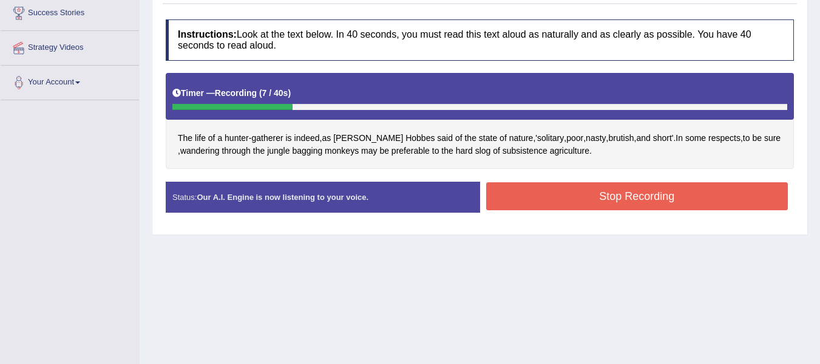
click at [540, 192] on button "Stop Recording" at bounding box center [637, 196] width 302 height 28
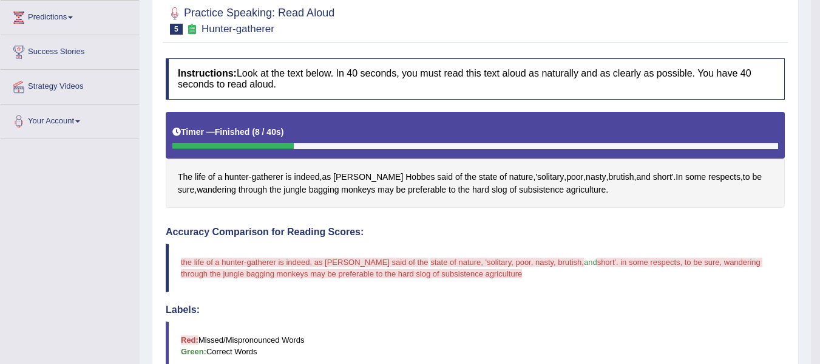
scroll to position [141, 0]
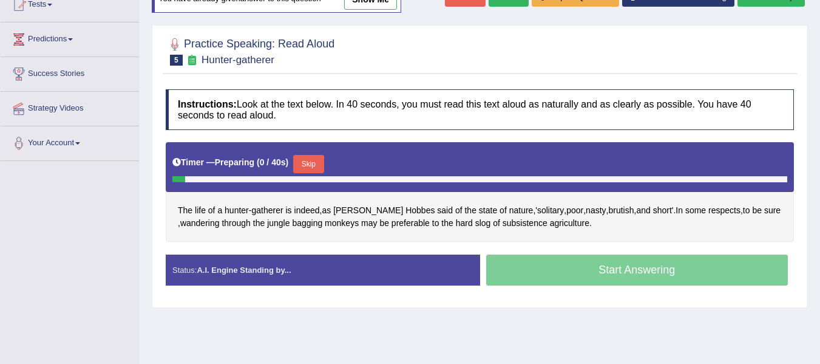
click at [312, 160] on button "Skip" at bounding box center [308, 164] width 30 height 18
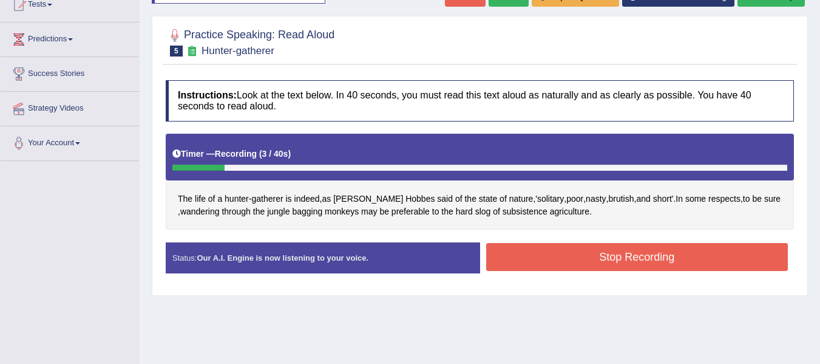
click at [625, 251] on button "Stop Recording" at bounding box center [637, 257] width 302 height 28
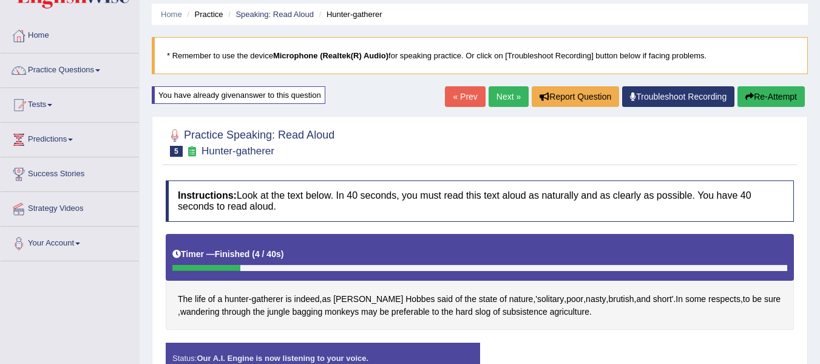
scroll to position [40, 0]
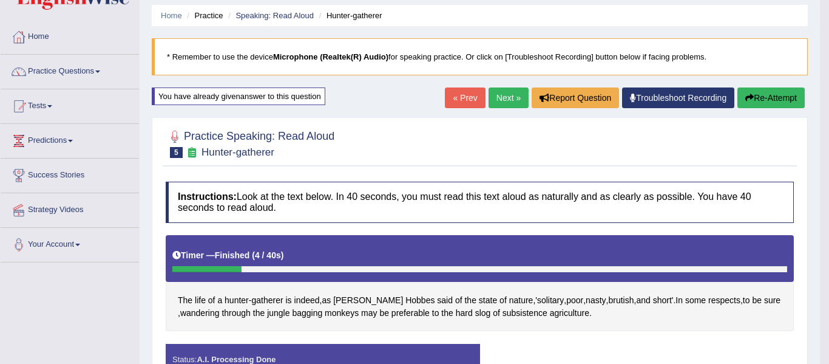
click at [0, 0] on div "Saving your answer..." at bounding box center [0, 0] width 0 height 0
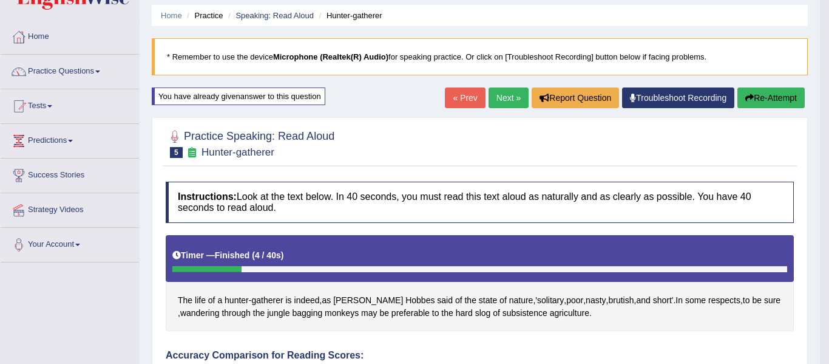
click at [766, 93] on body "Toggle navigation Home Practice Questions Speaking Practice Read Aloud Repeat S…" at bounding box center [414, 142] width 829 height 364
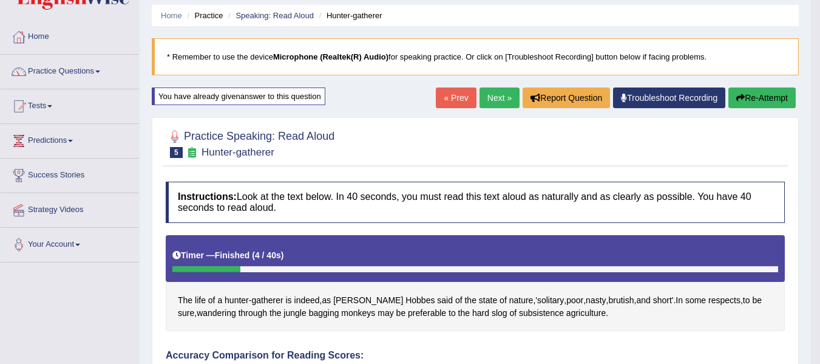
click at [740, 93] on icon "button" at bounding box center [740, 97] width 8 height 8
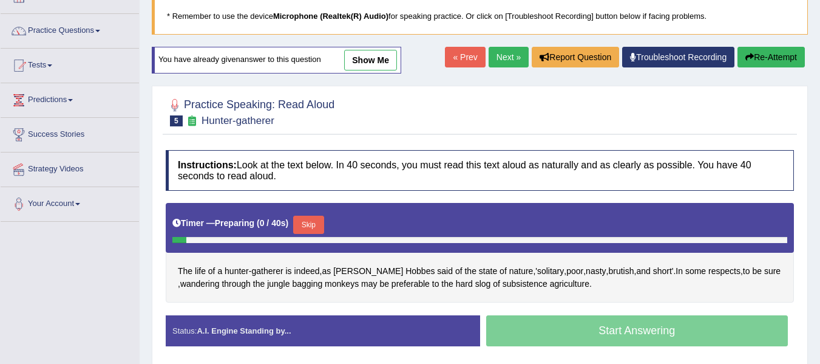
click at [317, 221] on button "Skip" at bounding box center [308, 225] width 30 height 18
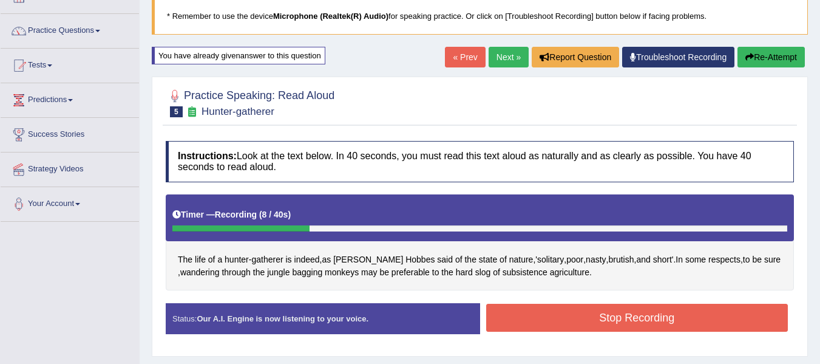
click at [536, 322] on button "Stop Recording" at bounding box center [637, 318] width 302 height 28
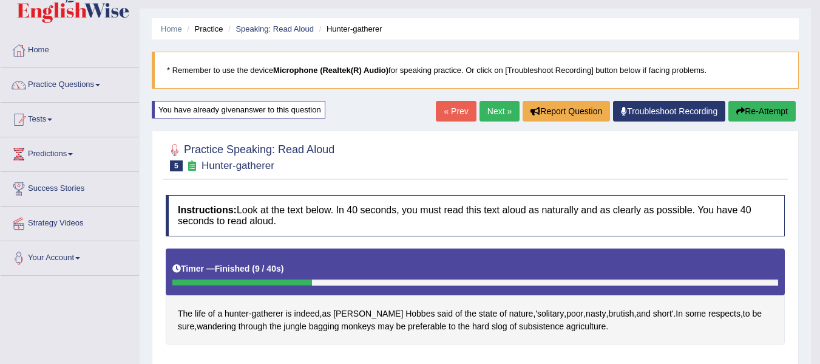
scroll to position [20, 0]
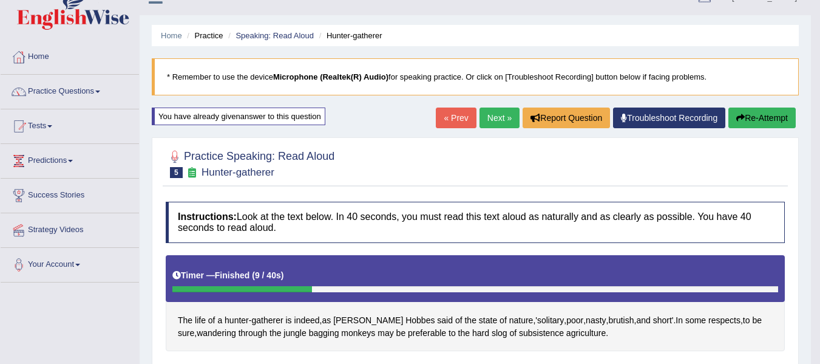
click at [739, 118] on icon "button" at bounding box center [740, 118] width 8 height 8
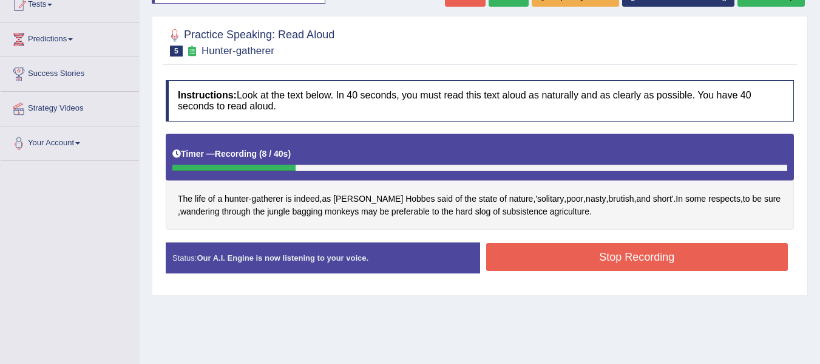
click at [594, 251] on button "Stop Recording" at bounding box center [637, 257] width 302 height 28
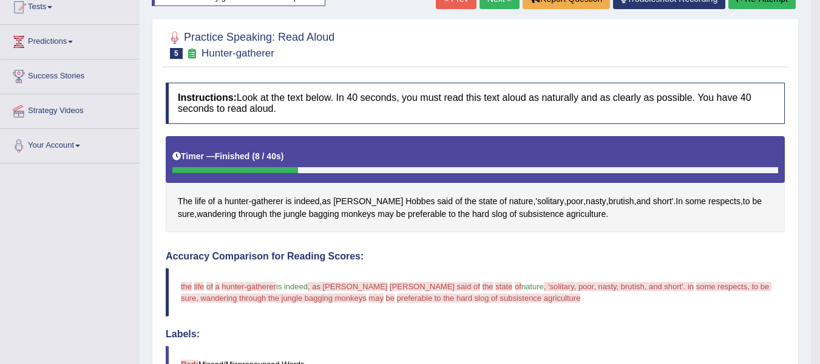
scroll to position [81, 0]
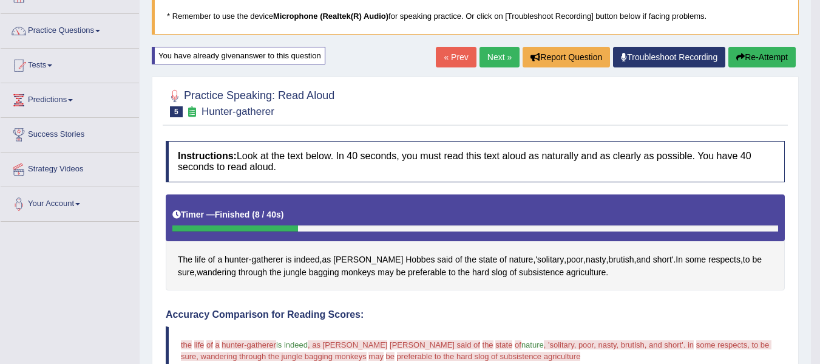
click at [500, 52] on link "Next »" at bounding box center [500, 57] width 40 height 21
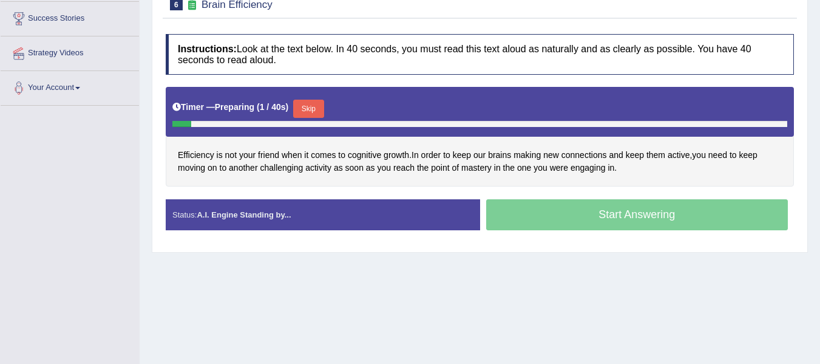
scroll to position [223, 0]
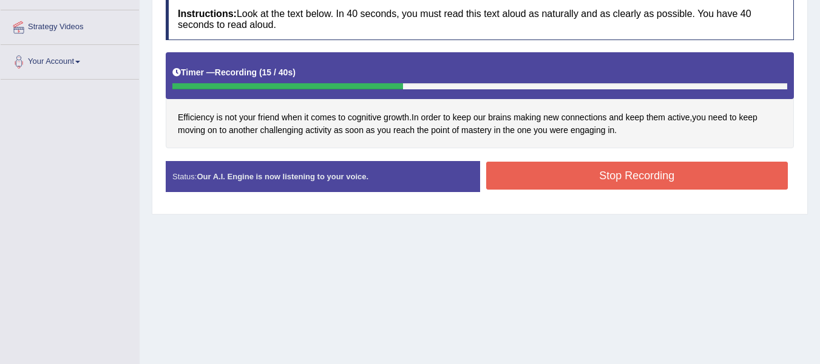
click at [581, 166] on button "Stop Recording" at bounding box center [637, 175] width 302 height 28
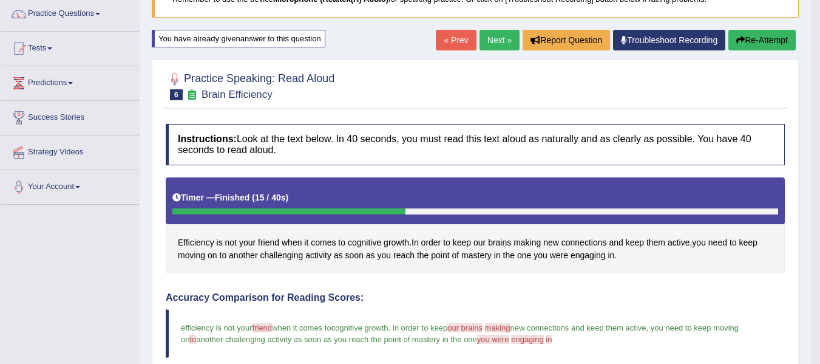
scroll to position [81, 0]
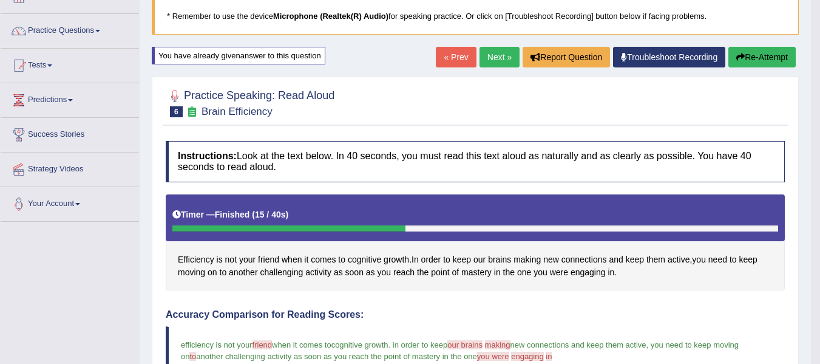
click at [762, 49] on button "Re-Attempt" at bounding box center [761, 57] width 67 height 21
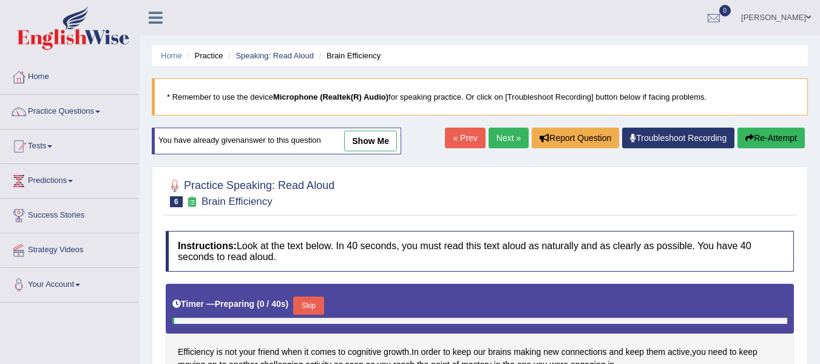
click at [316, 296] on button "Skip" at bounding box center [308, 305] width 30 height 18
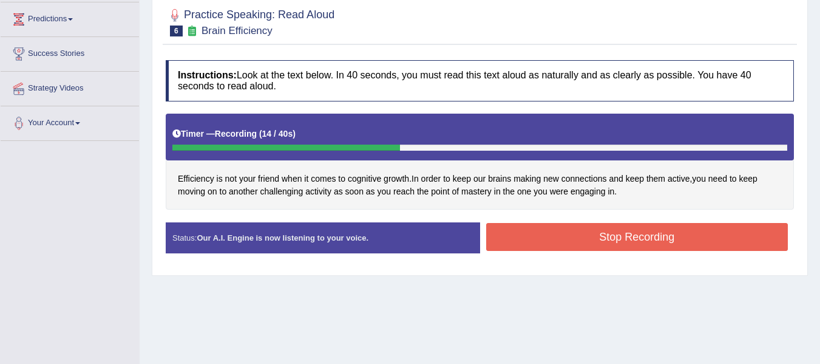
click at [538, 236] on button "Stop Recording" at bounding box center [637, 237] width 302 height 28
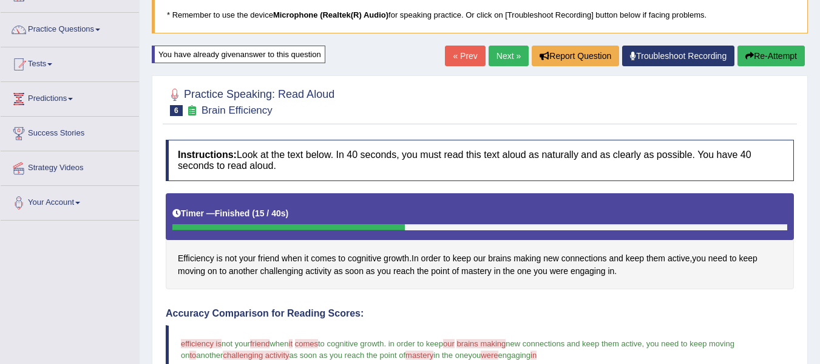
scroll to position [81, 0]
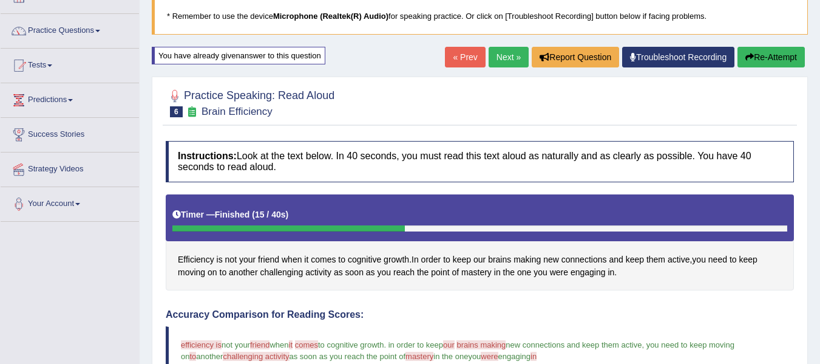
click at [760, 57] on button "Re-Attempt" at bounding box center [771, 57] width 67 height 21
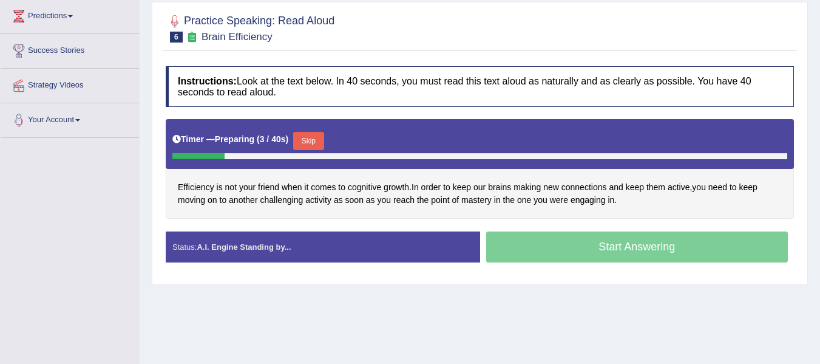
scroll to position [182, 0]
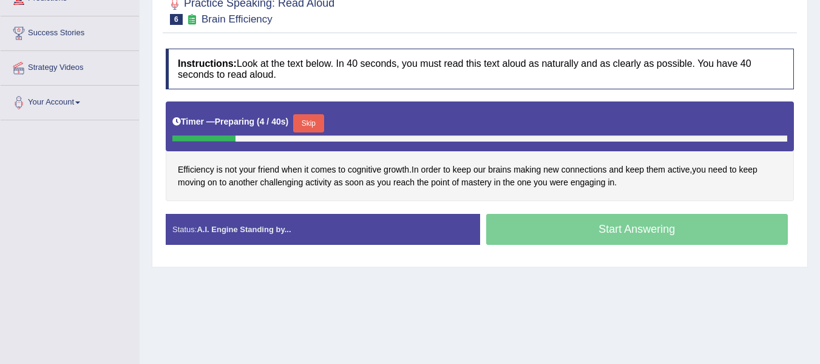
click at [321, 120] on button "Skip" at bounding box center [308, 123] width 30 height 18
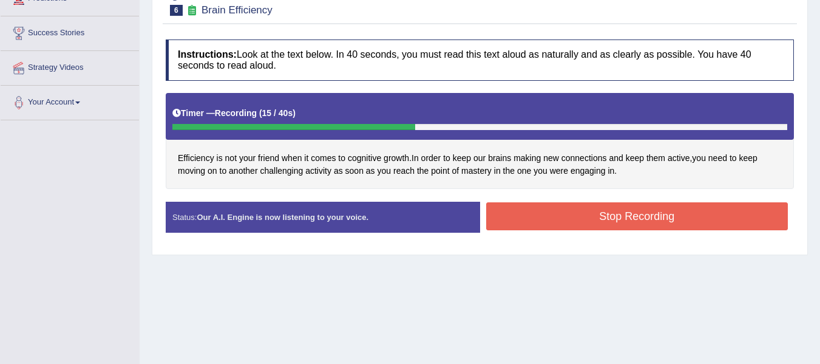
click at [560, 215] on button "Stop Recording" at bounding box center [637, 216] width 302 height 28
